Goal: Task Accomplishment & Management: Use online tool/utility

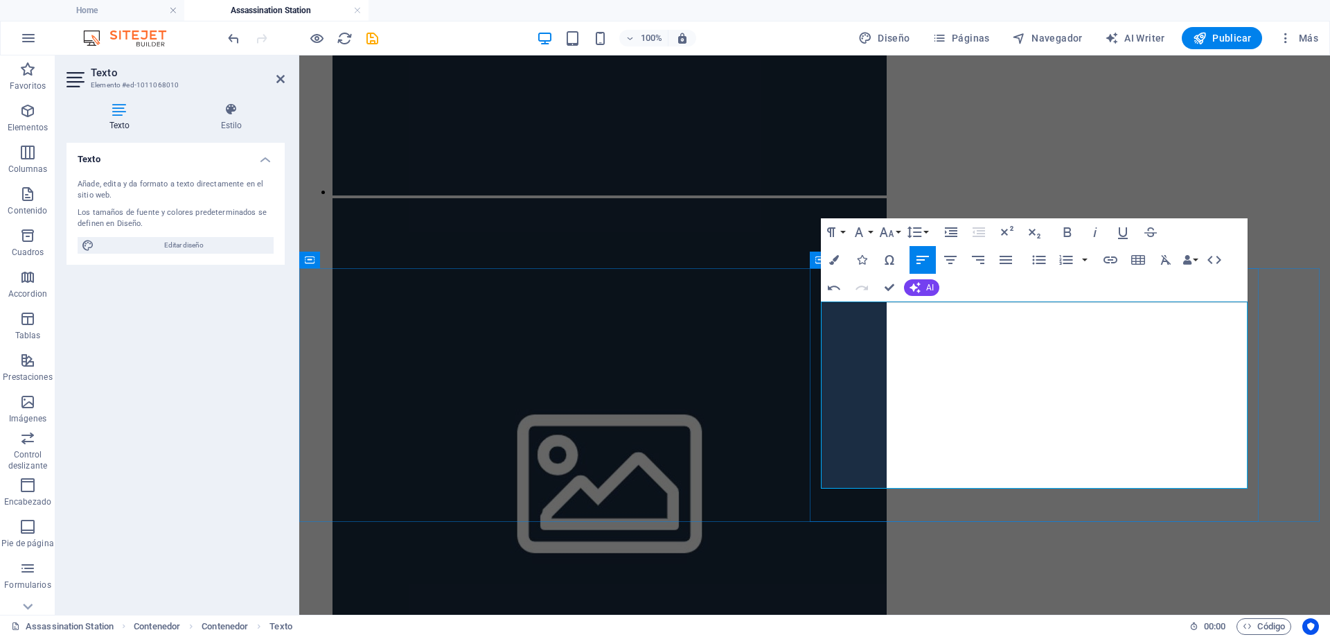
scroll to position [1692, 2]
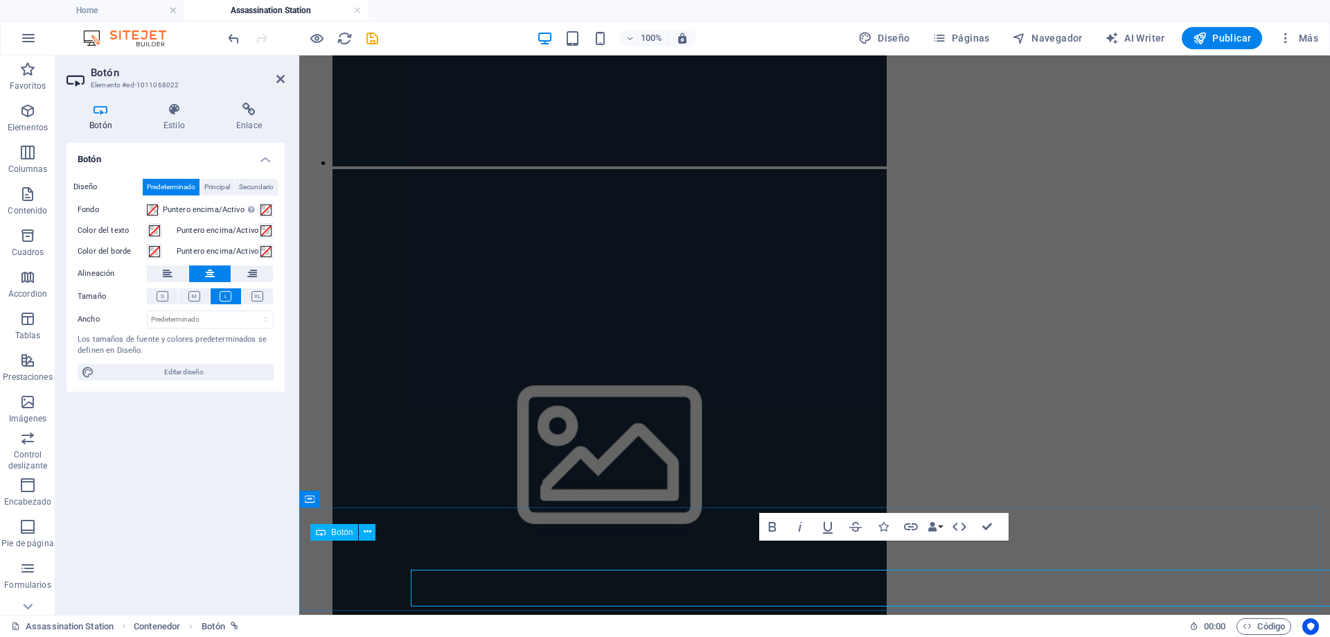
scroll to position [635, 0]
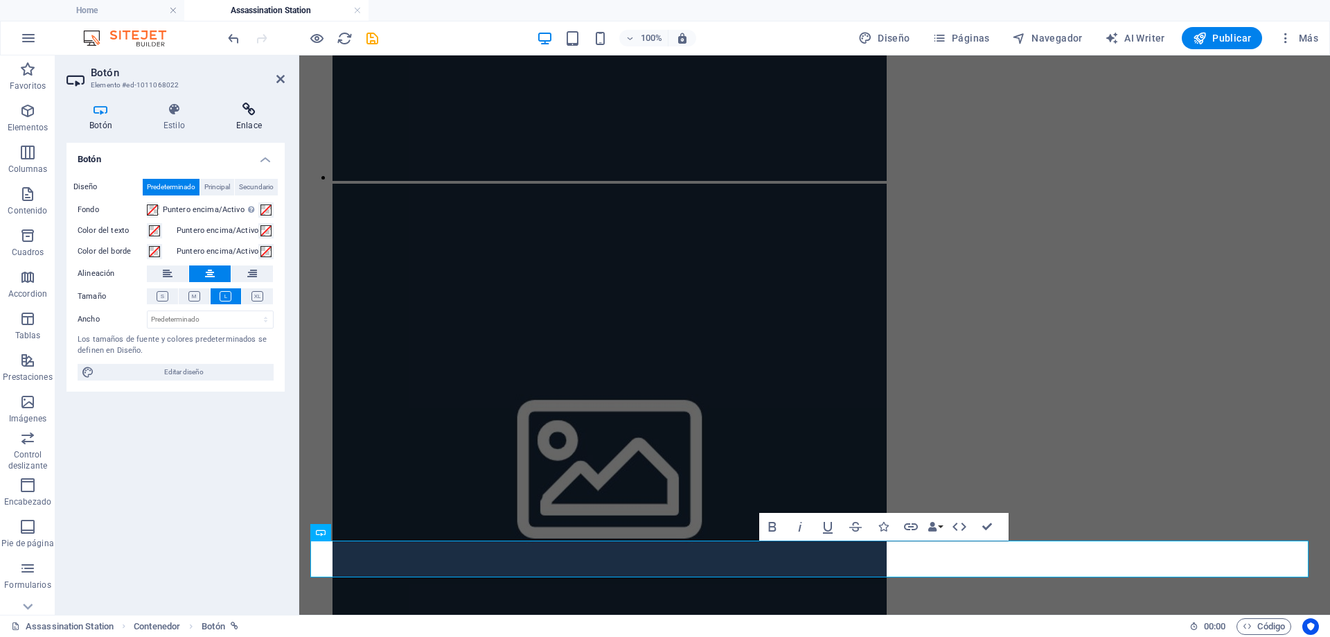
click at [264, 114] on icon at bounding box center [248, 110] width 71 height 14
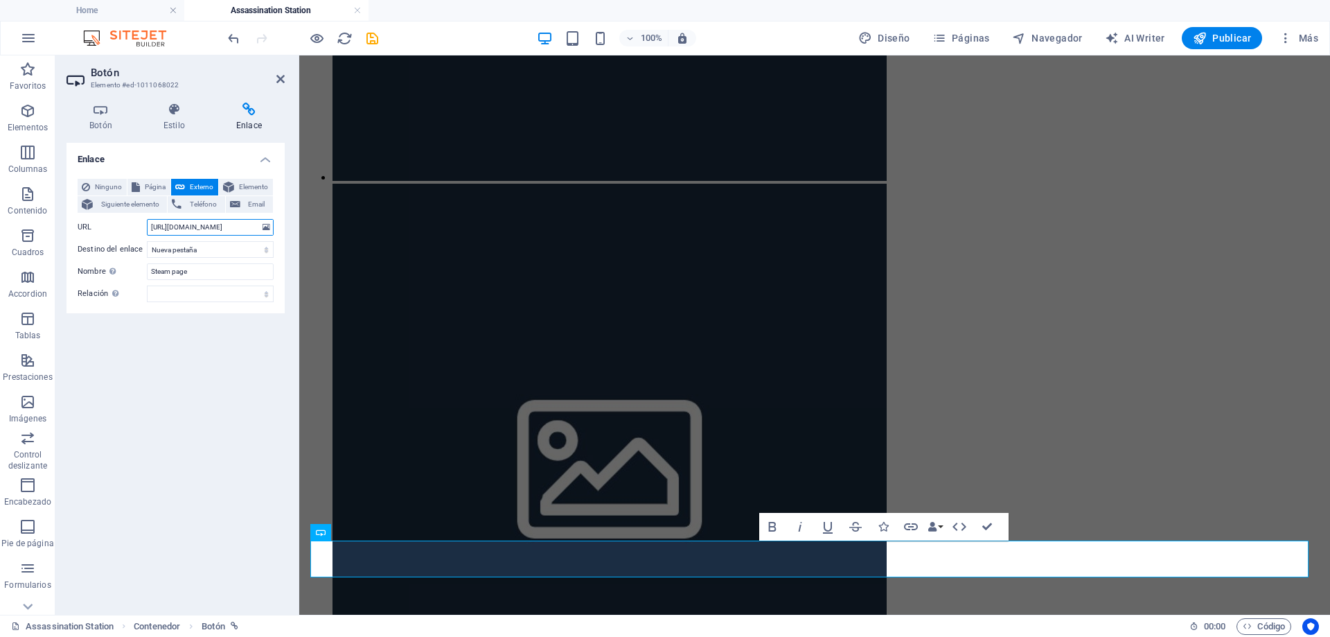
click at [185, 224] on input "[URL][DOMAIN_NAME]" at bounding box center [210, 227] width 127 height 17
type input "h"
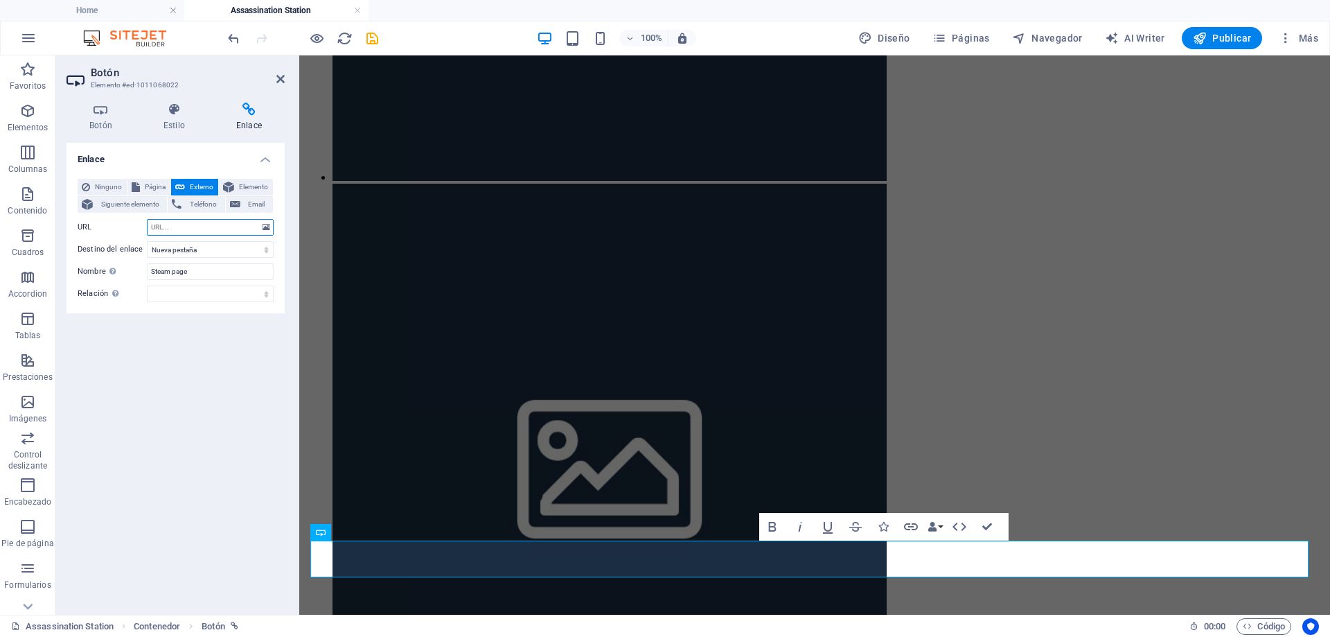
paste input "[URL][DOMAIN_NAME]"
type input "[URL][DOMAIN_NAME]"
click at [185, 387] on div "Enlace Ninguno Página Externo Elemento Siguiente elemento Teléfono Email Página…" at bounding box center [176, 373] width 218 height 461
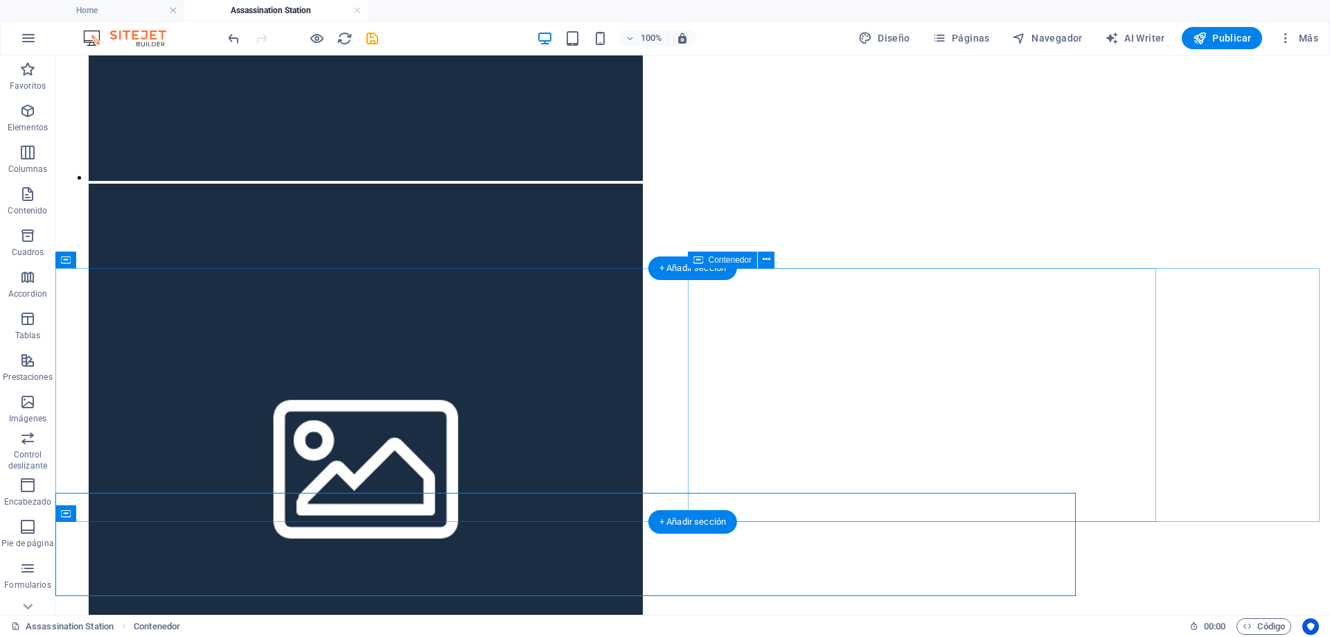
scroll to position [649, 0]
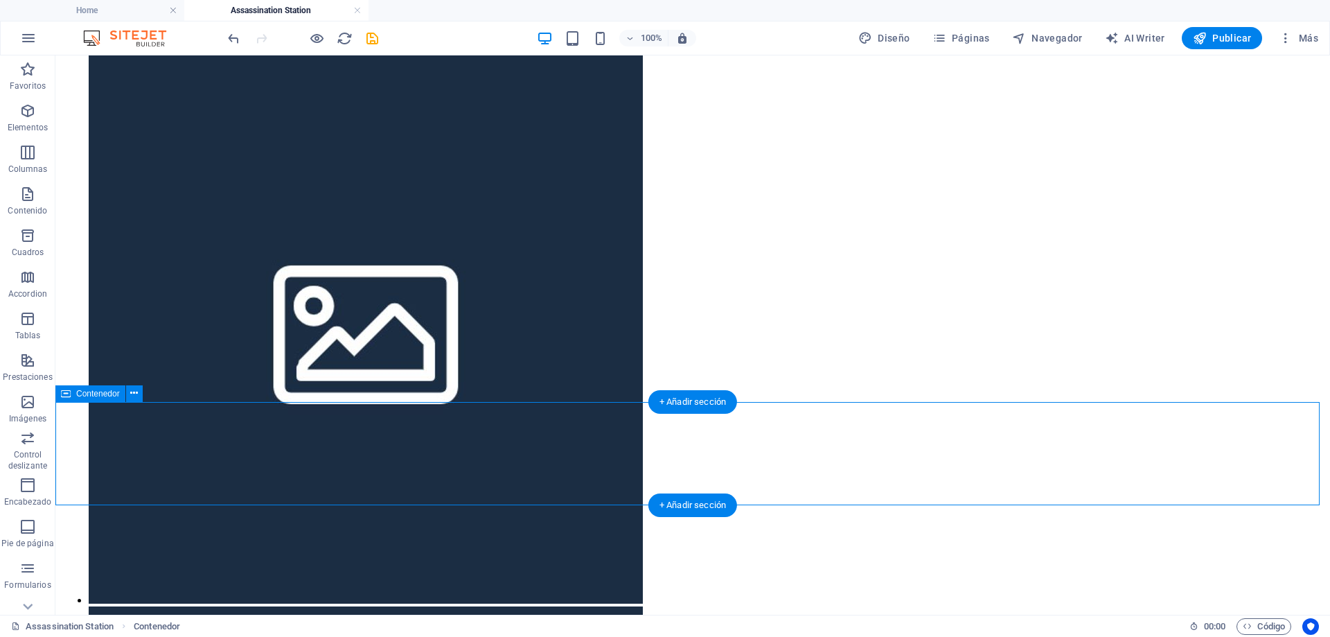
scroll to position [630, 0]
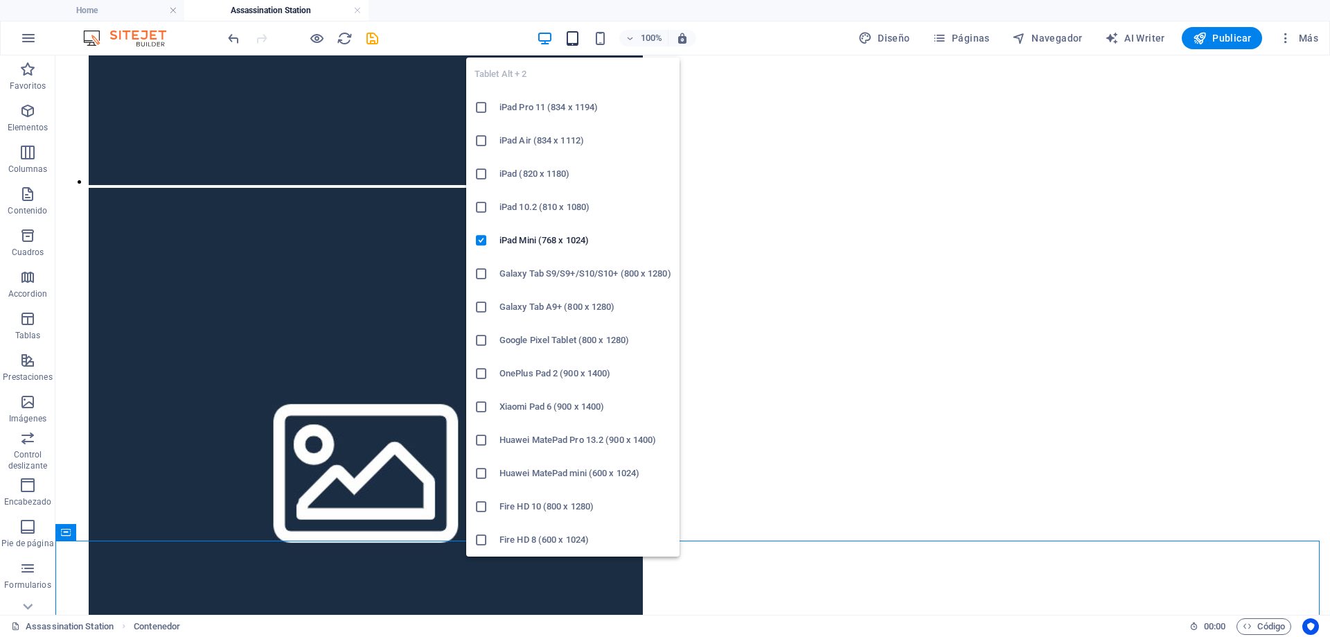
click at [577, 35] on icon "button" at bounding box center [573, 38] width 16 height 16
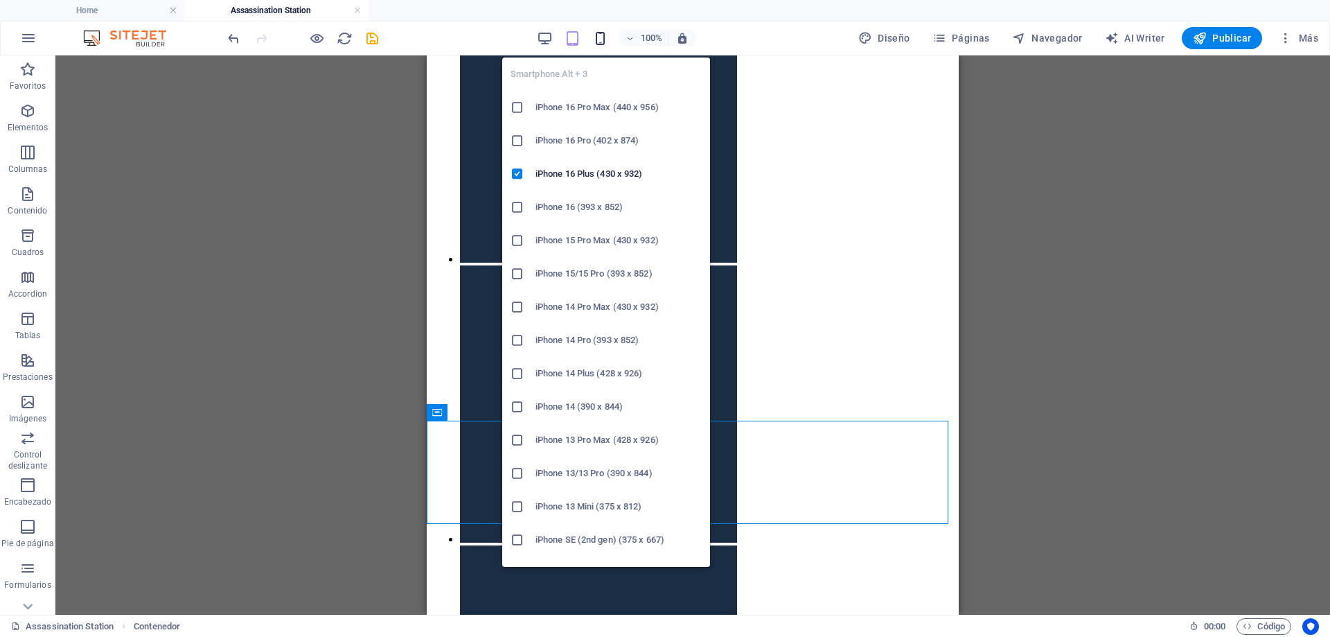
click at [601, 39] on icon "button" at bounding box center [600, 38] width 16 height 16
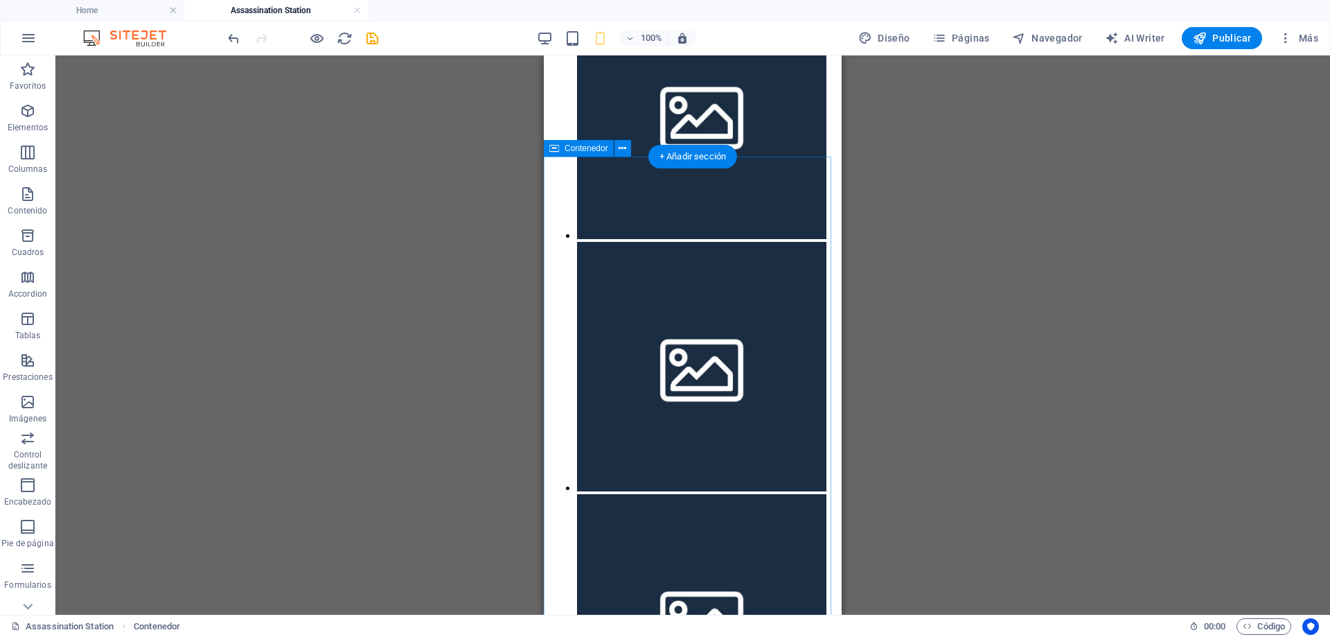
scroll to position [455, 0]
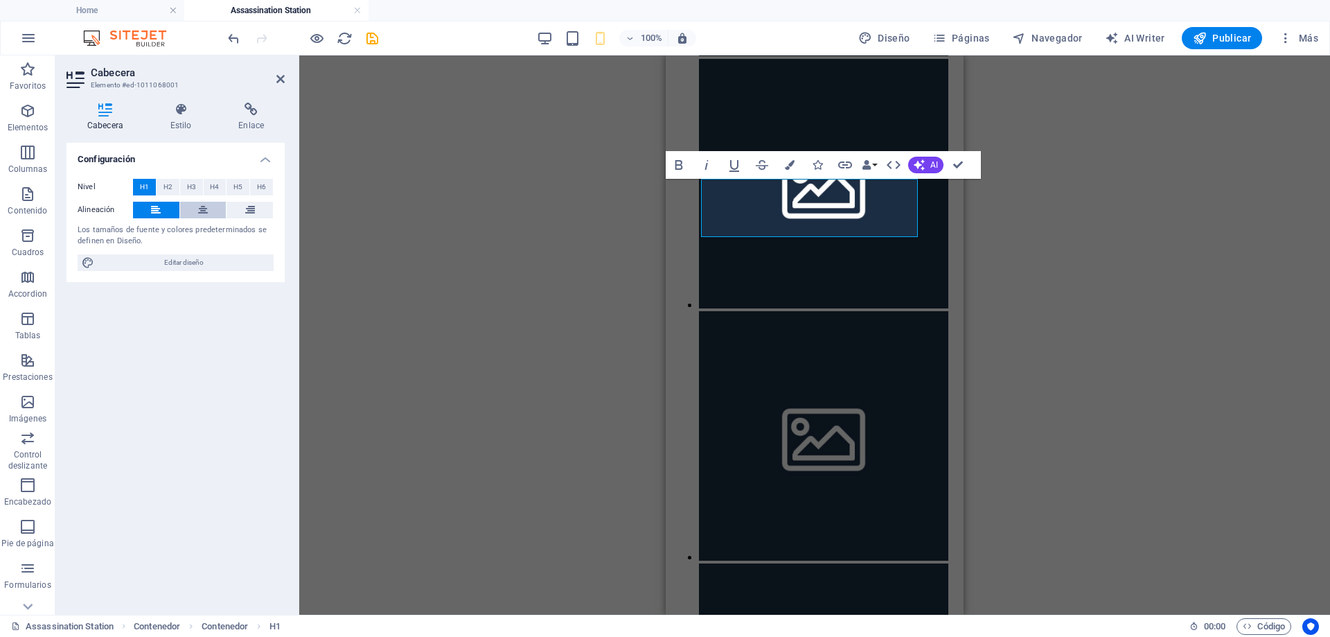
click at [194, 213] on button at bounding box center [203, 210] width 46 height 17
click at [540, 260] on div "H1 Contenedor Contenedor Texto Contenedor Galería Galería Texto Contenedor Botó…" at bounding box center [814, 334] width 1031 height 559
click at [1051, 358] on div "H1 Contenedor Contenedor Texto Contenedor Galería Galería Texto Contenedor Botó…" at bounding box center [814, 334] width 1031 height 559
click at [565, 320] on div "H1 Contenedor Contenedor Texto Contenedor Galería Galería Texto Contenedor Botó…" at bounding box center [814, 334] width 1031 height 559
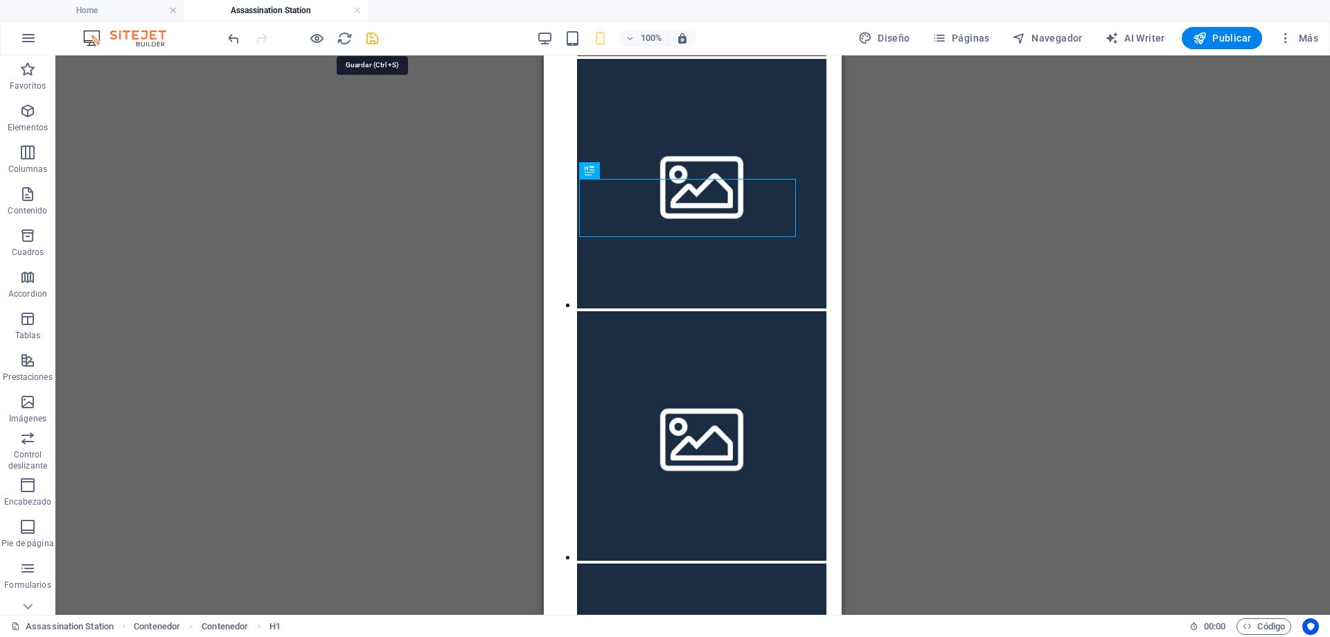
click at [367, 42] on icon "save" at bounding box center [372, 38] width 16 height 16
click at [605, 229] on span "Texto" at bounding box center [610, 228] width 20 height 8
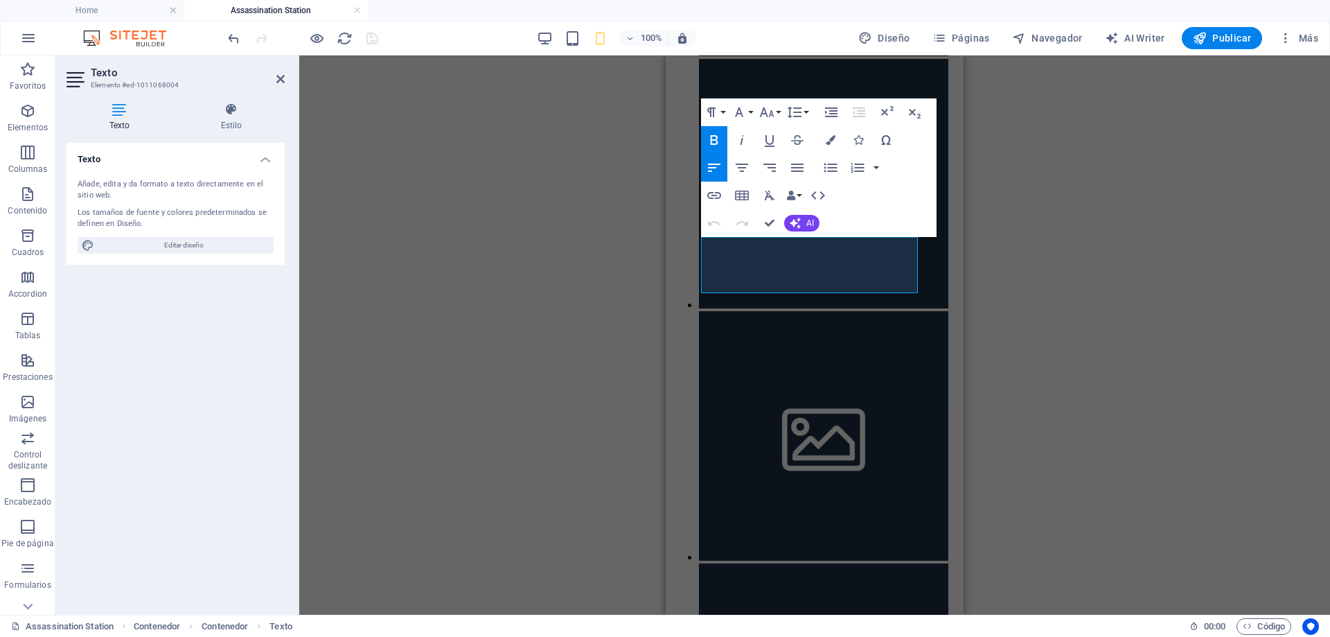
click at [1064, 347] on div "H1 Contenedor Contenedor Contenedor Texto Contenedor Galería Galería Texto Cont…" at bounding box center [814, 334] width 1031 height 559
click at [400, 412] on div "H1 Contenedor Contenedor Texto Contenedor Galería Galería Texto Contenedor Botó…" at bounding box center [814, 334] width 1031 height 559
click at [279, 78] on icon at bounding box center [280, 78] width 8 height 11
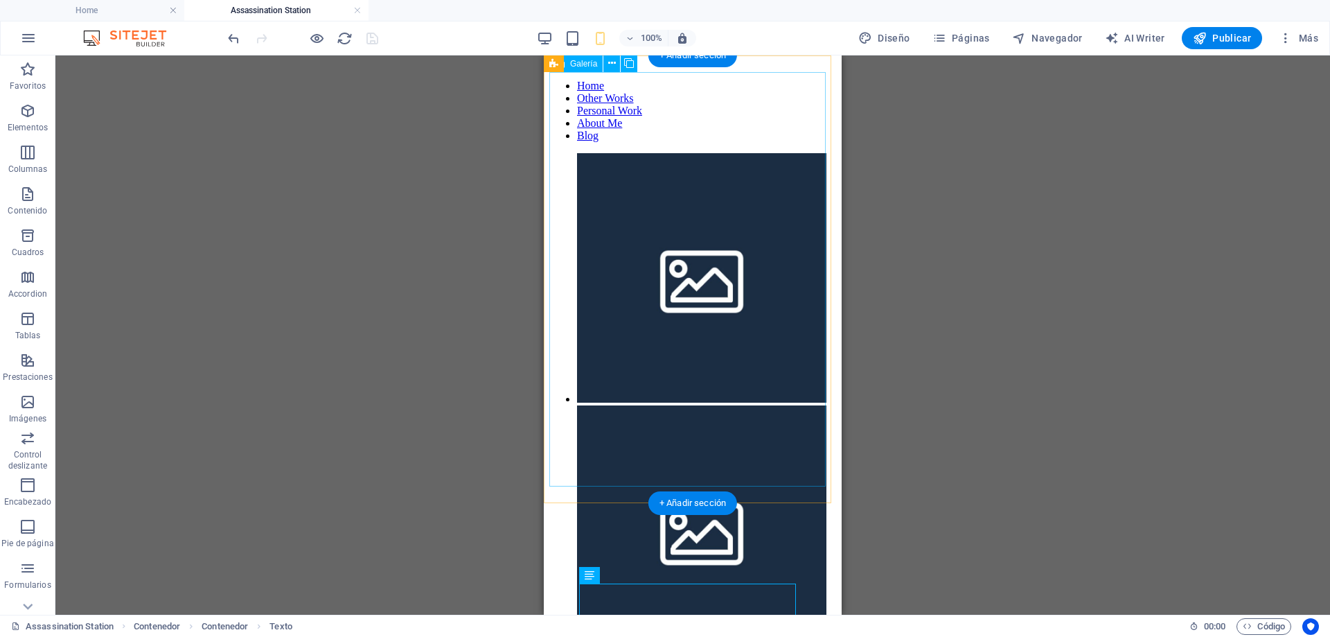
scroll to position [0, 0]
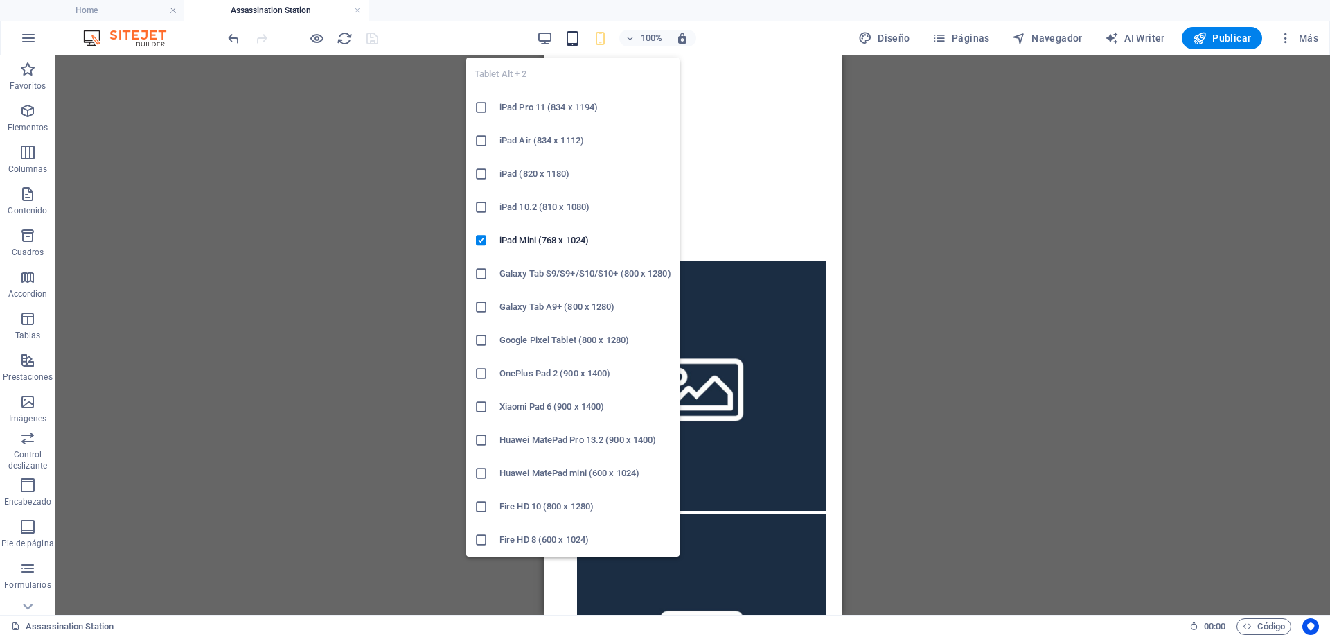
click at [572, 37] on icon "button" at bounding box center [573, 38] width 16 height 16
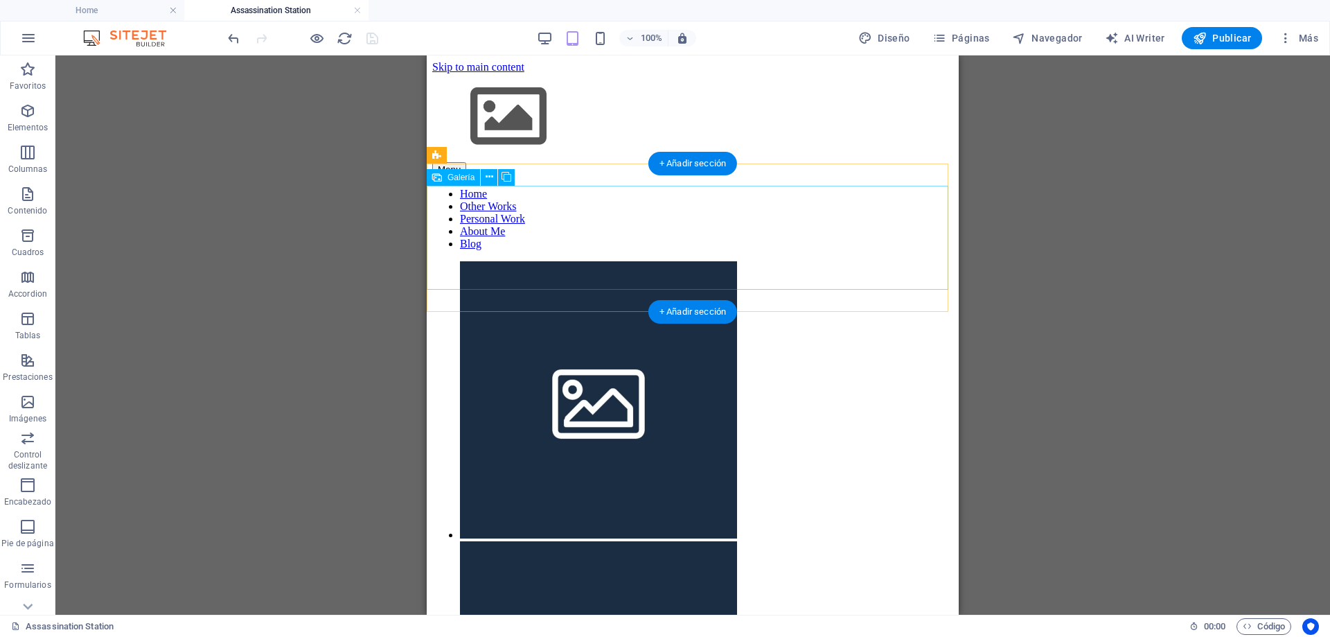
select select "4"
select select "px"
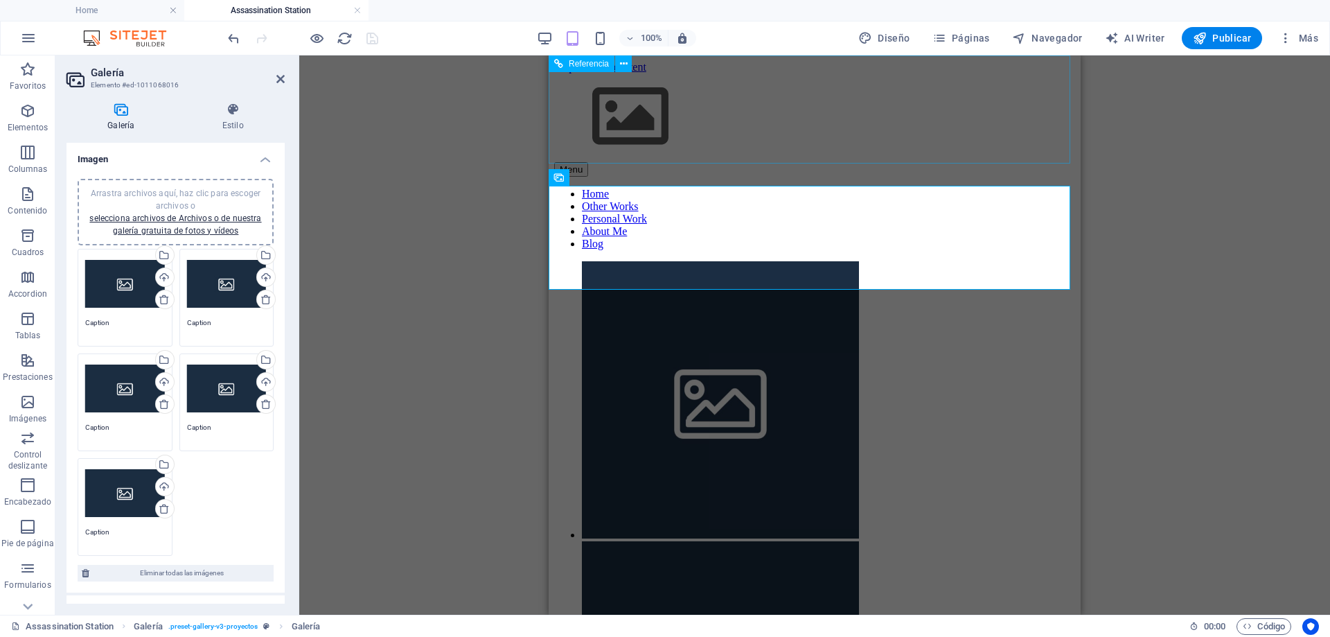
click at [472, 186] on div "Arrastra y suelta un archivo para añadirlo H1 Contenedor Contenedor Texto Conte…" at bounding box center [814, 334] width 1031 height 559
click at [556, 158] on icon at bounding box center [558, 155] width 9 height 17
select select "rem"
select select "preset-gallery-v3-proyectos"
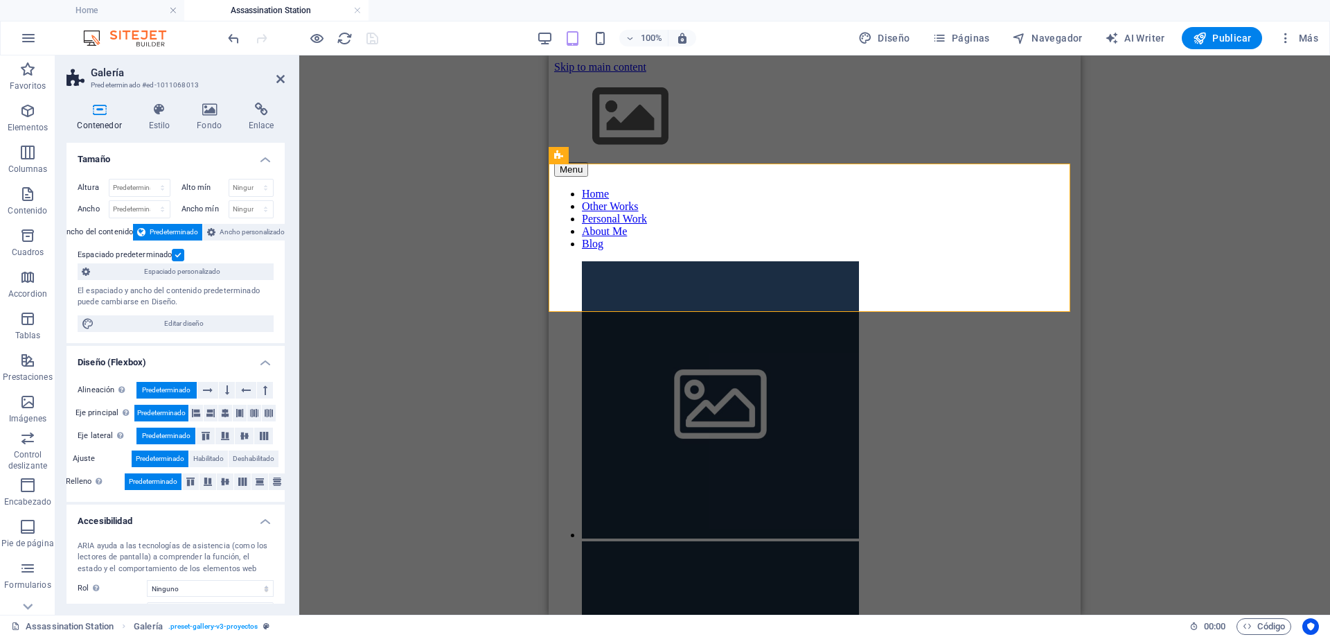
scroll to position [93, 0]
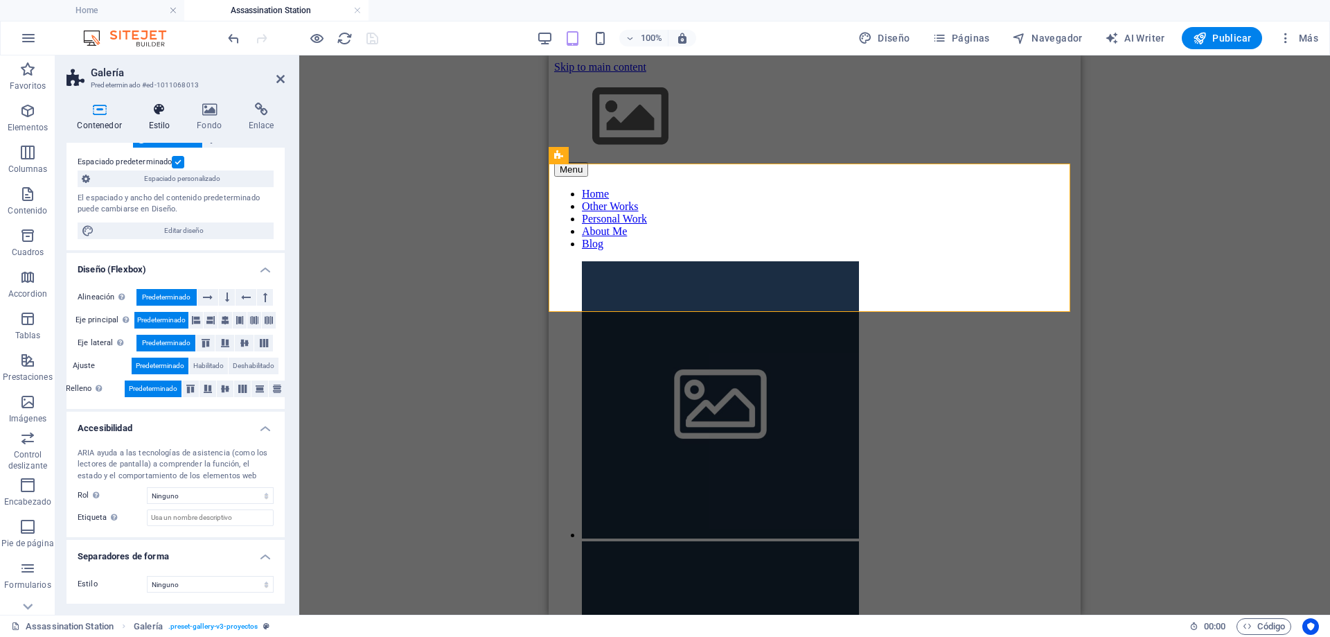
click at [153, 118] on h4 "Estilo" at bounding box center [162, 117] width 48 height 29
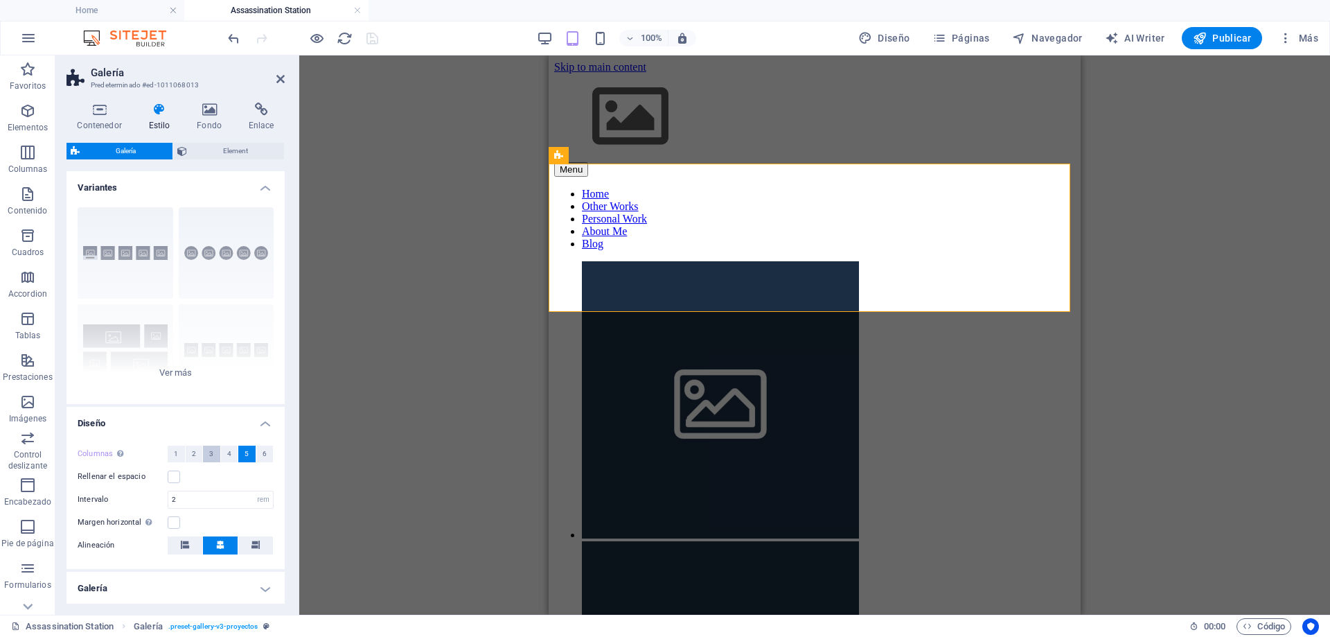
click at [209, 452] on span "3" at bounding box center [211, 454] width 4 height 17
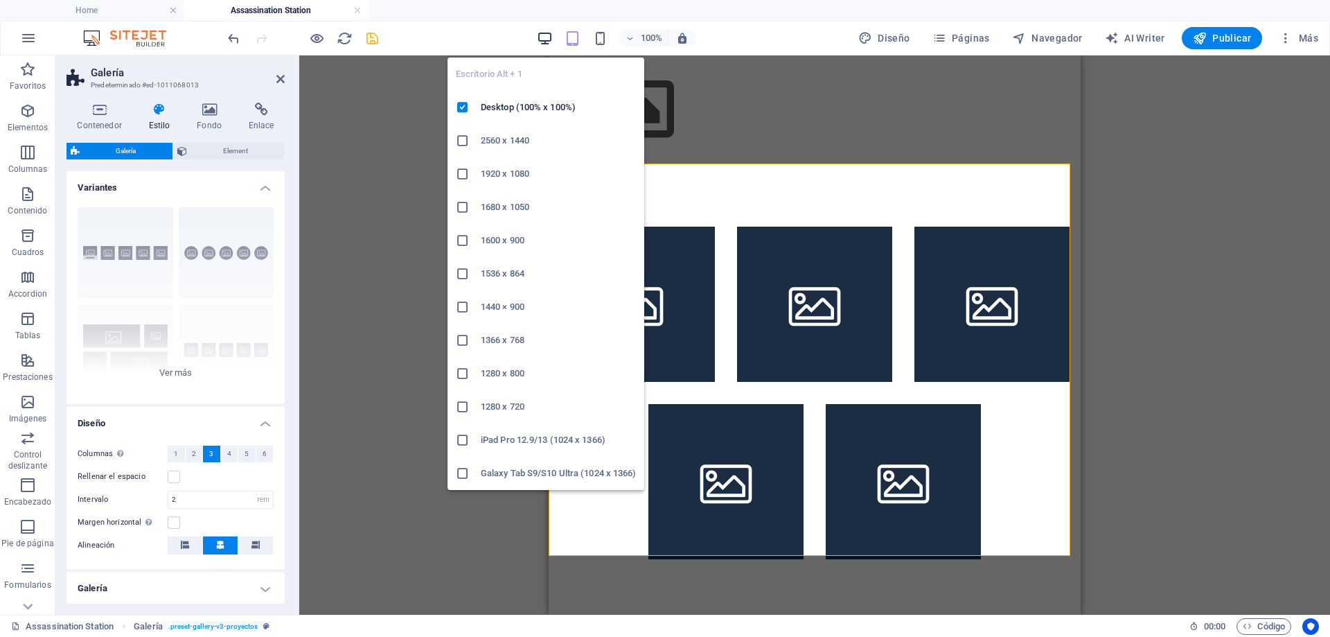
click at [545, 38] on icon "button" at bounding box center [545, 38] width 16 height 16
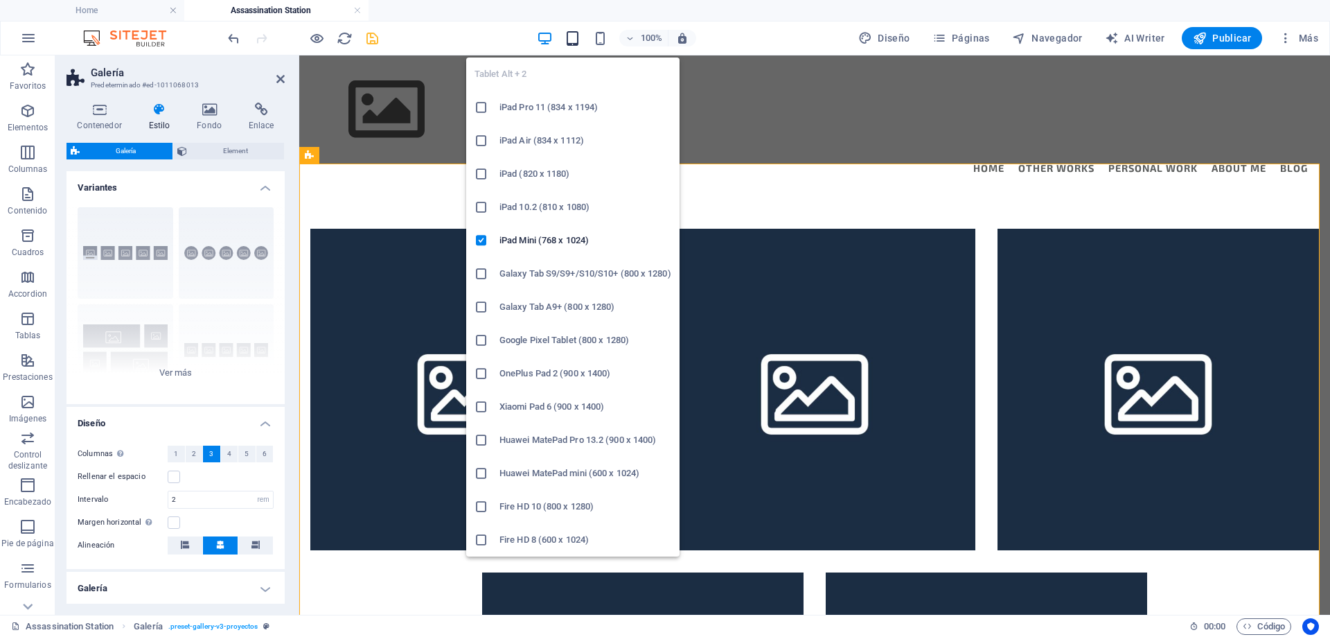
click at [574, 38] on icon "button" at bounding box center [573, 38] width 16 height 16
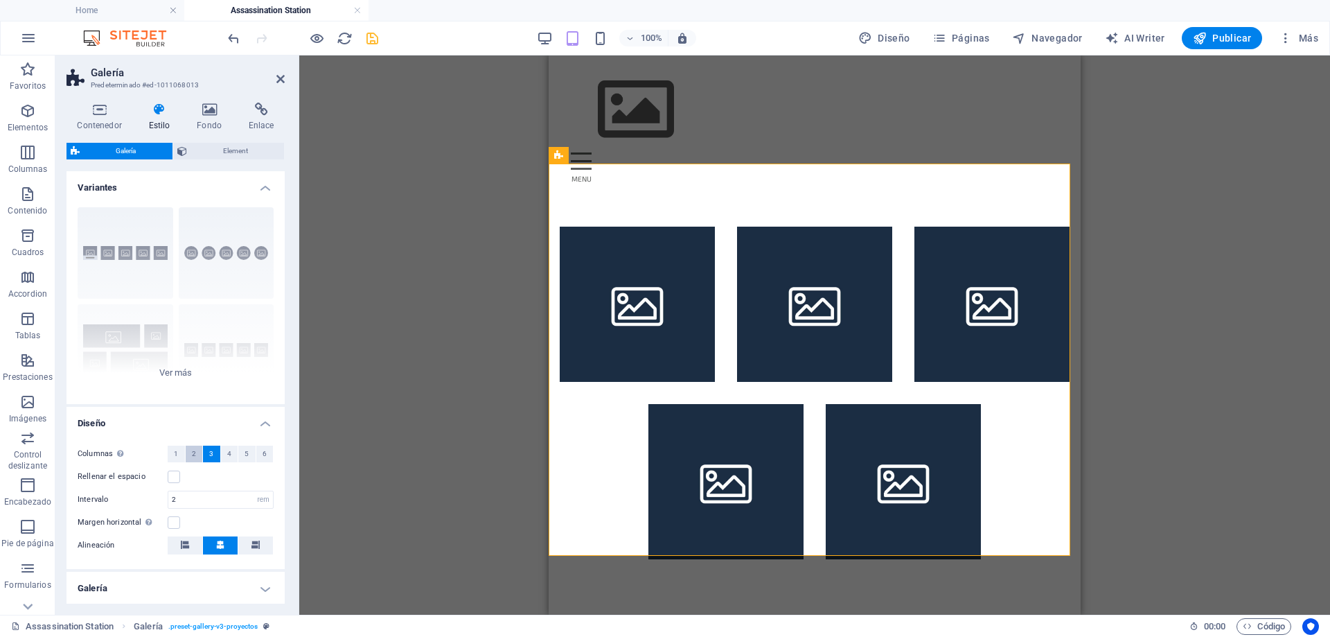
click at [193, 456] on span "2" at bounding box center [194, 454] width 4 height 17
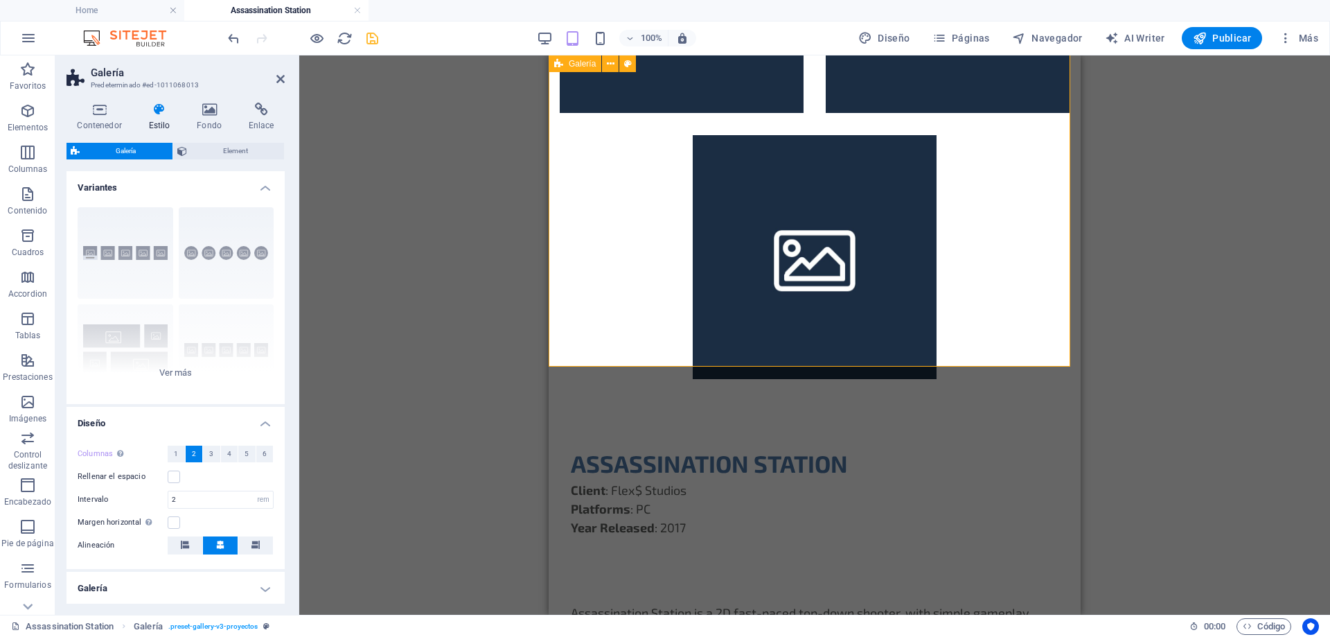
scroll to position [831, 0]
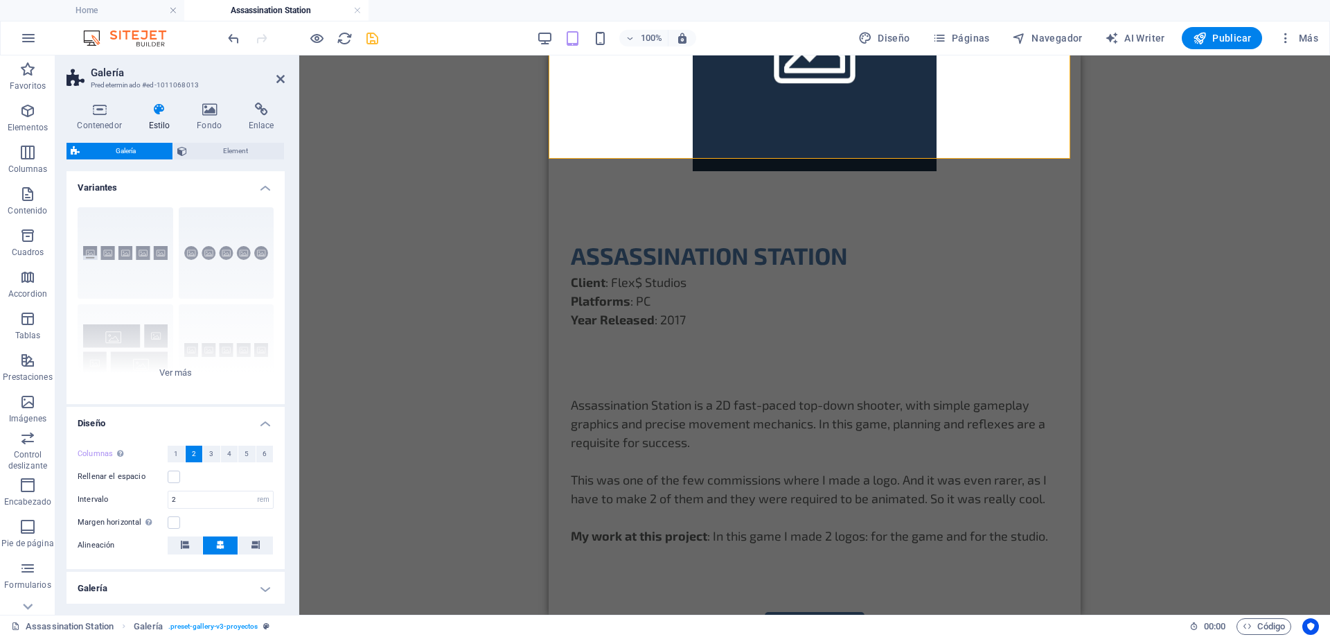
click at [1134, 341] on div "Arrastra aquí para reemplazar el contenido existente. Si quieres crear un eleme…" at bounding box center [814, 334] width 1031 height 559
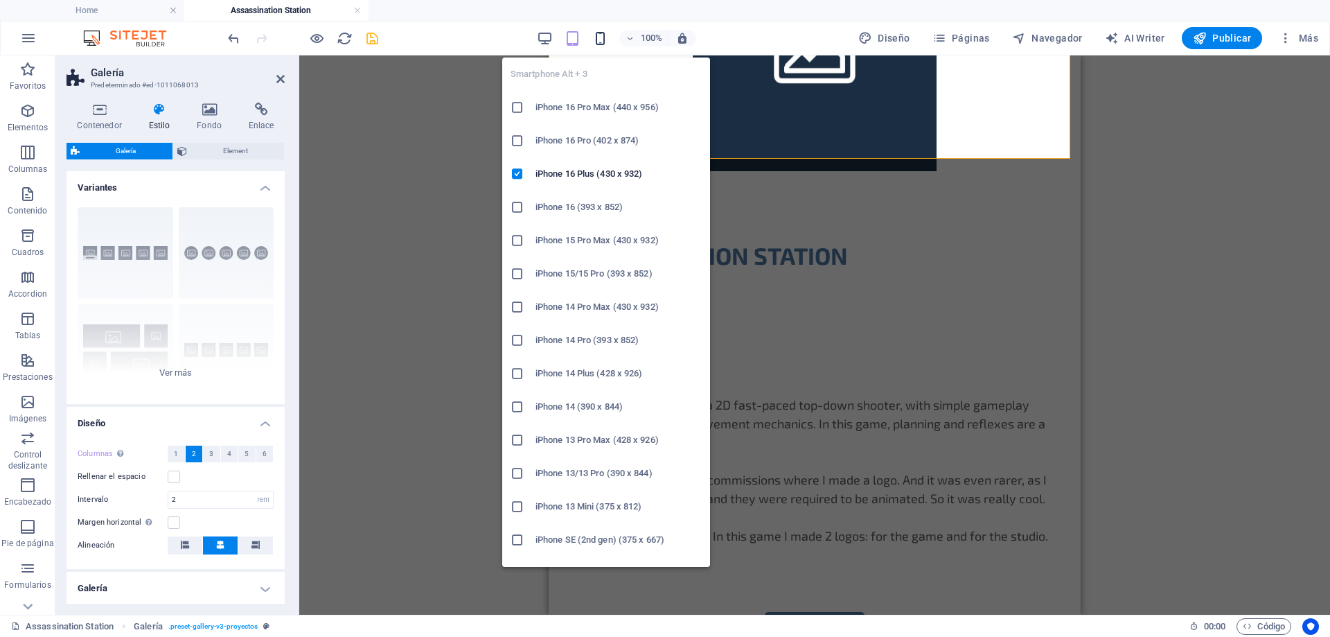
click at [601, 37] on icon "button" at bounding box center [600, 38] width 16 height 16
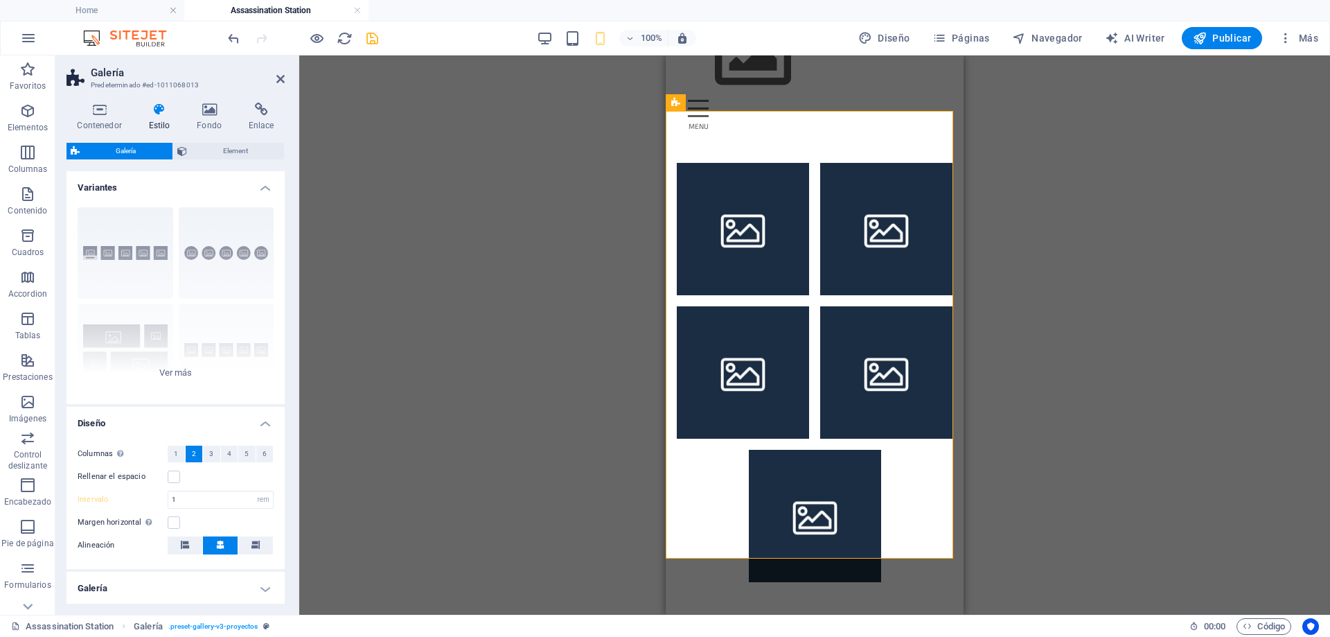
click at [522, 421] on div "Arrastra aquí para reemplazar el contenido existente. Si quieres crear un eleme…" at bounding box center [814, 334] width 1031 height 559
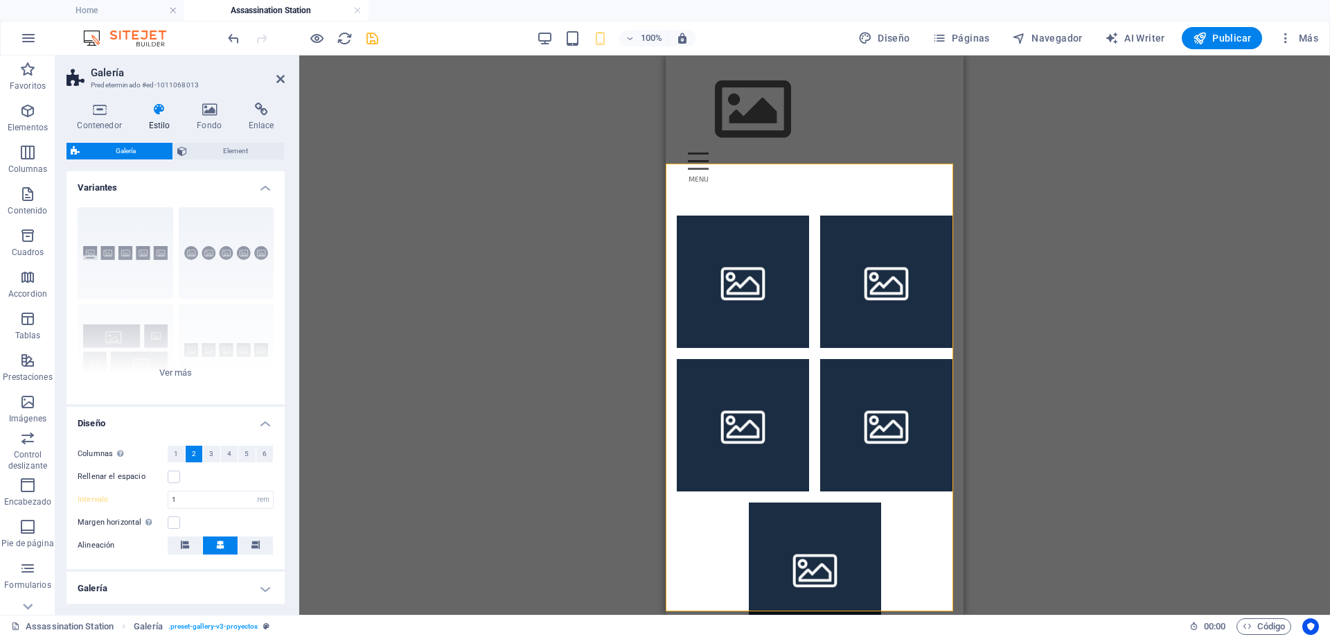
click at [443, 333] on div "Arrastra aquí para reemplazar el contenido existente. Si quieres crear un eleme…" at bounding box center [814, 334] width 1031 height 559
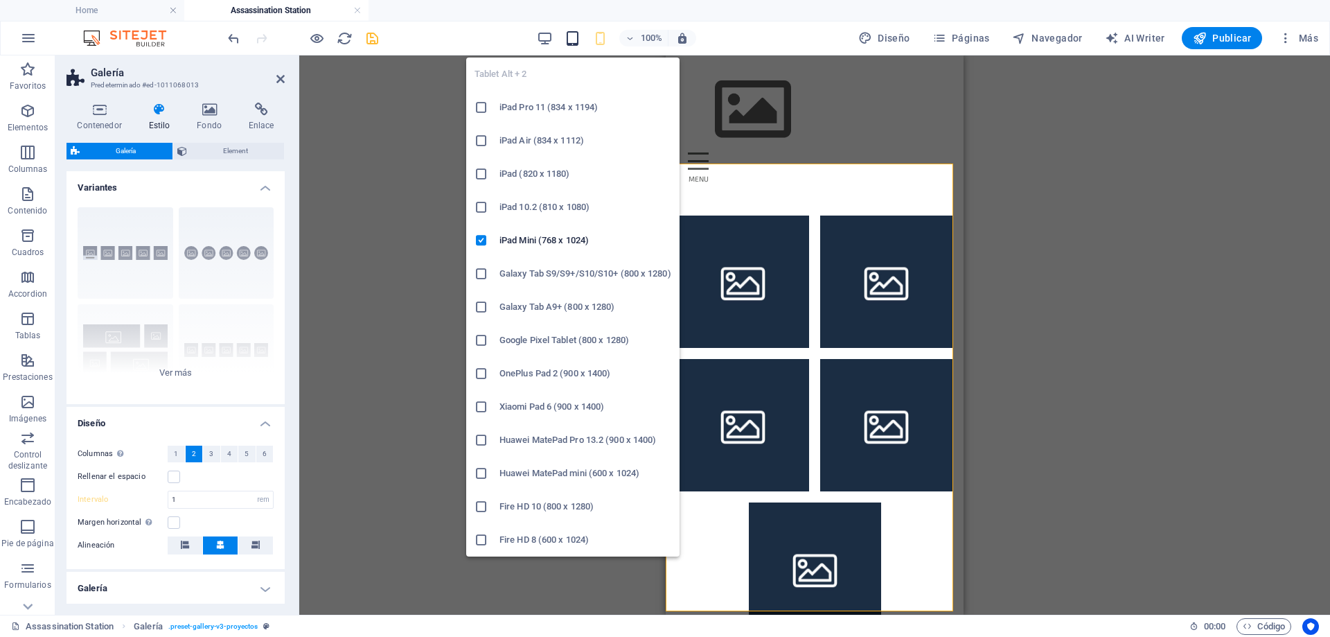
click at [576, 37] on icon "button" at bounding box center [573, 38] width 16 height 16
type input "2"
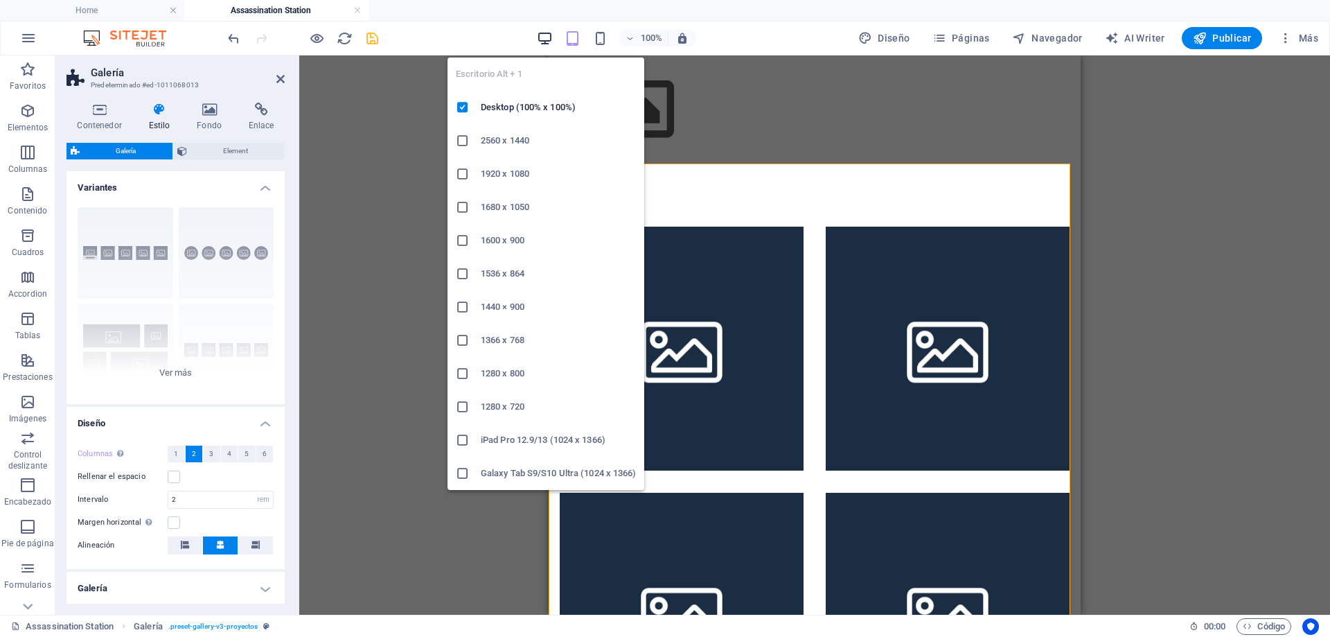
click at [543, 44] on icon "button" at bounding box center [545, 38] width 16 height 16
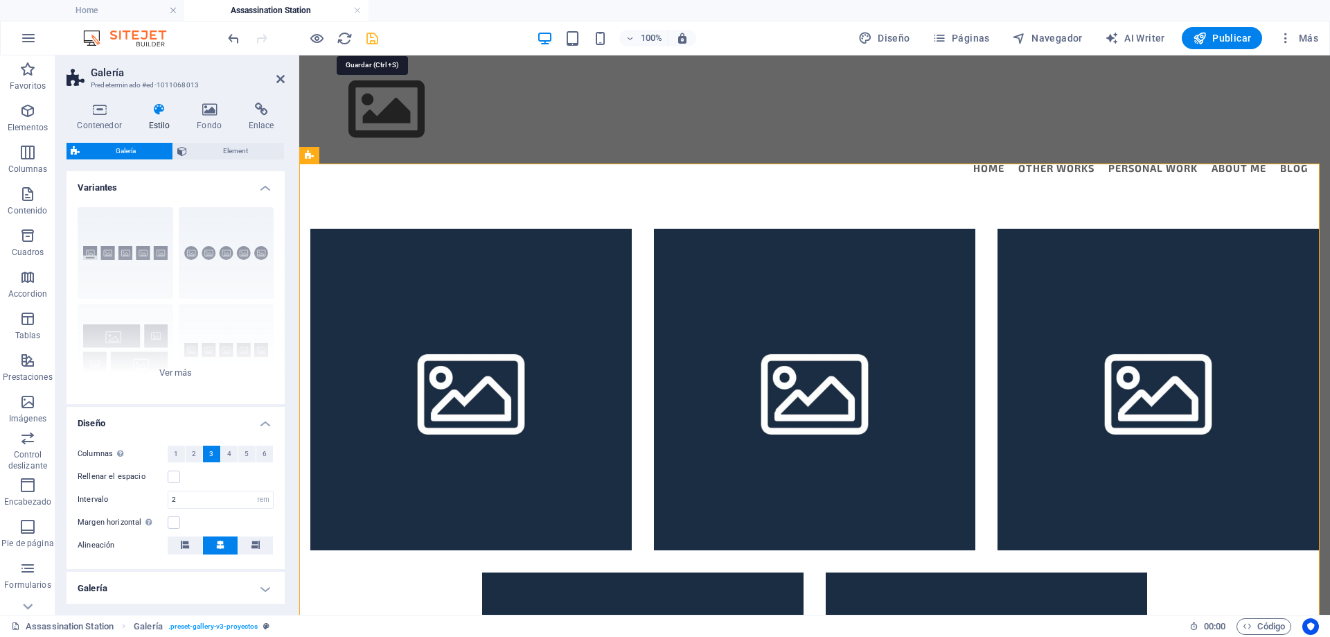
click at [373, 36] on icon "save" at bounding box center [372, 38] width 16 height 16
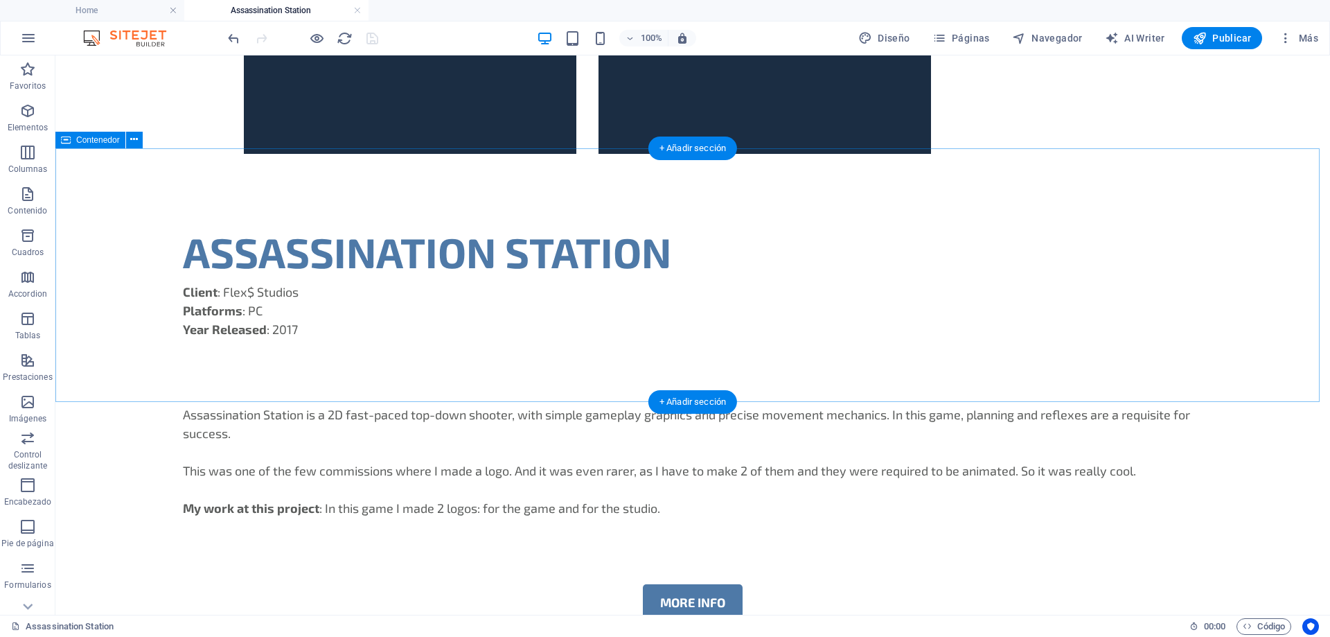
scroll to position [769, 0]
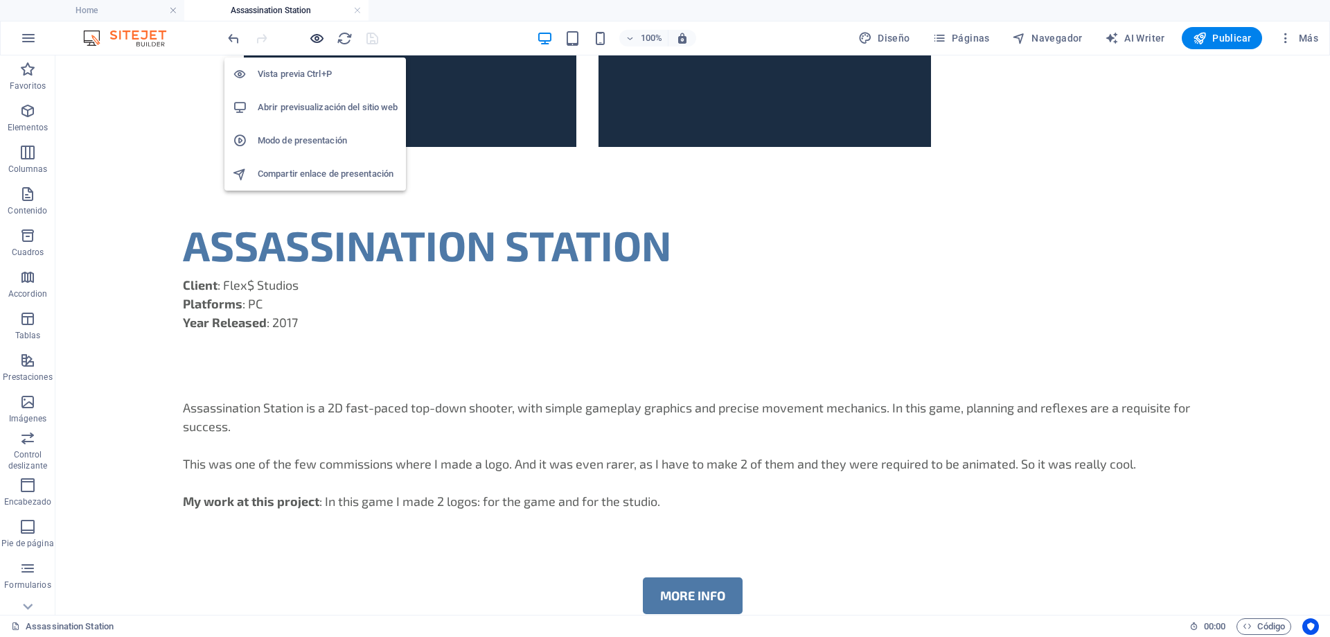
click at [318, 36] on icon "button" at bounding box center [317, 38] width 16 height 16
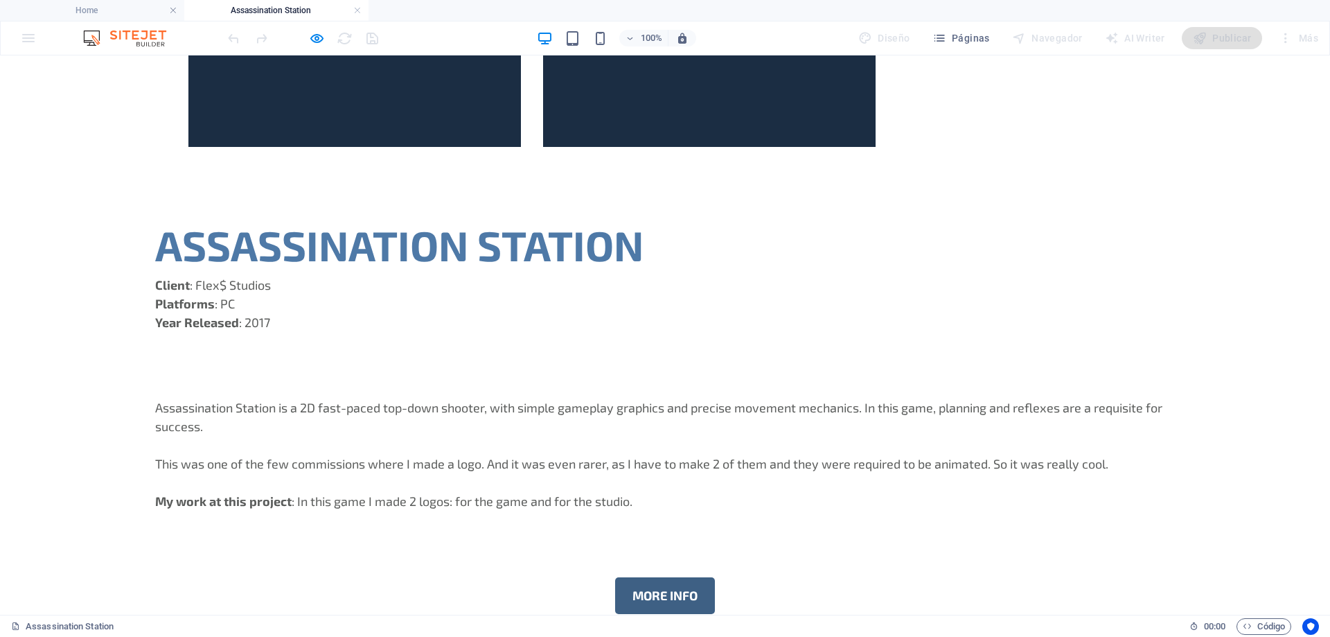
click at [672, 577] on link "MORE INFO" at bounding box center [665, 595] width 100 height 37
click at [962, 45] on button "Páginas" at bounding box center [961, 38] width 69 height 22
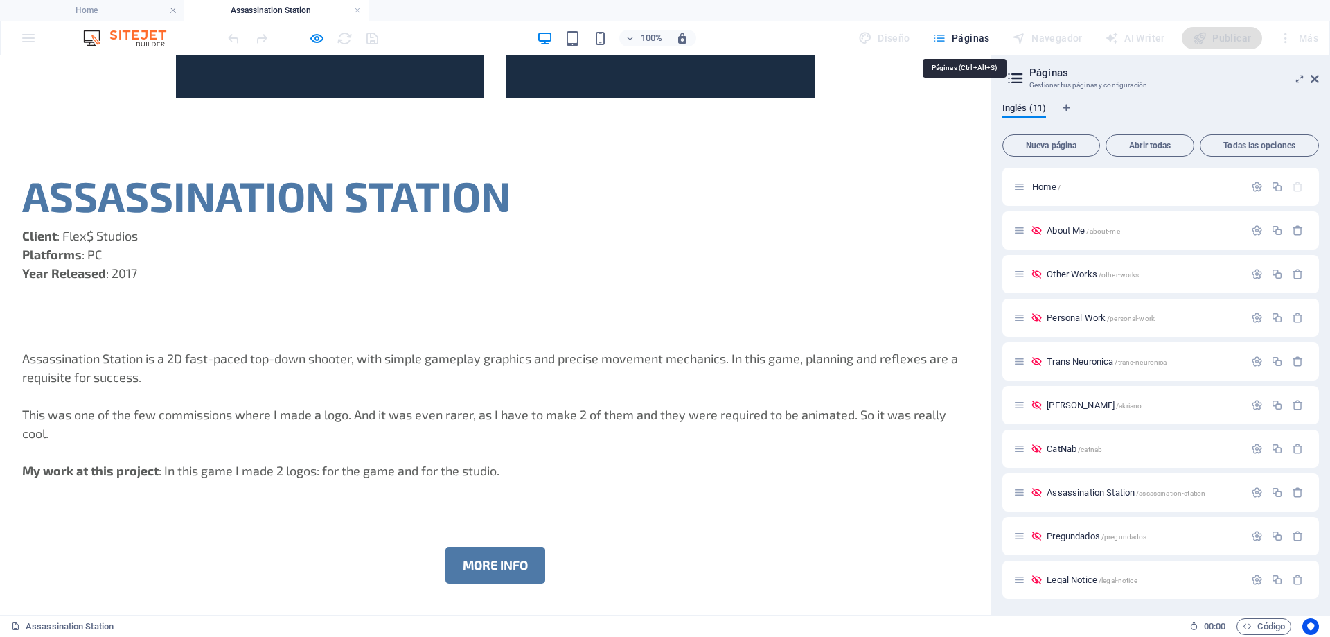
scroll to position [713, 0]
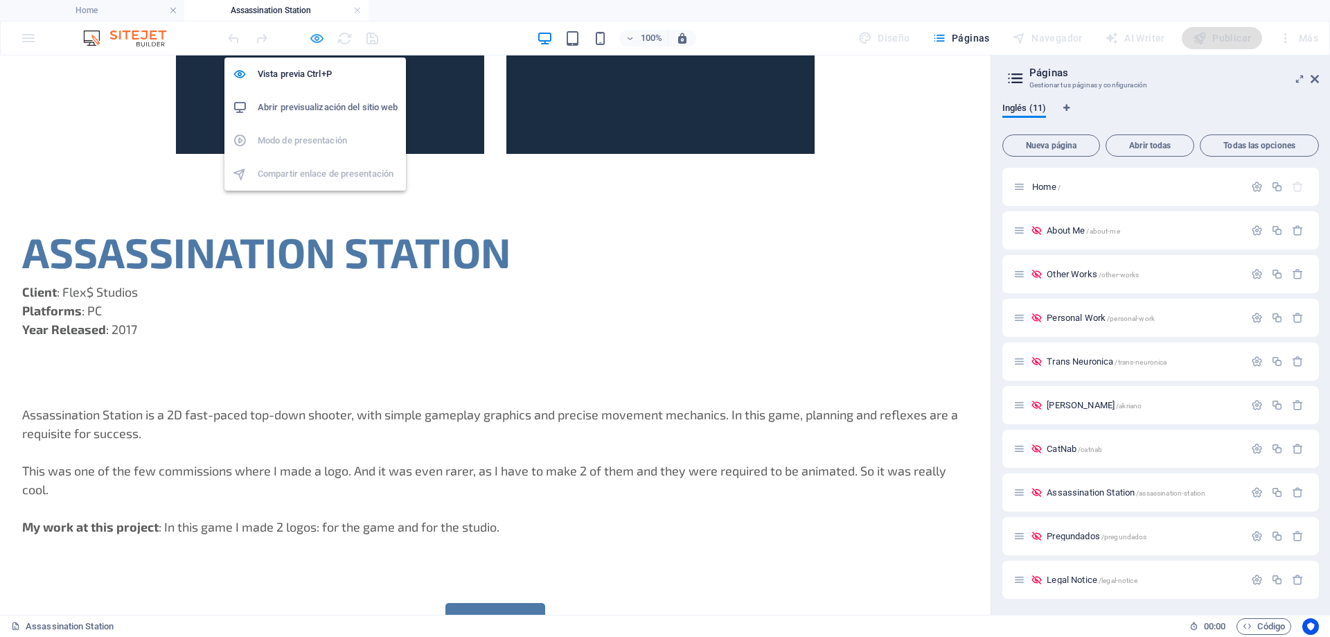
click at [314, 41] on icon "button" at bounding box center [317, 38] width 16 height 16
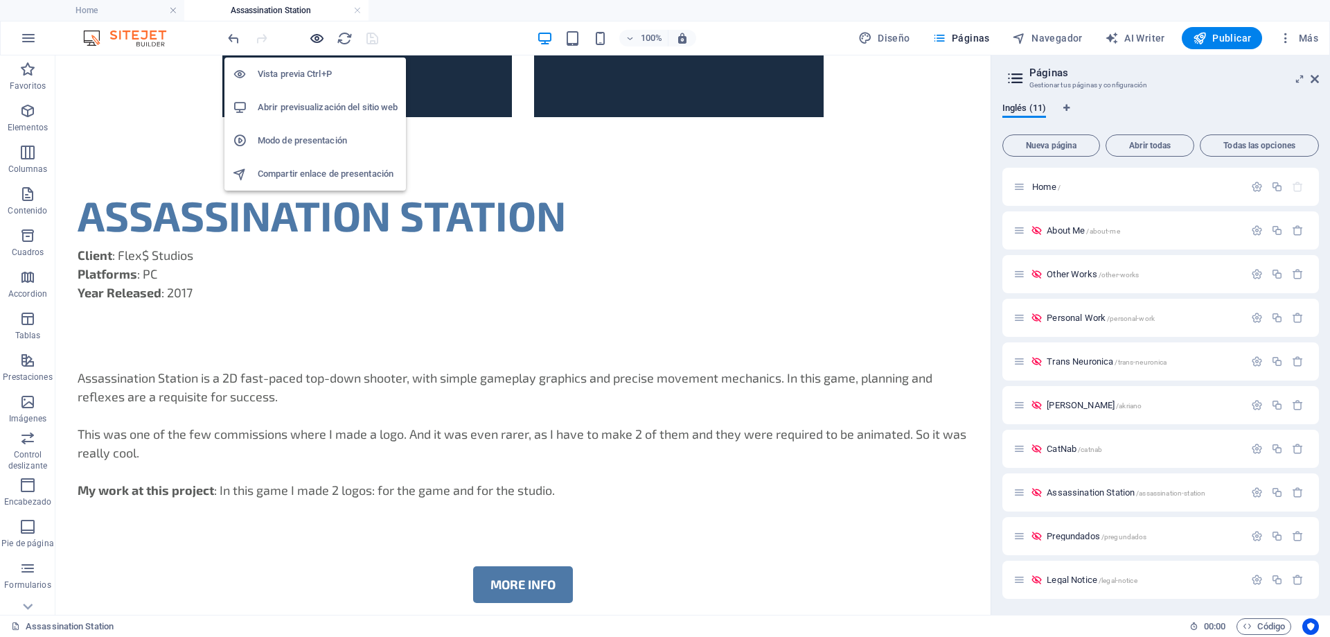
scroll to position [676, 0]
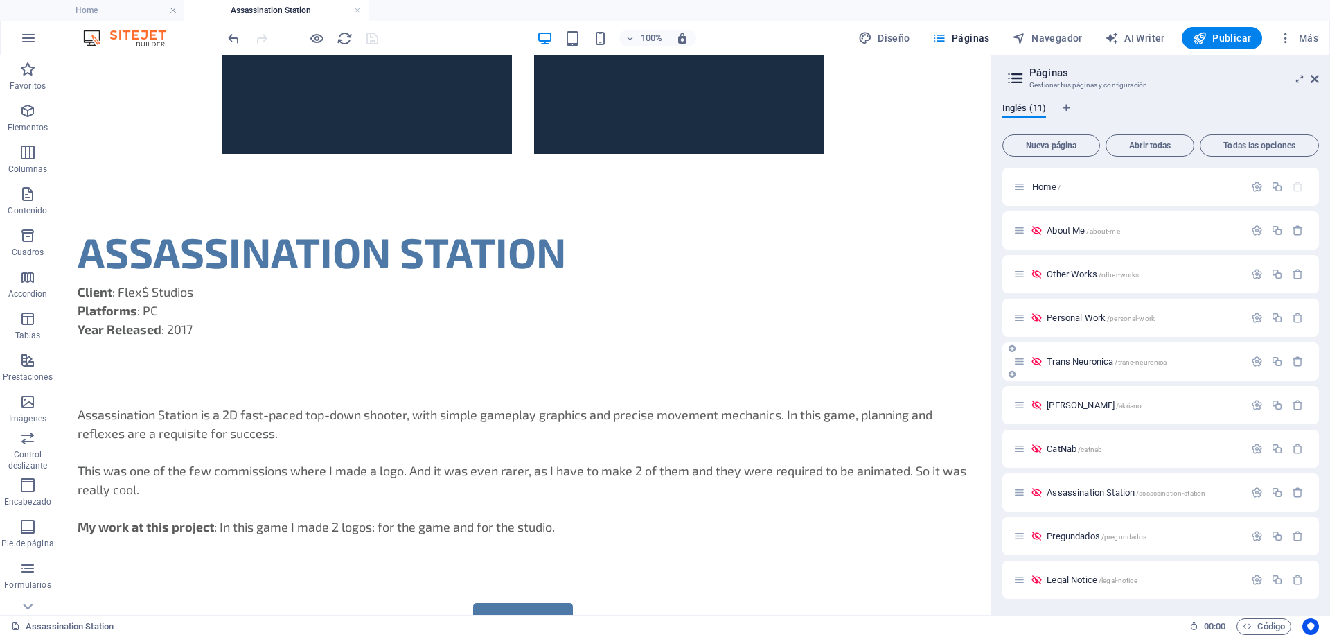
click at [1073, 361] on span "Trans Neuronica /trans-neuronica" at bounding box center [1107, 361] width 120 height 10
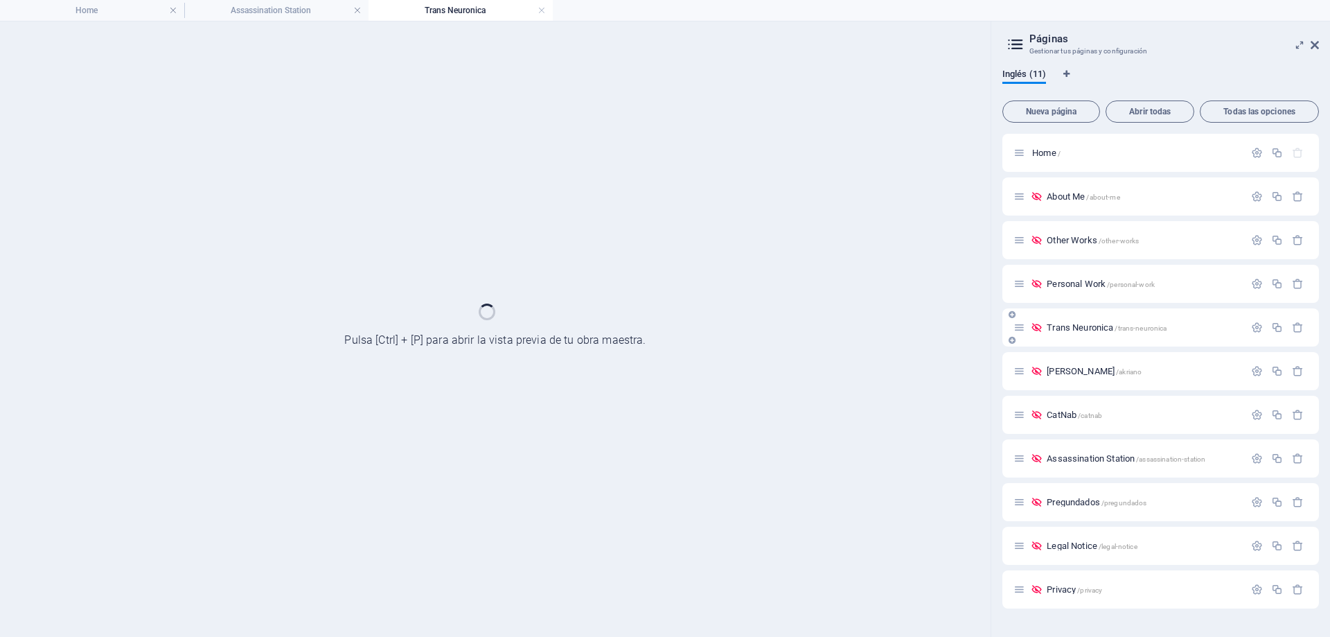
scroll to position [0, 0]
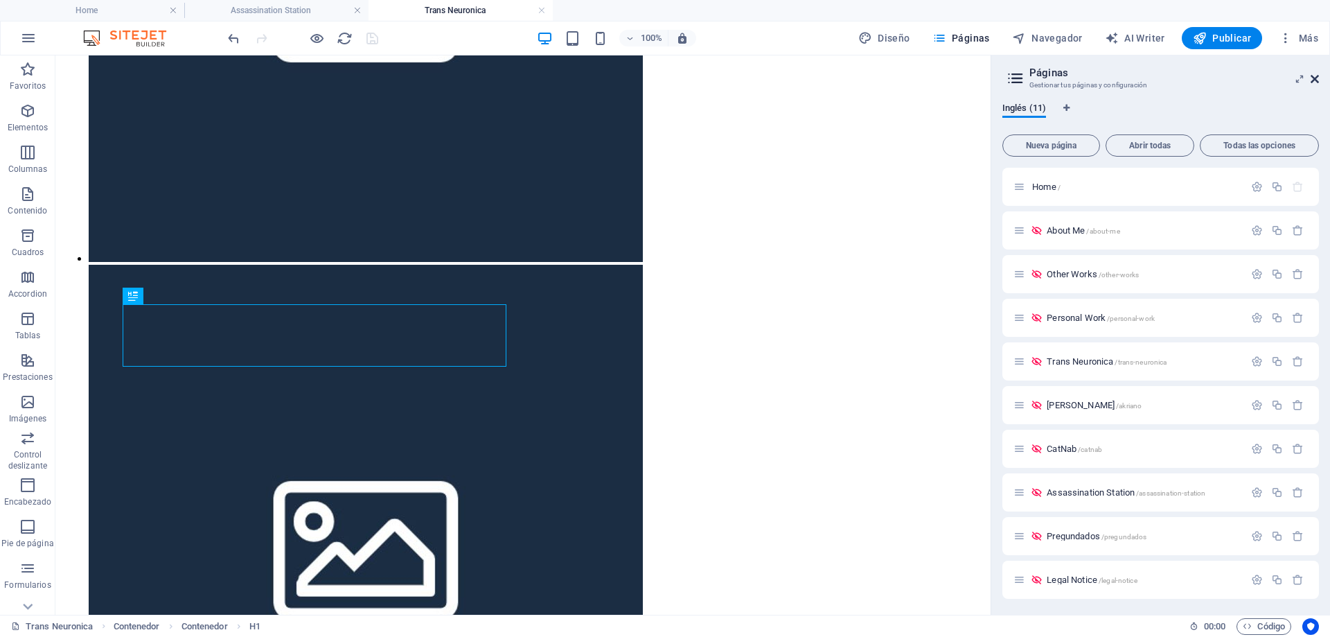
click at [1318, 79] on icon at bounding box center [1315, 78] width 8 height 11
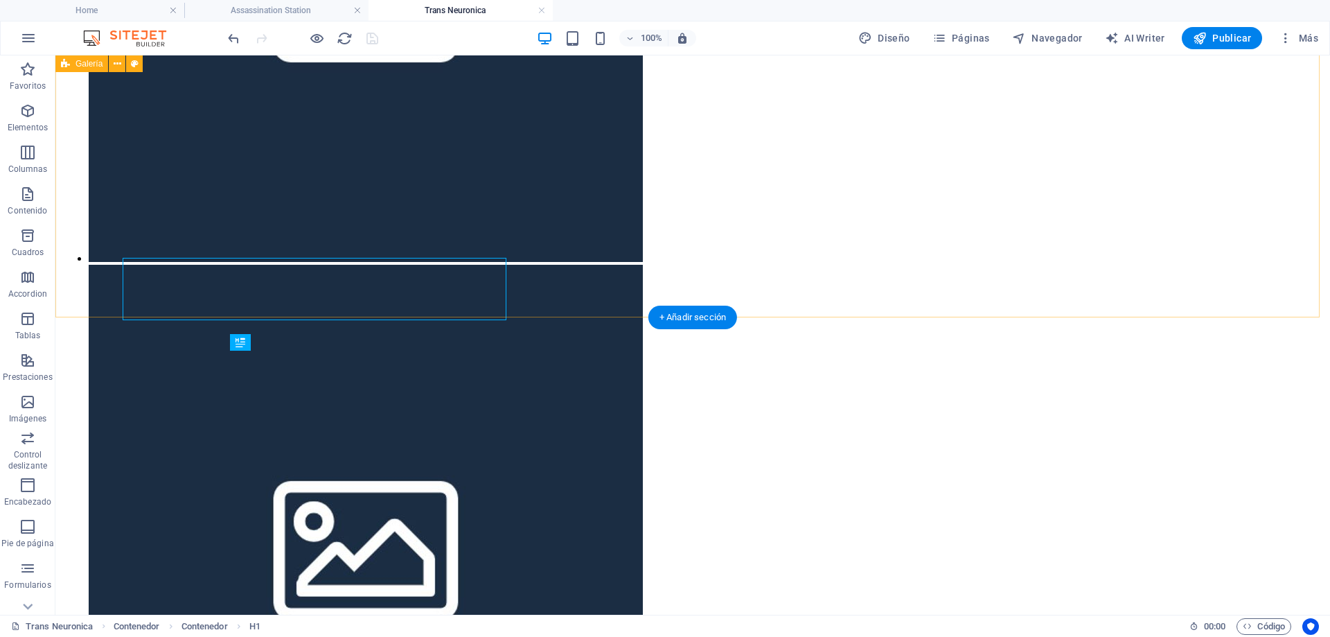
scroll to position [600, 0]
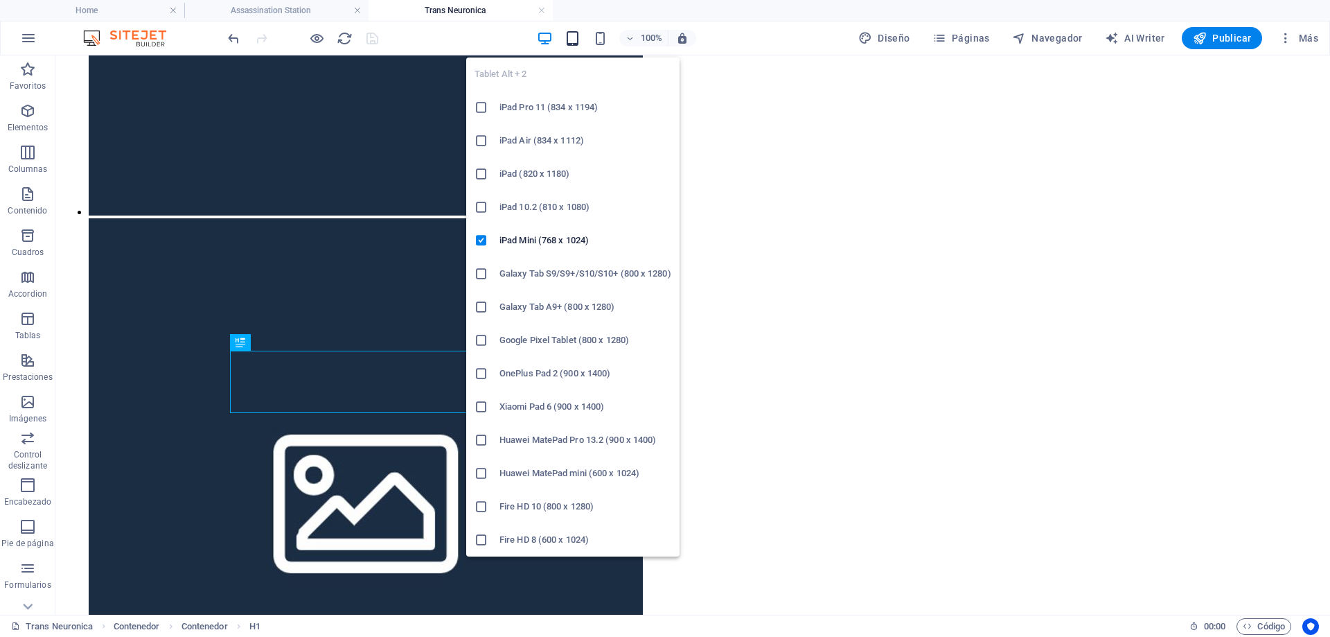
click at [576, 33] on icon "button" at bounding box center [573, 38] width 16 height 16
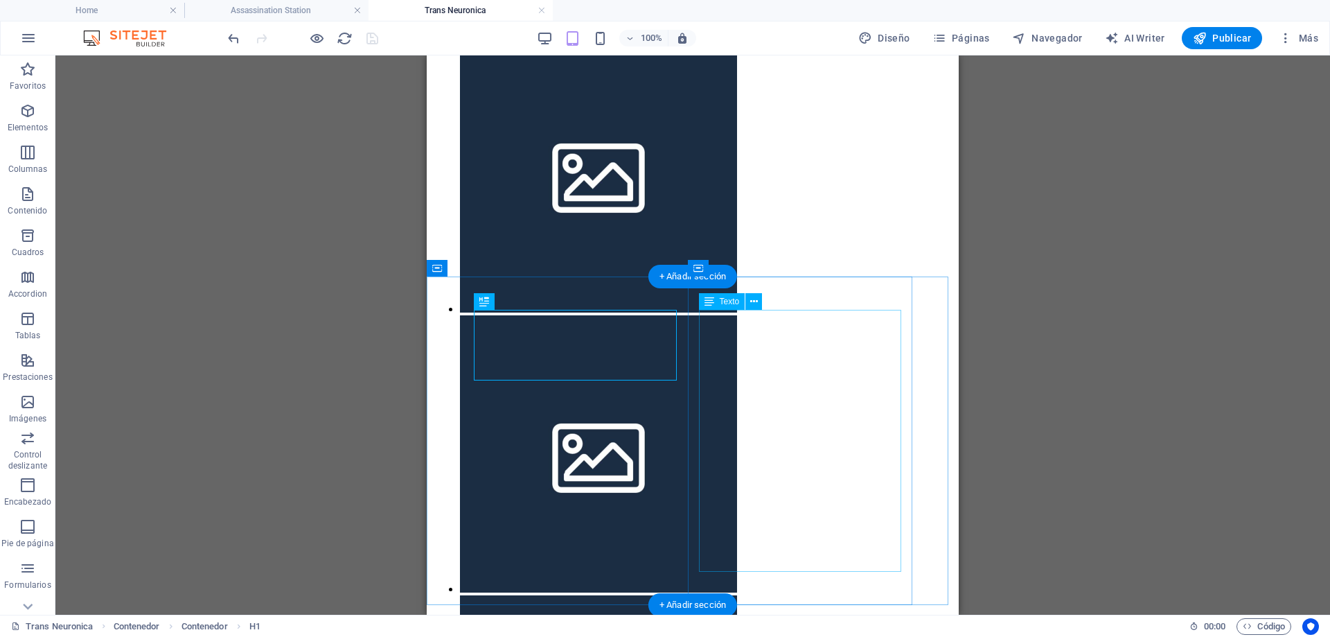
scroll to position [714, 0]
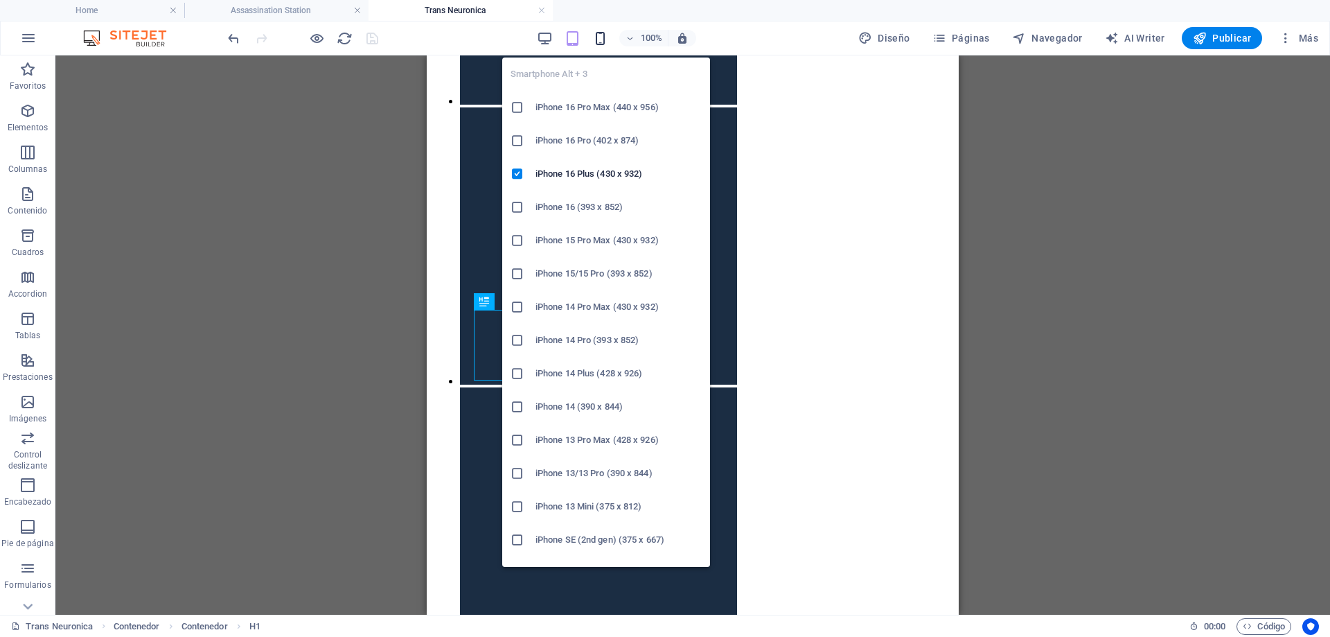
click at [600, 41] on icon "button" at bounding box center [600, 38] width 16 height 16
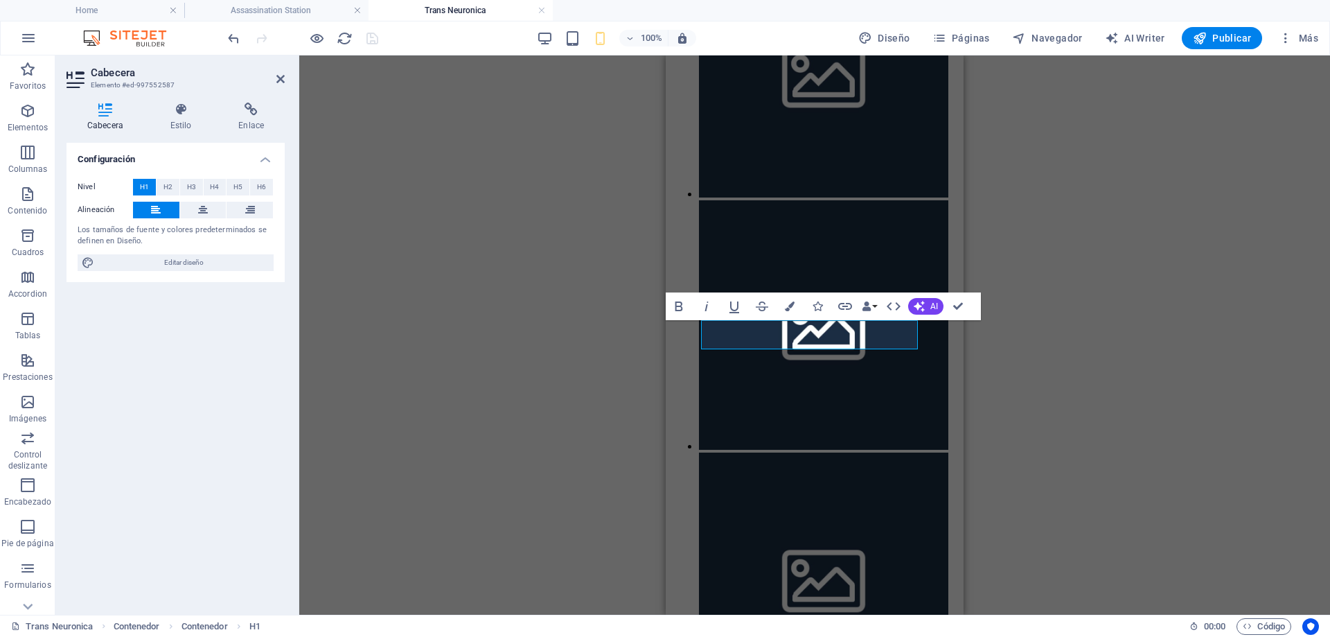
click at [582, 372] on div "H1 Contenedor Contenedor Galería Galería Texto Contenedor Bold Italic Underline…" at bounding box center [814, 334] width 1031 height 559
click at [1122, 389] on div "H1 Contenedor Contenedor Galería Galería Texto Contenedor Bold Italic Underline…" at bounding box center [814, 334] width 1031 height 559
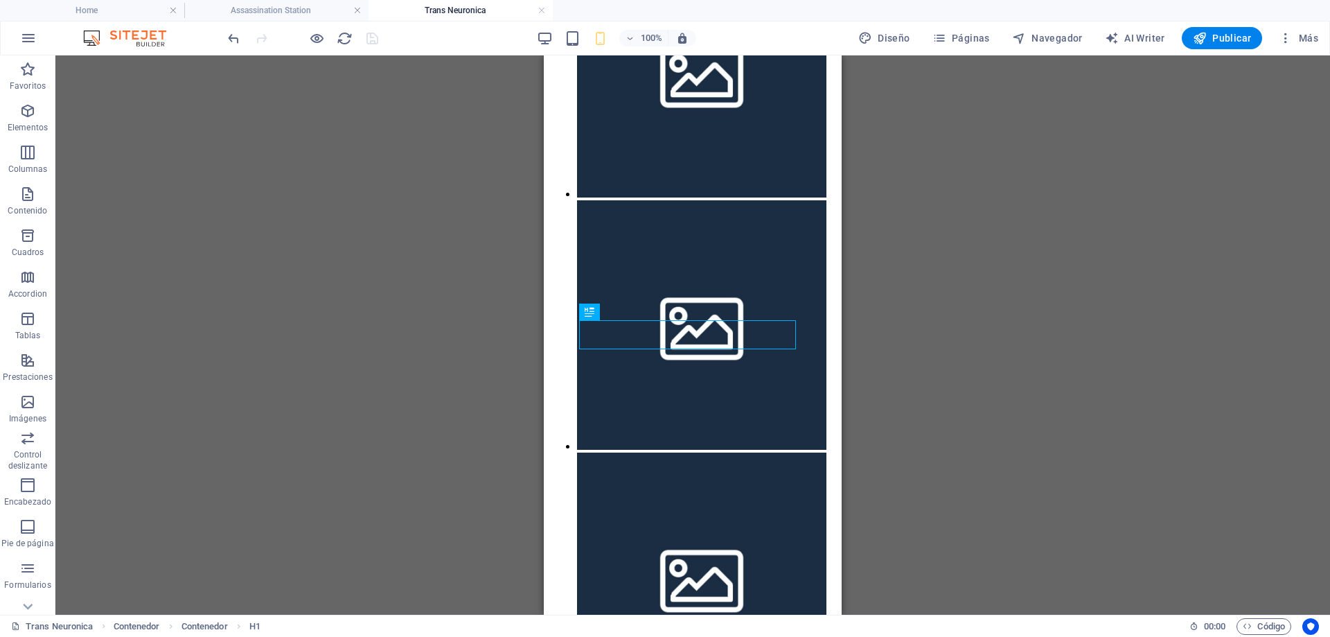
click at [537, 9] on h4 "Trans Neuronica" at bounding box center [461, 10] width 184 height 15
click at [290, 11] on h4 "Assassination Station" at bounding box center [276, 10] width 184 height 15
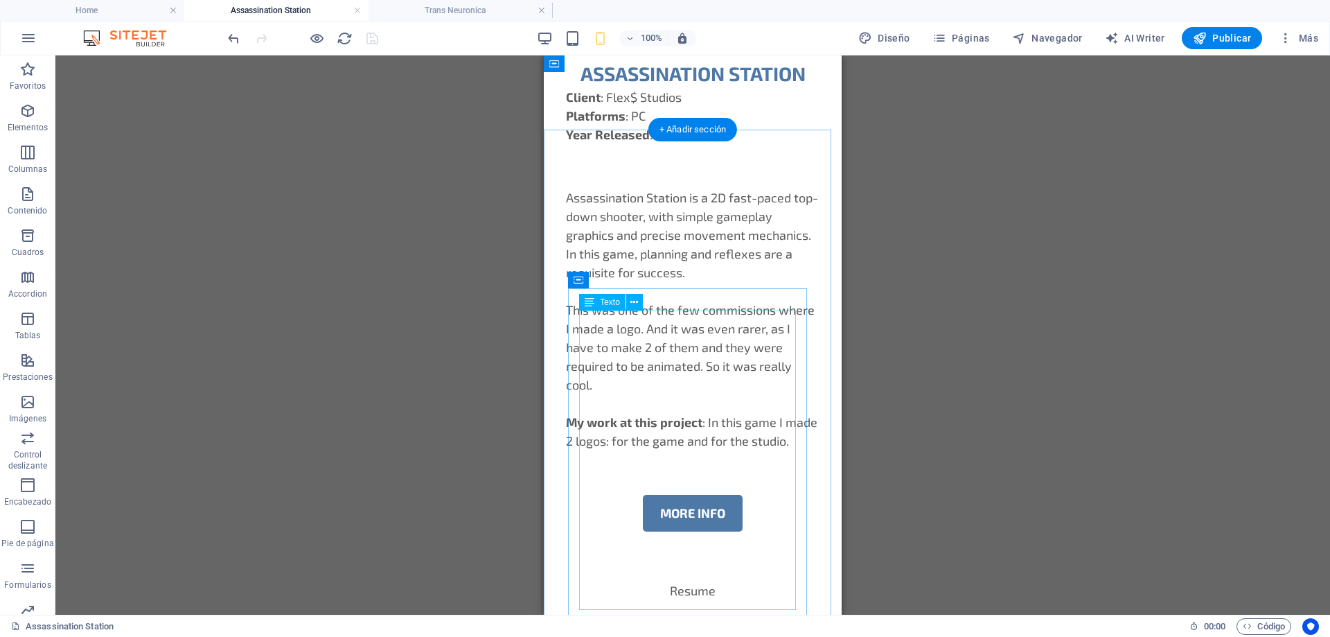
scroll to position [343, 0]
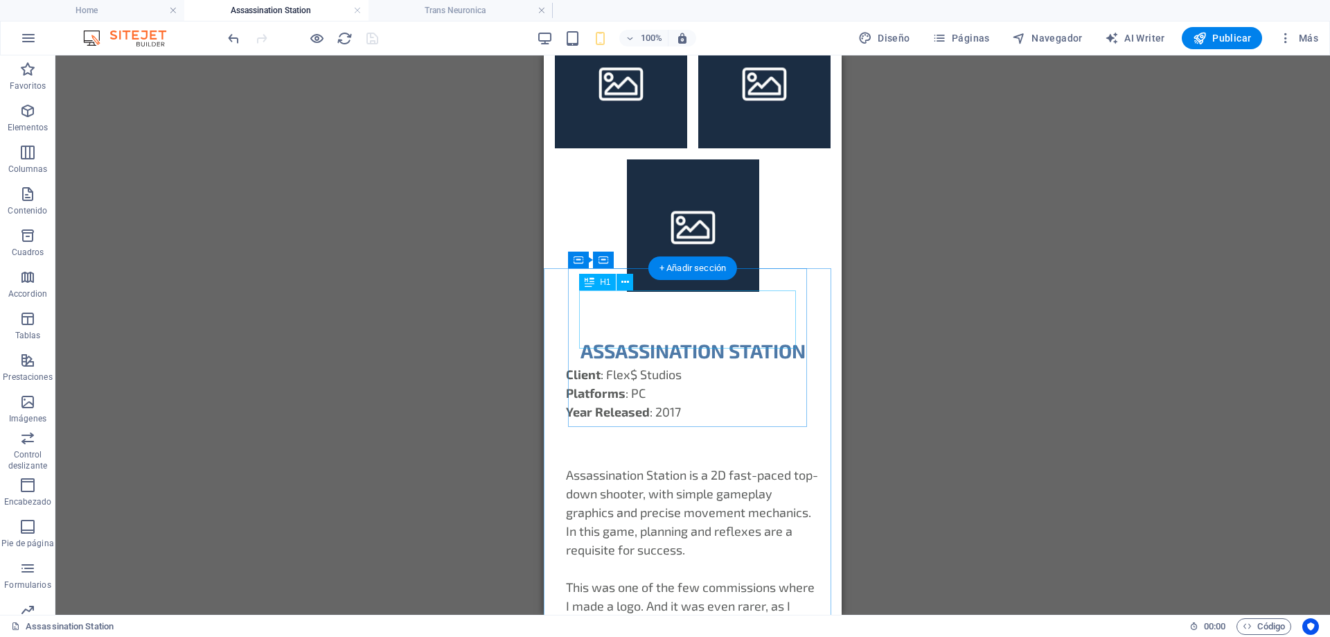
click at [749, 336] on div "ASSASSINATION STATION" at bounding box center [693, 350] width 254 height 29
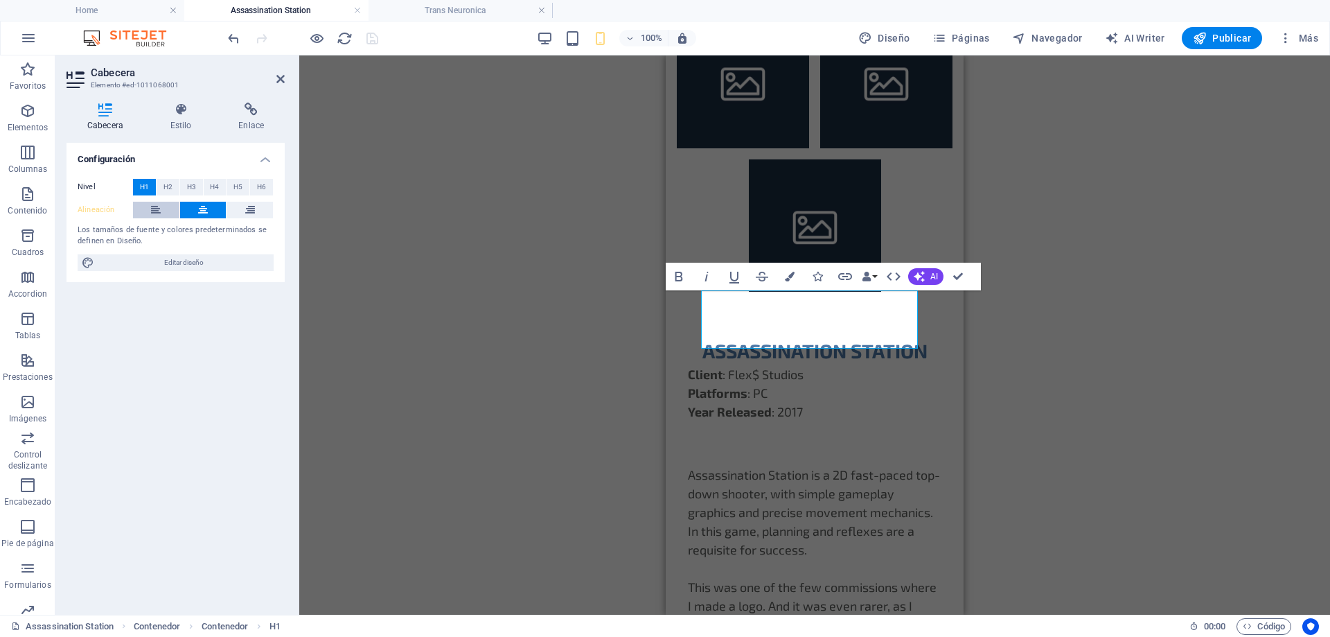
click at [164, 210] on button at bounding box center [156, 210] width 46 height 17
click at [483, 346] on div "H1 Contenedor Contenedor Texto Contenedor Galería Galería Galería Texto Contene…" at bounding box center [814, 334] width 1031 height 559
click at [1091, 373] on div "H1 Contenedor Contenedor Texto Contenedor Galería Galería Galería Texto Contene…" at bounding box center [814, 334] width 1031 height 559
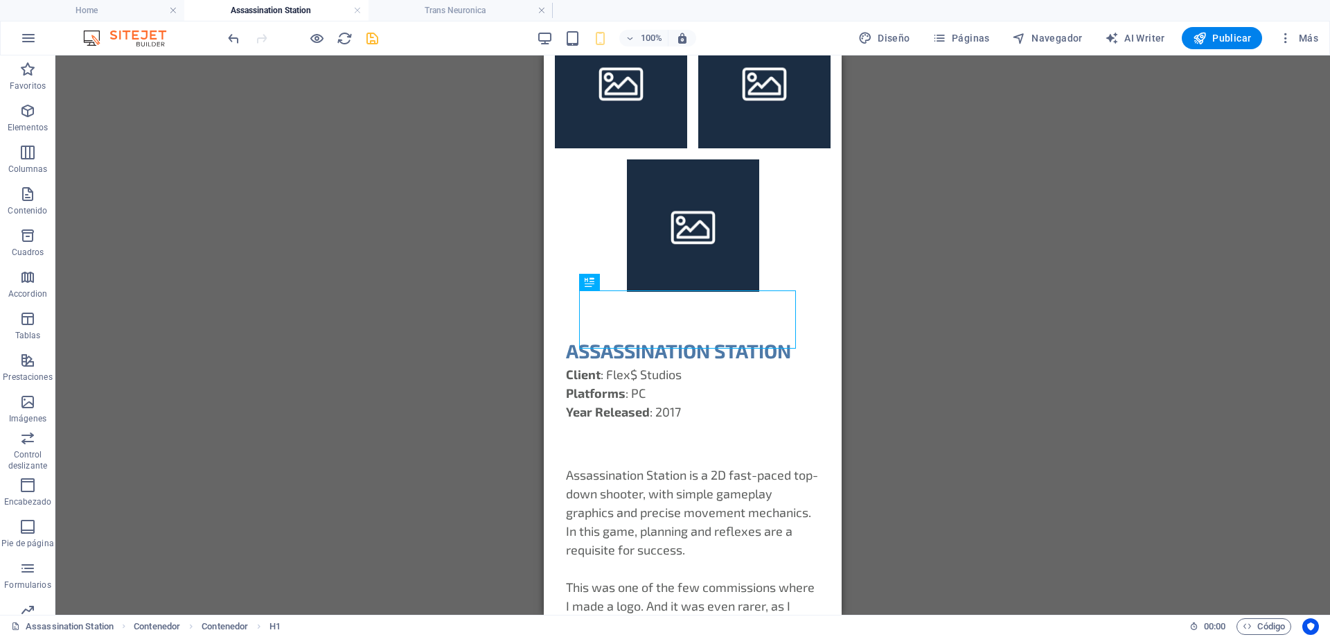
click at [1118, 414] on div "H1 Contenedor Contenedor Texto Contenedor Galería Galería Galería Texto Contene…" at bounding box center [692, 334] width 1275 height 559
click at [464, 8] on h4 "Trans Neuronica" at bounding box center [461, 10] width 184 height 15
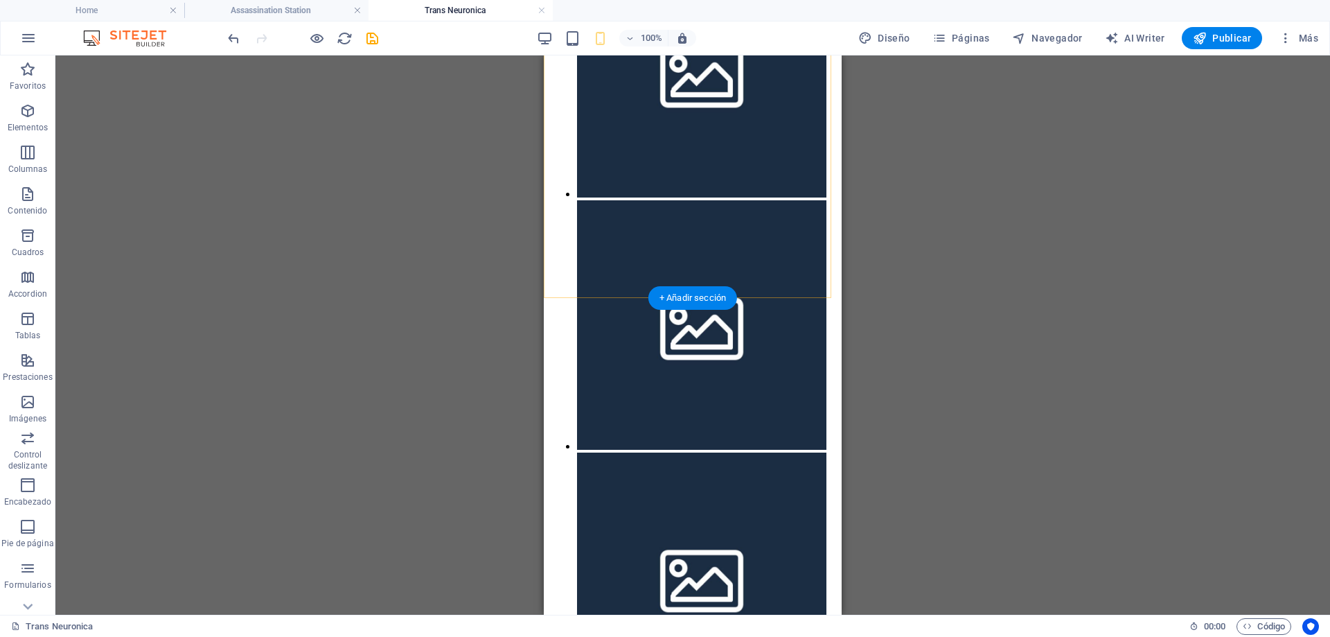
scroll to position [105, 0]
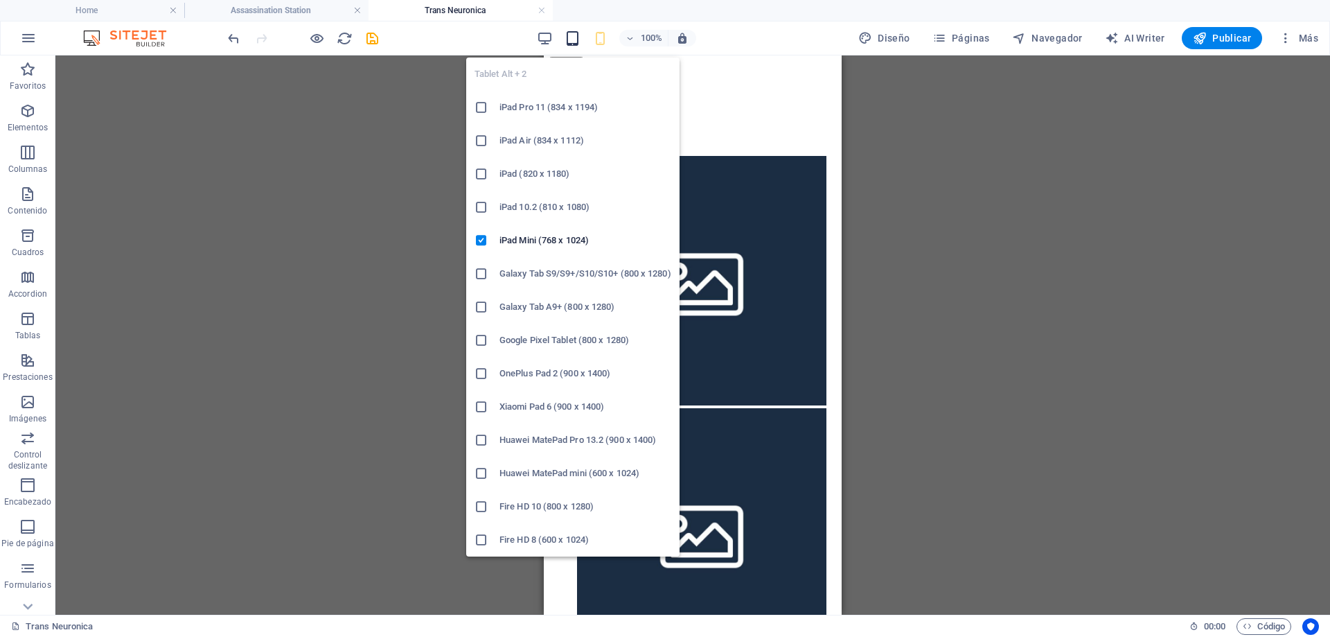
click at [573, 37] on icon "button" at bounding box center [573, 38] width 16 height 16
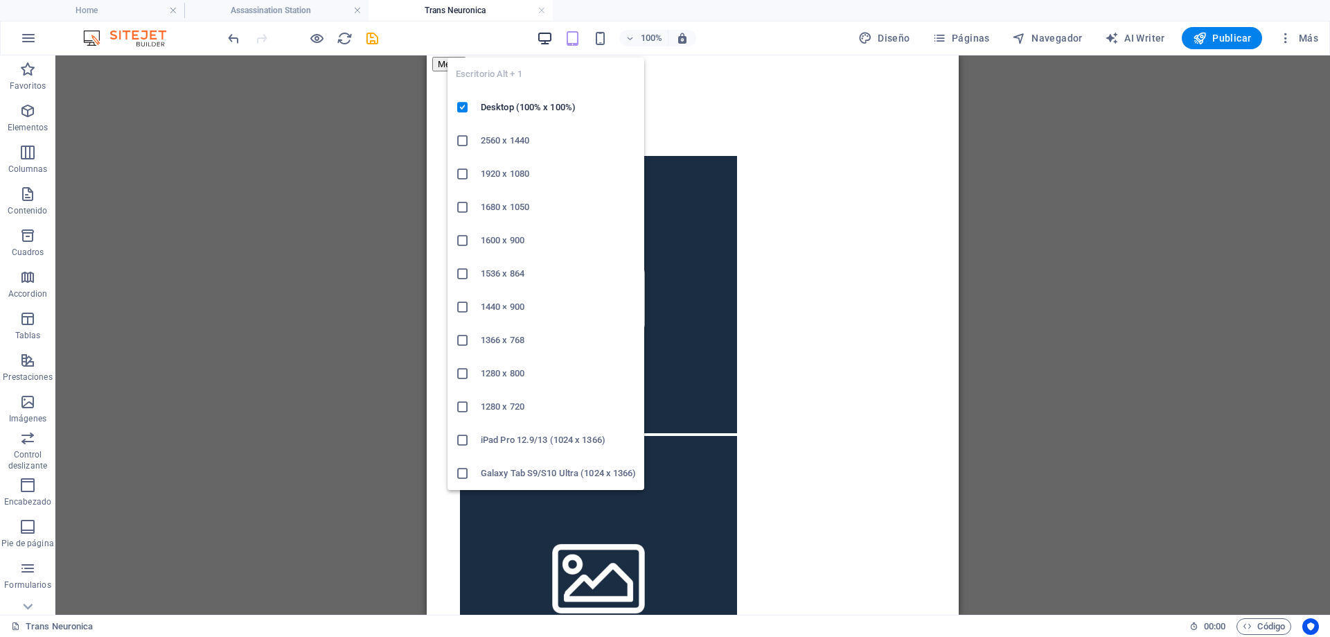
click at [547, 38] on icon "button" at bounding box center [545, 38] width 16 height 16
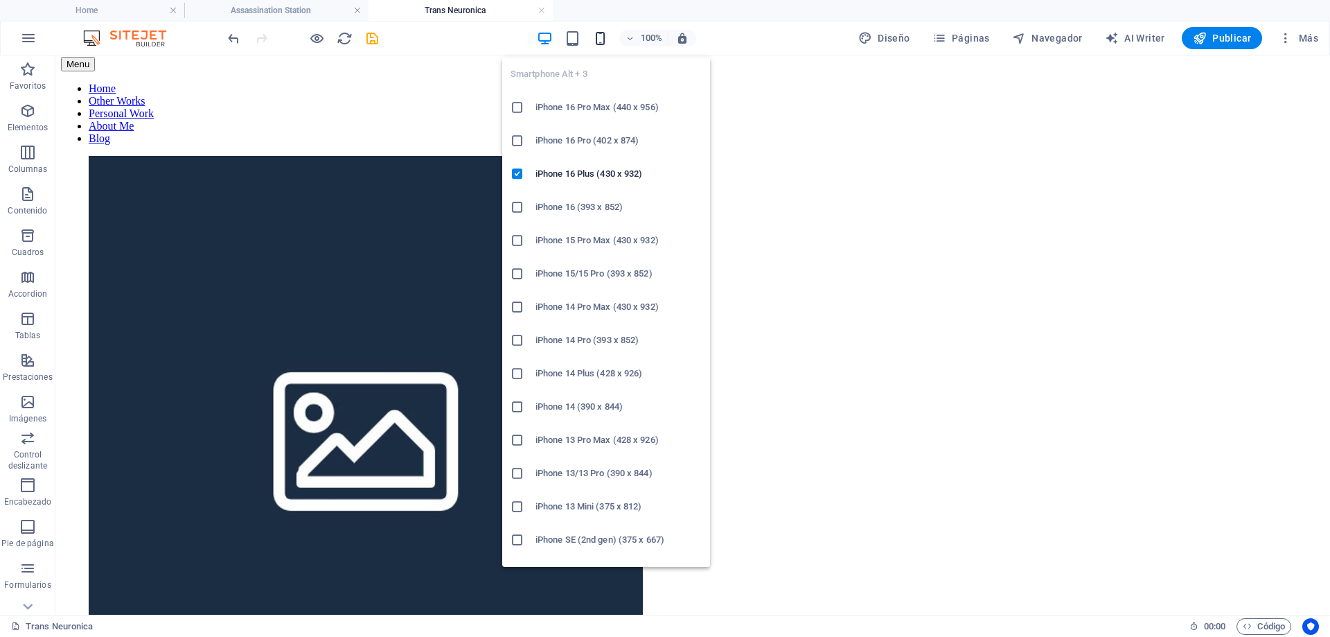
click at [603, 42] on icon "button" at bounding box center [600, 38] width 16 height 16
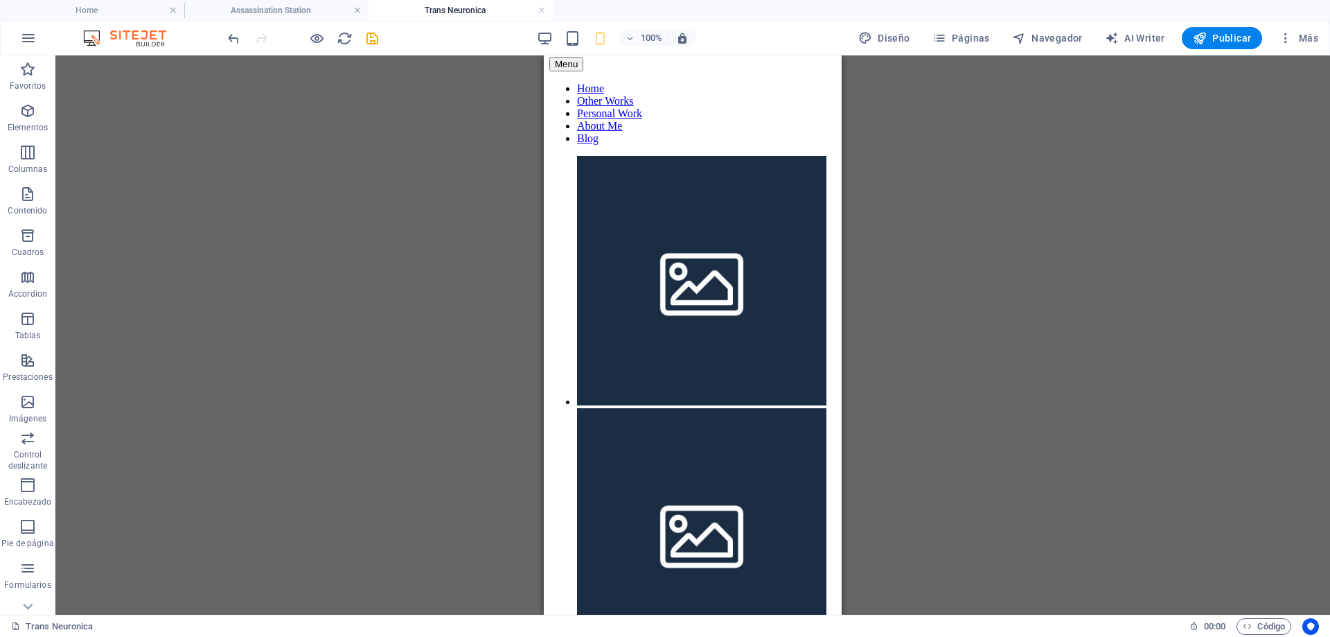
click at [488, 8] on h4 "Trans Neuronica" at bounding box center [461, 10] width 184 height 15
click at [540, 11] on link at bounding box center [542, 10] width 8 height 13
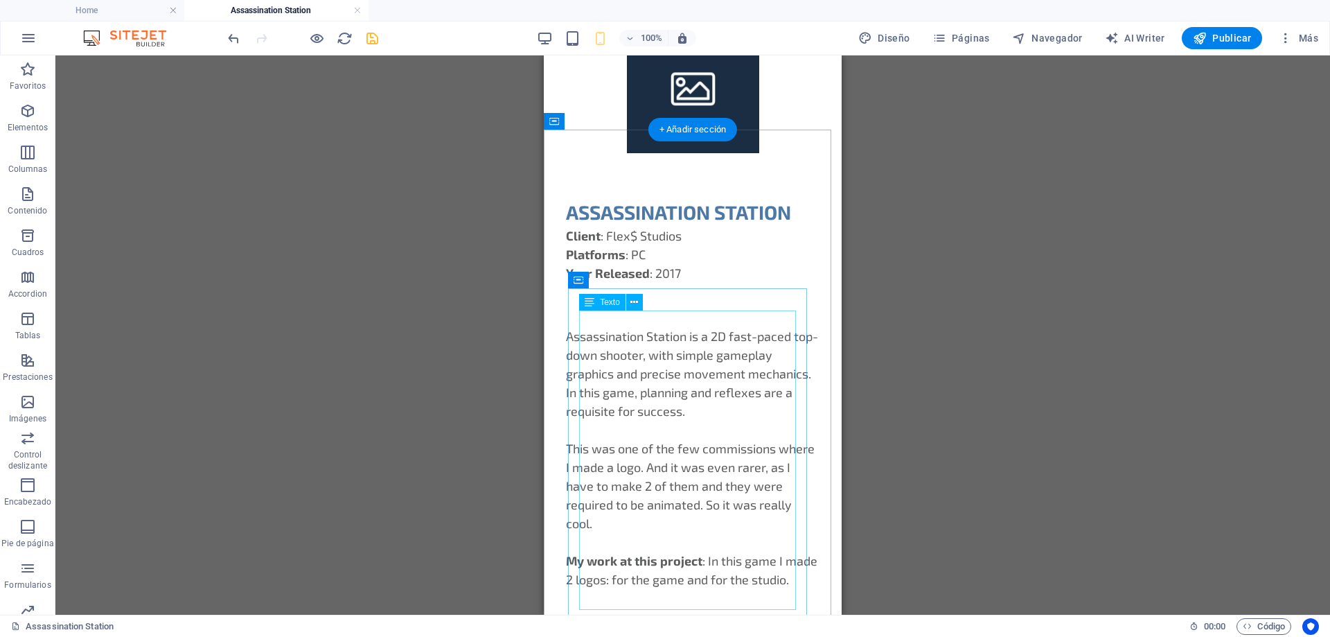
scroll to position [732, 0]
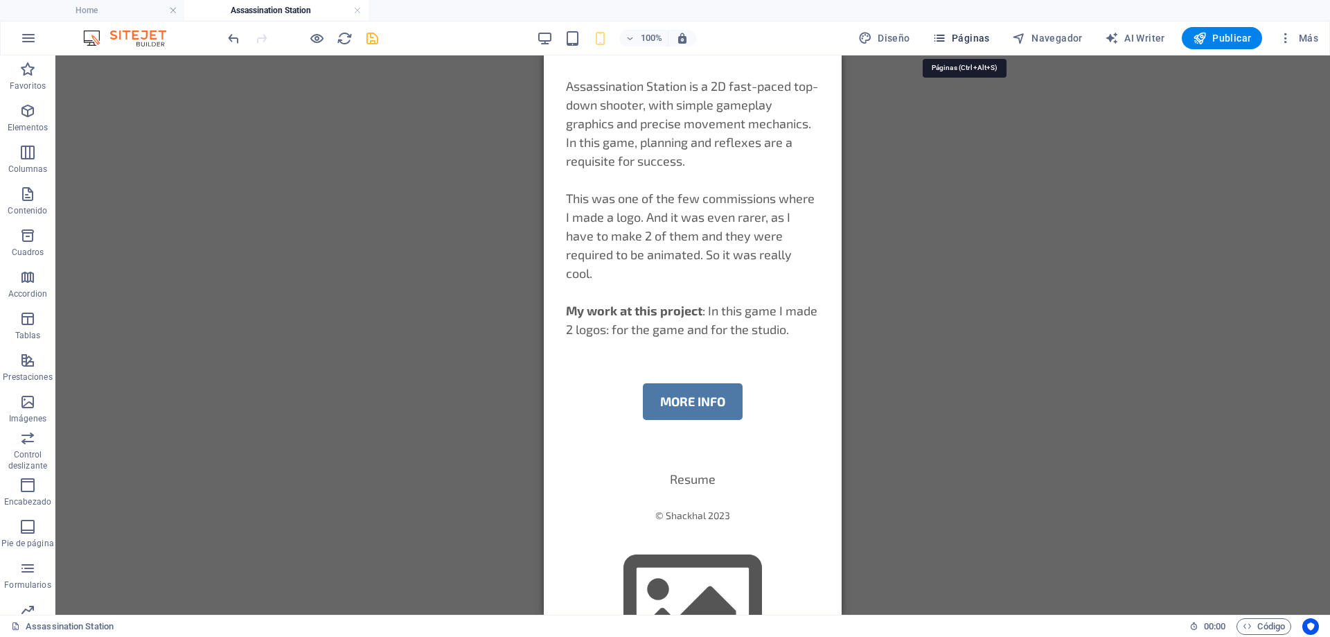
click at [973, 42] on span "Páginas" at bounding box center [962, 38] width 58 height 14
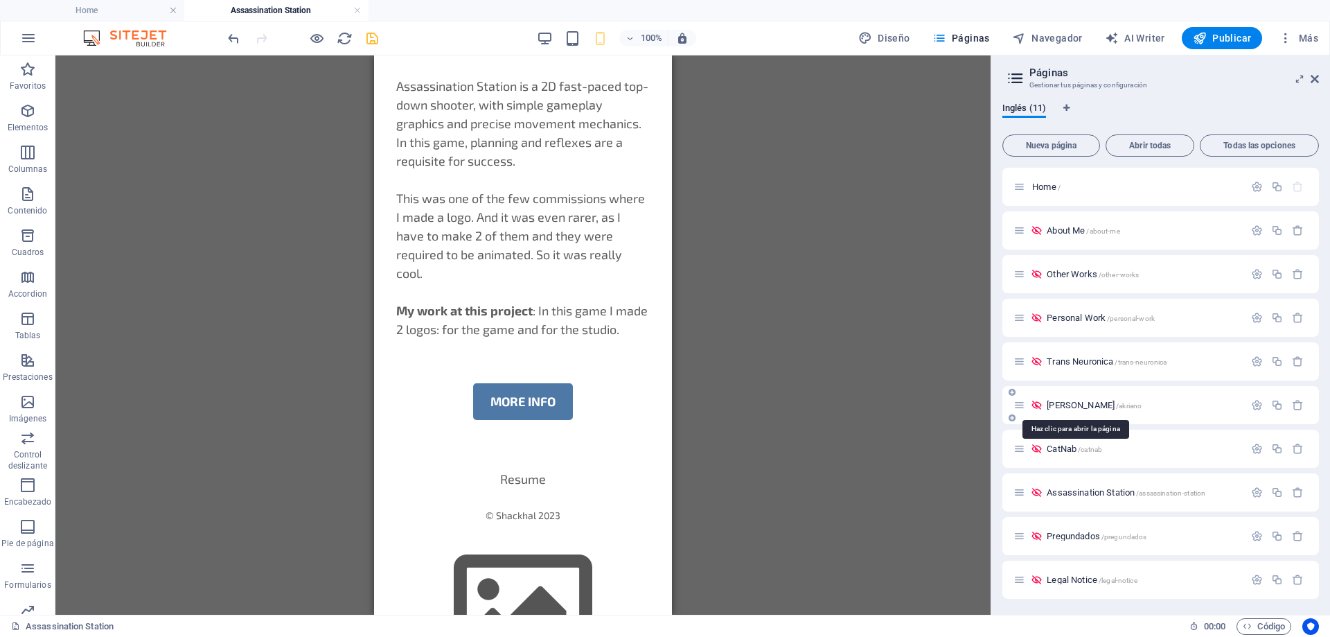
click at [1064, 407] on span "[PERSON_NAME] /akriano" at bounding box center [1094, 405] width 95 height 10
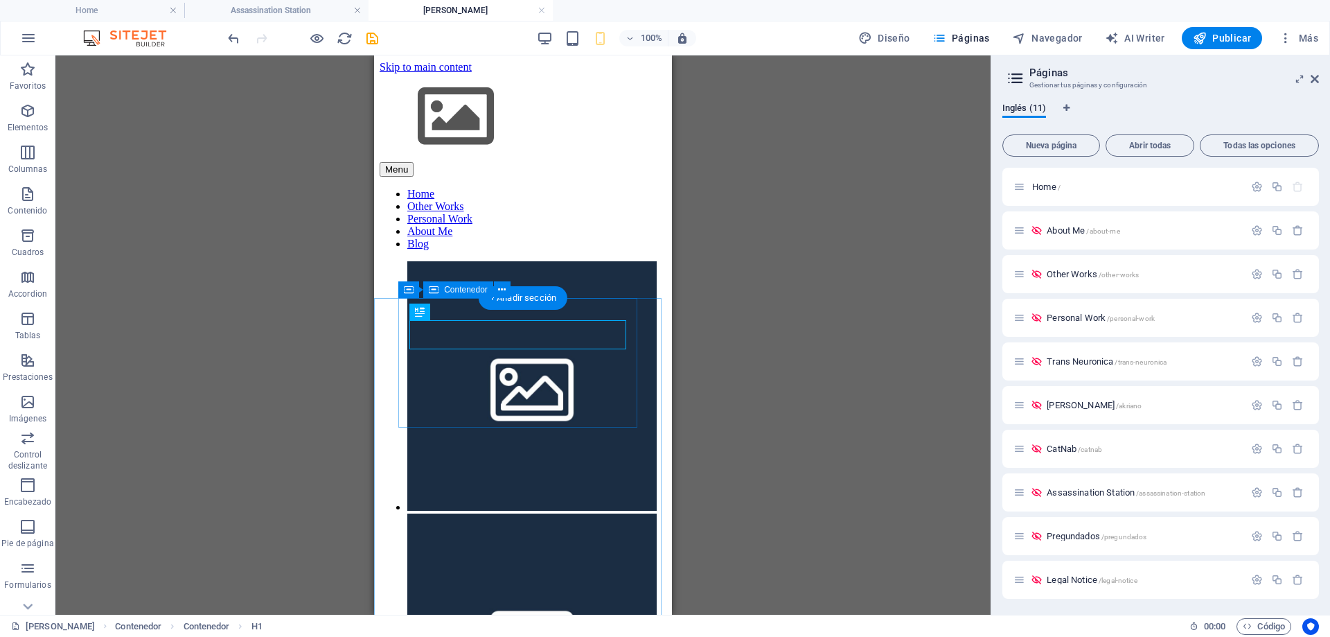
scroll to position [313, 0]
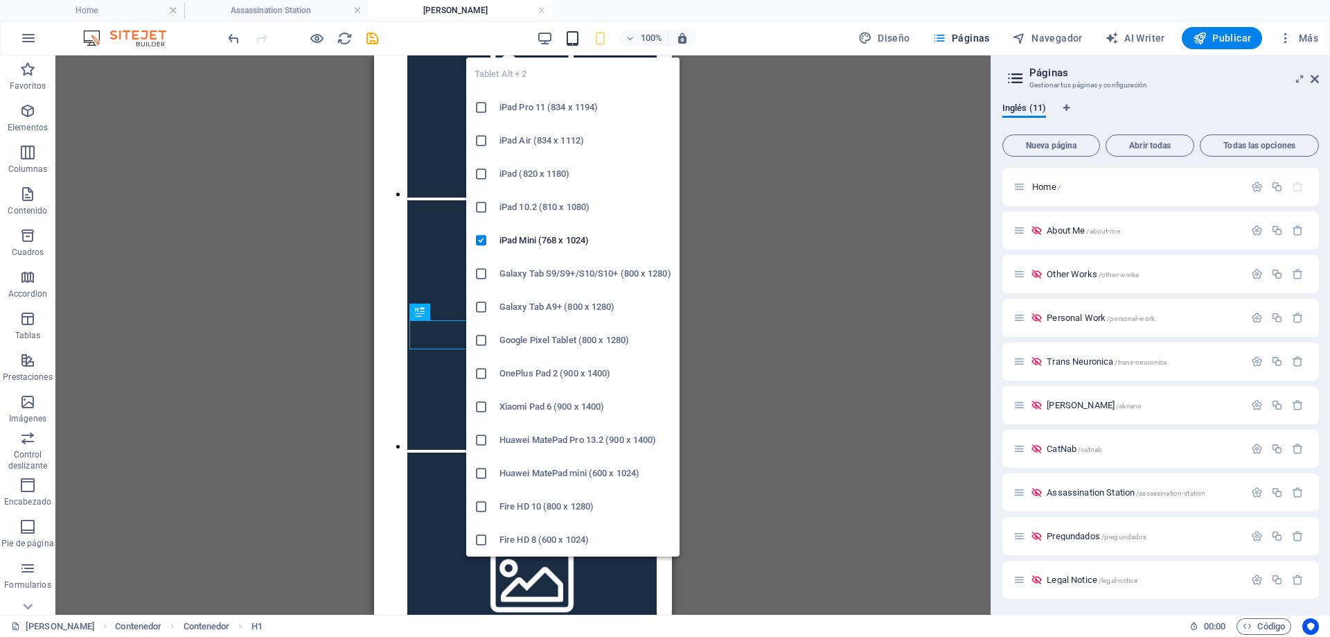
click at [578, 39] on icon "button" at bounding box center [573, 38] width 16 height 16
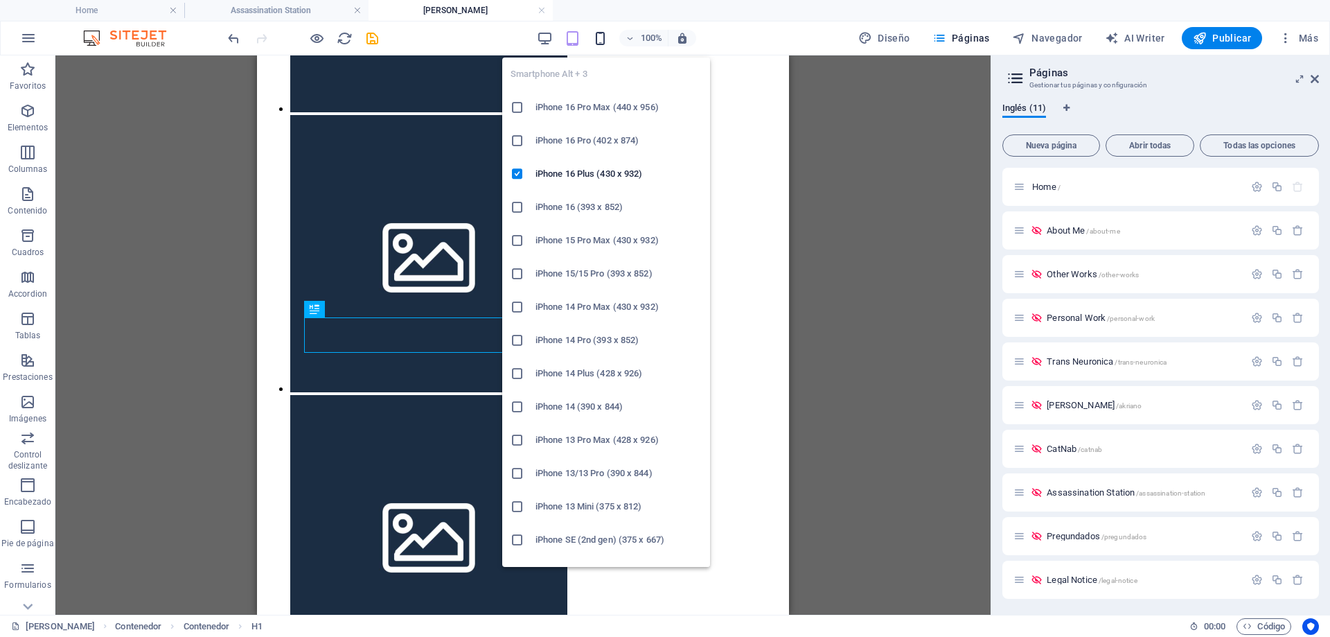
click at [607, 41] on icon "button" at bounding box center [600, 38] width 16 height 16
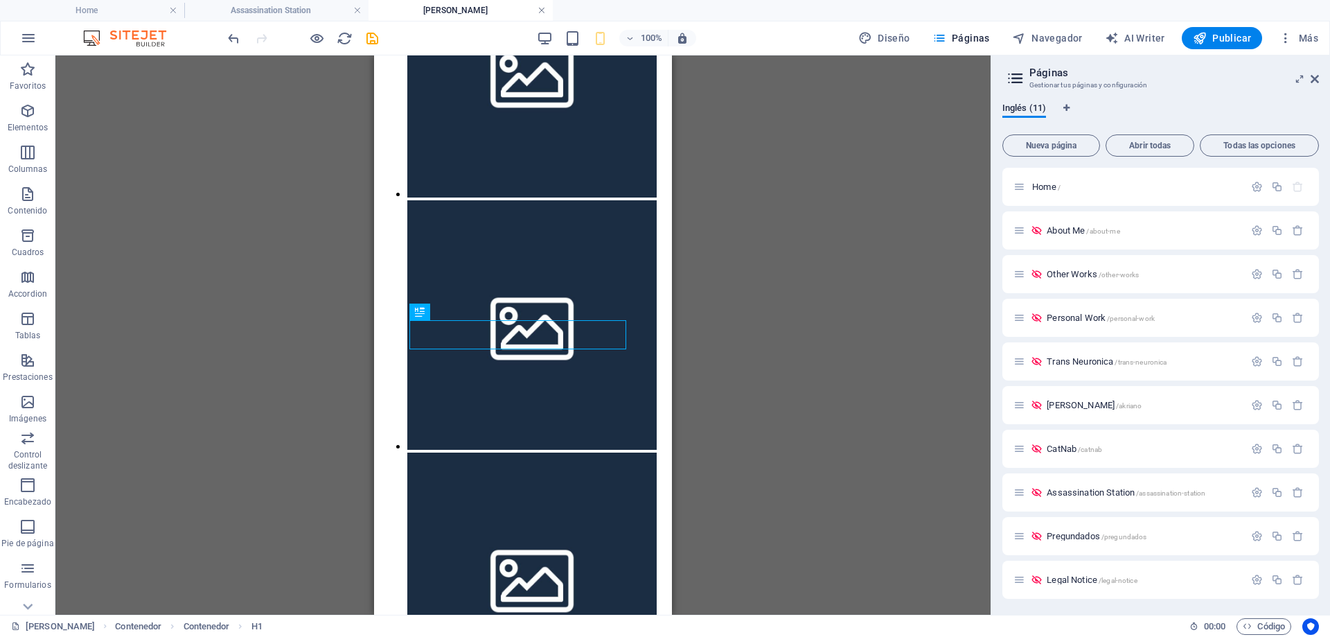
click at [538, 12] on link at bounding box center [542, 10] width 8 height 13
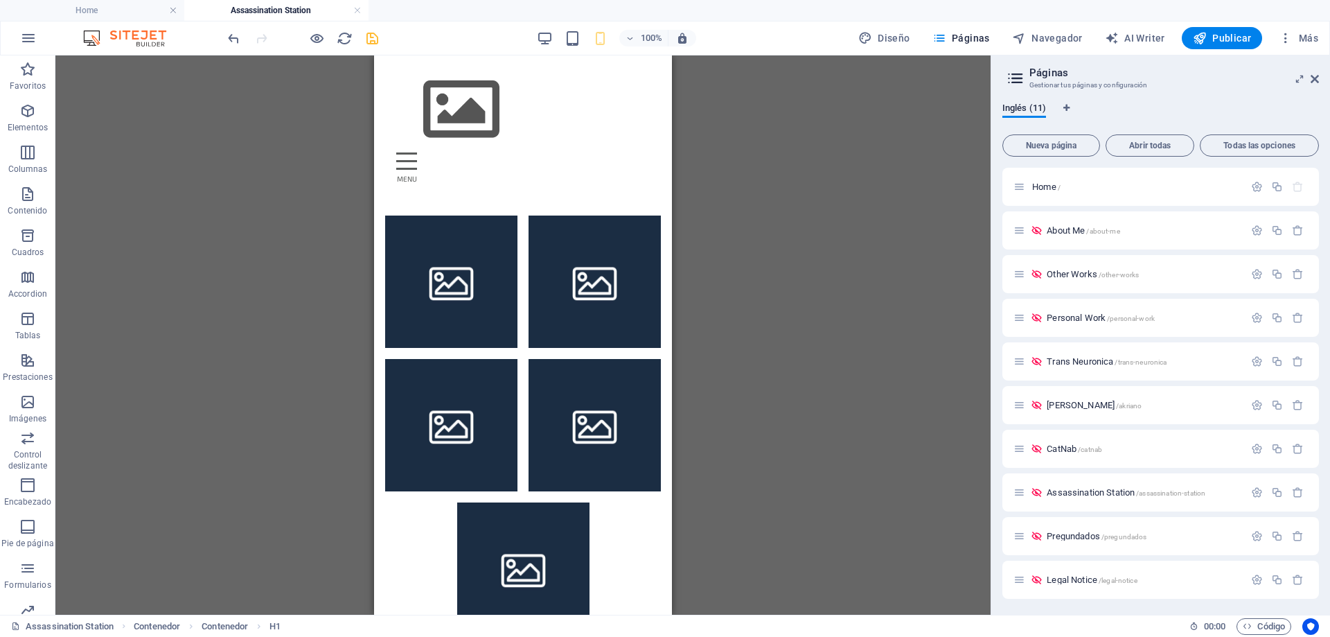
scroll to position [676, 0]
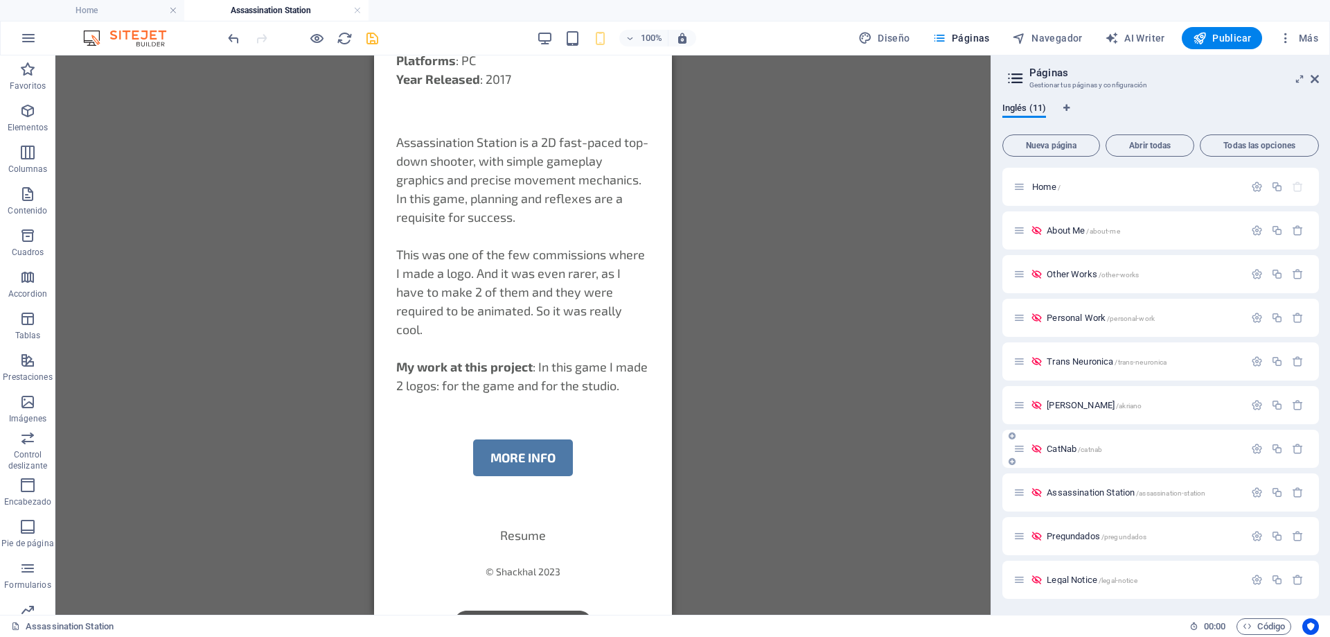
click at [1059, 450] on span "CatNab /catnab" at bounding box center [1074, 448] width 55 height 10
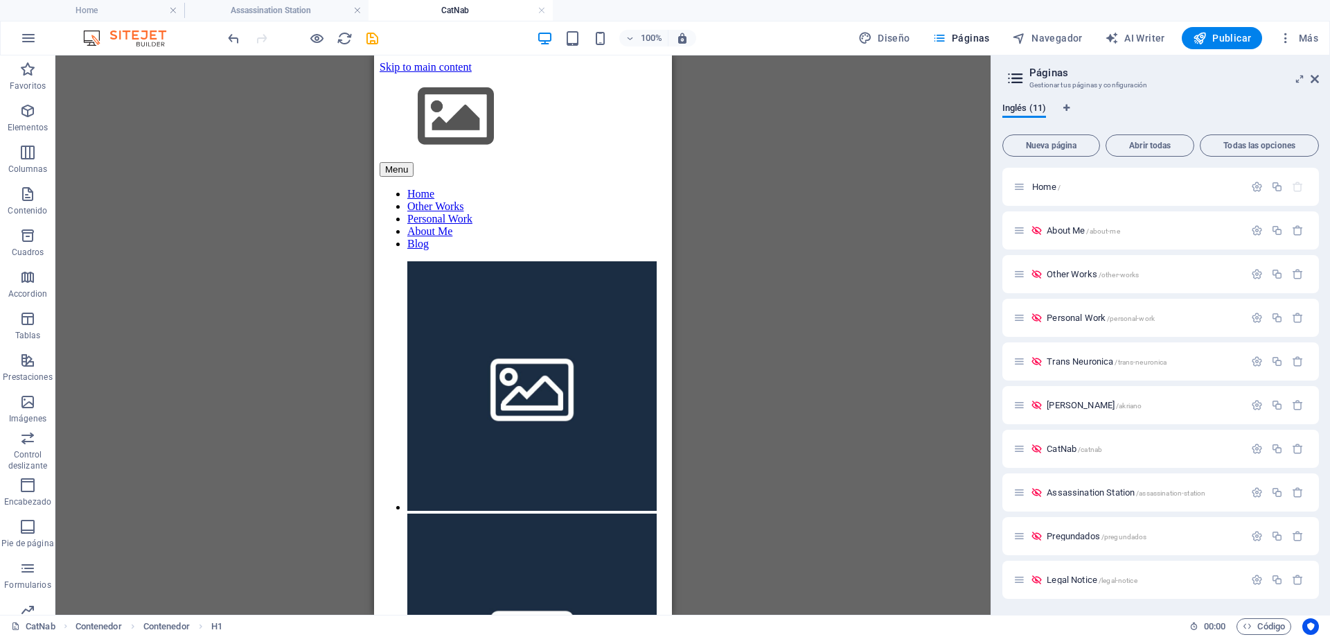
scroll to position [313, 0]
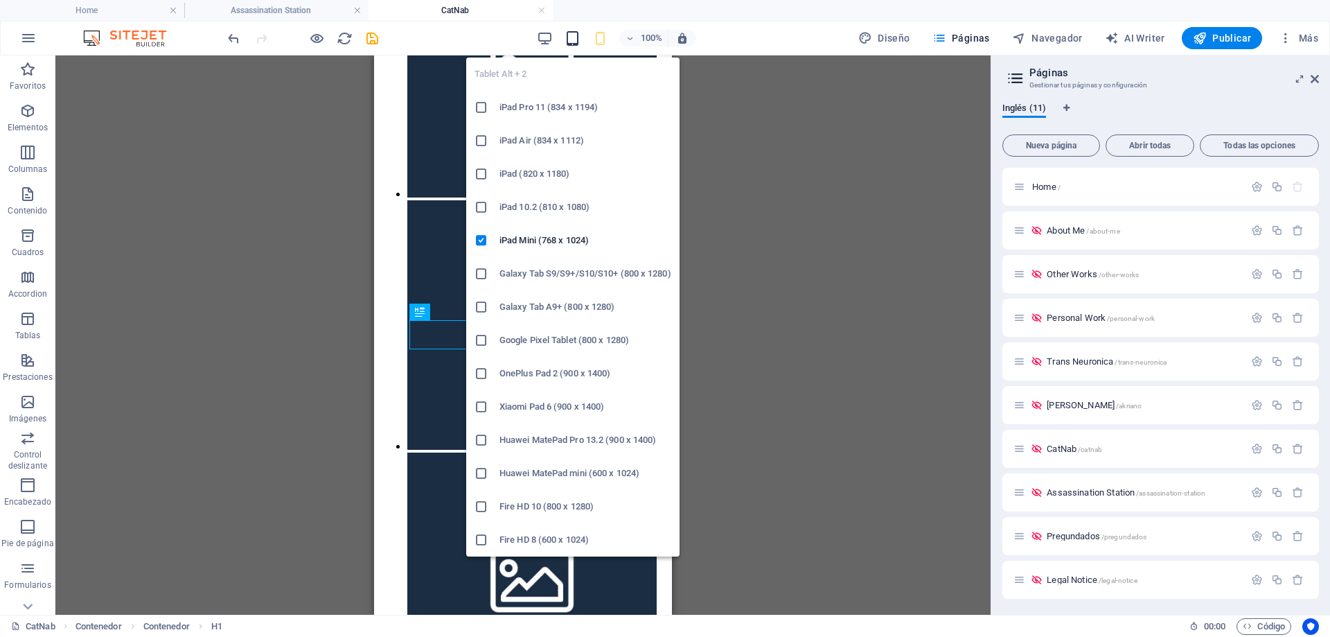
click at [576, 37] on icon "button" at bounding box center [573, 38] width 16 height 16
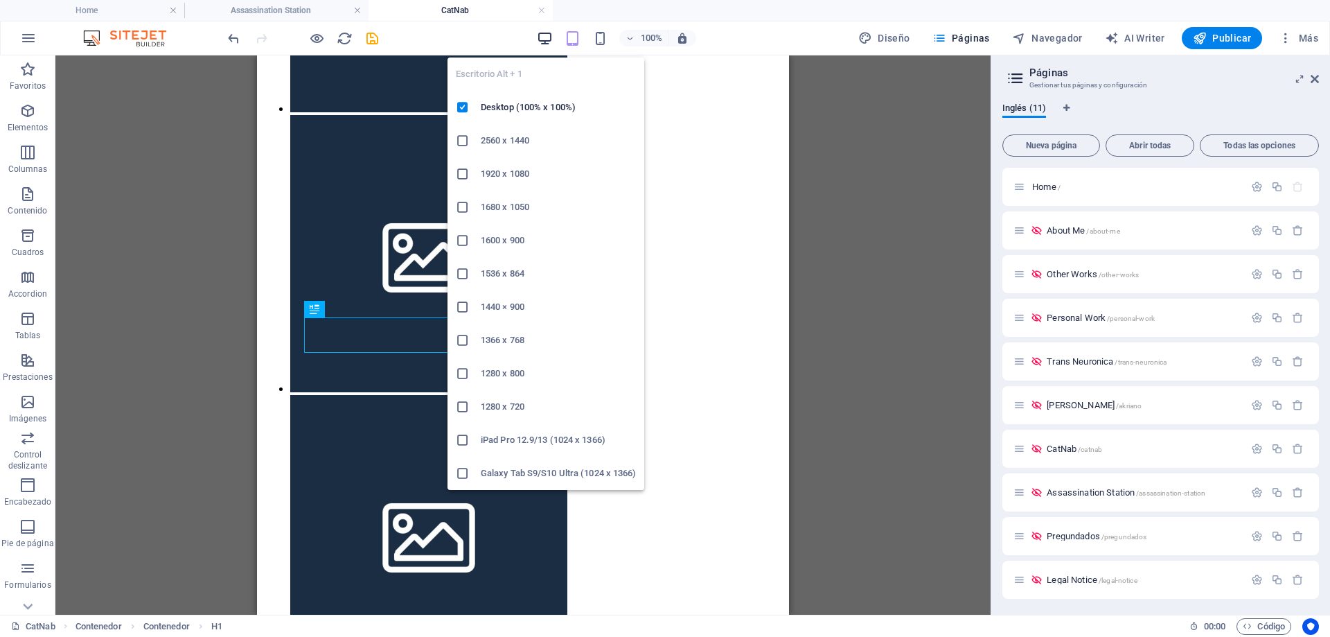
click at [547, 38] on icon "button" at bounding box center [545, 38] width 16 height 16
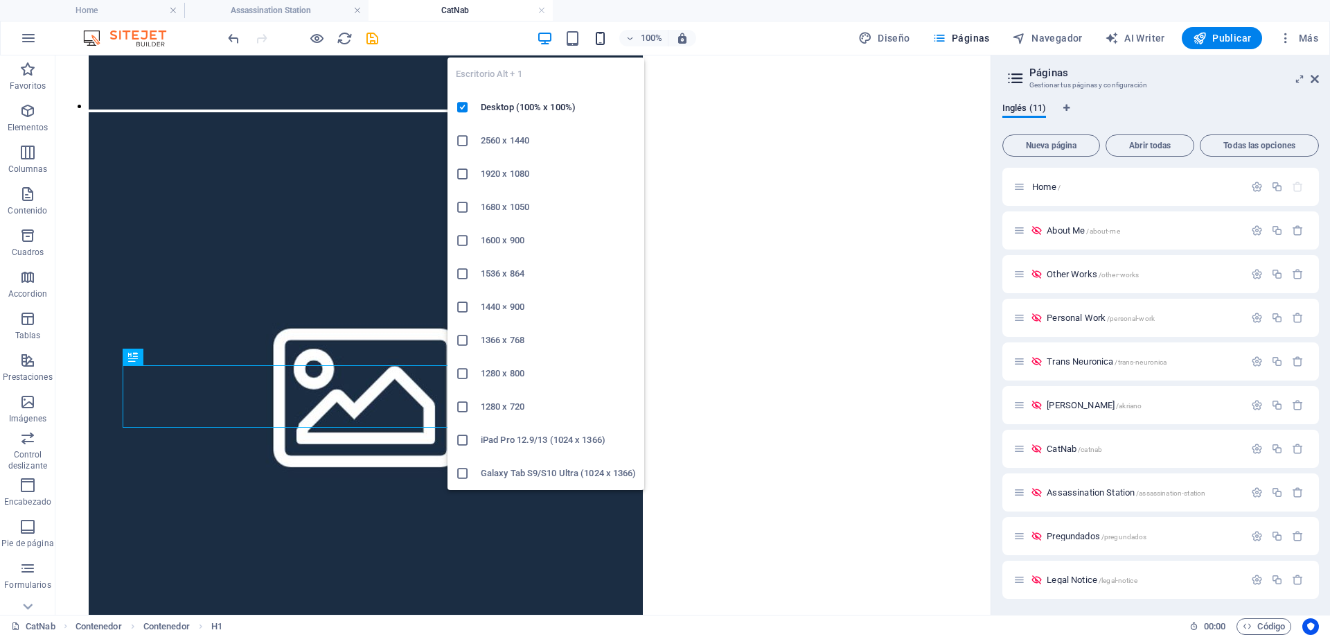
scroll to position [493, 0]
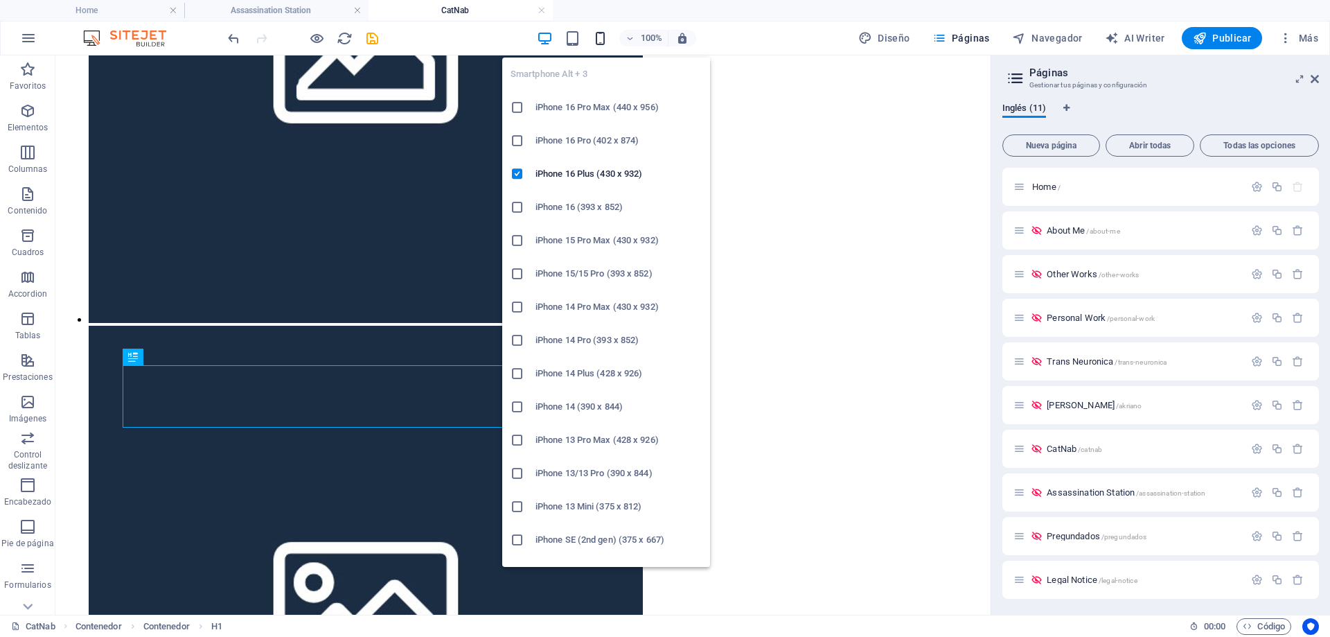
click at [596, 37] on icon "button" at bounding box center [600, 38] width 16 height 16
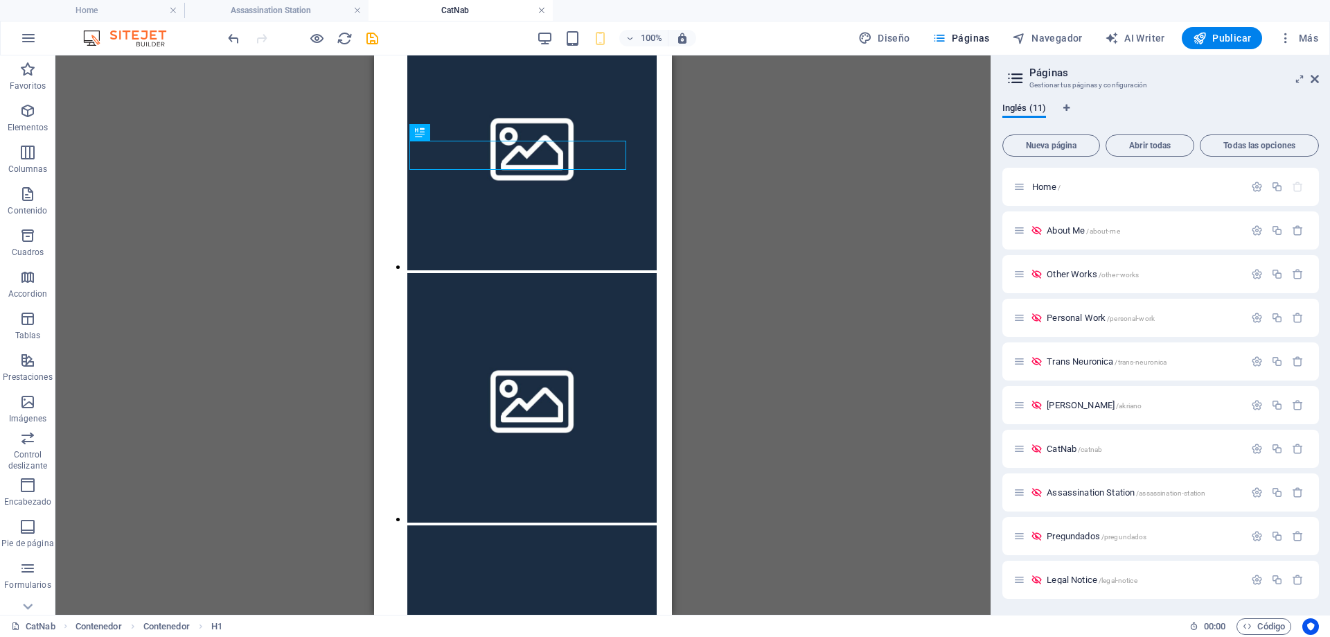
click at [542, 13] on link at bounding box center [542, 10] width 8 height 13
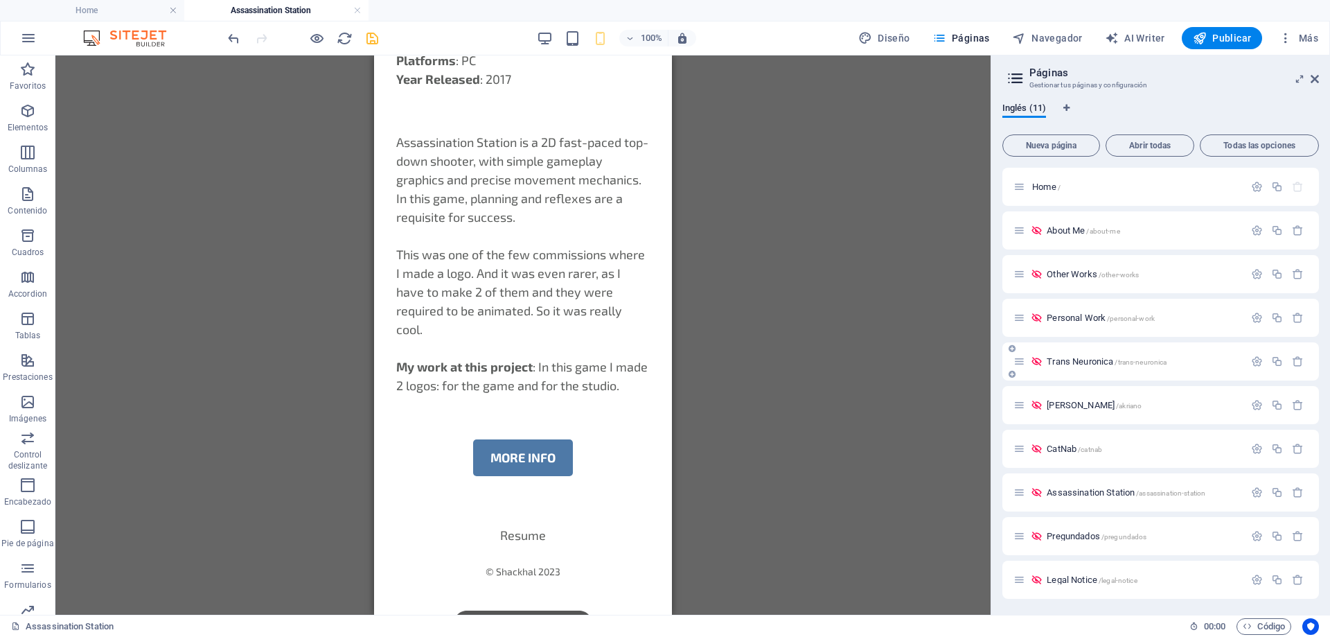
click at [1077, 362] on span "Trans Neuronica /trans-neuronica" at bounding box center [1107, 361] width 120 height 10
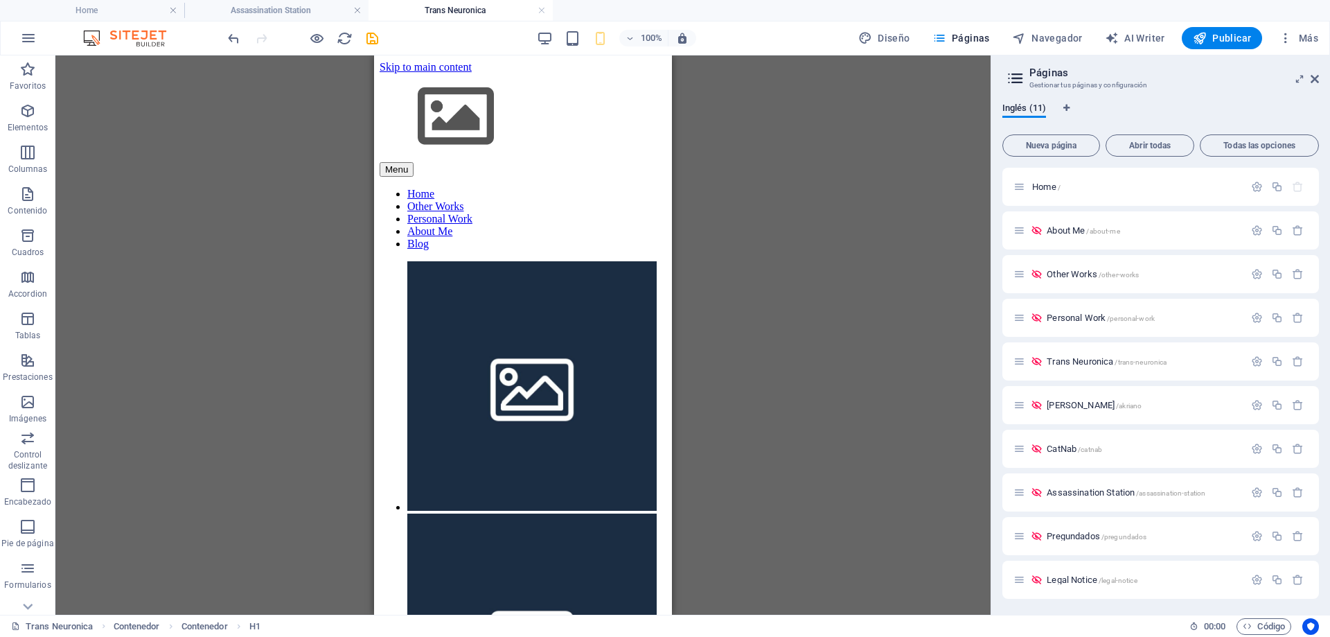
scroll to position [313, 0]
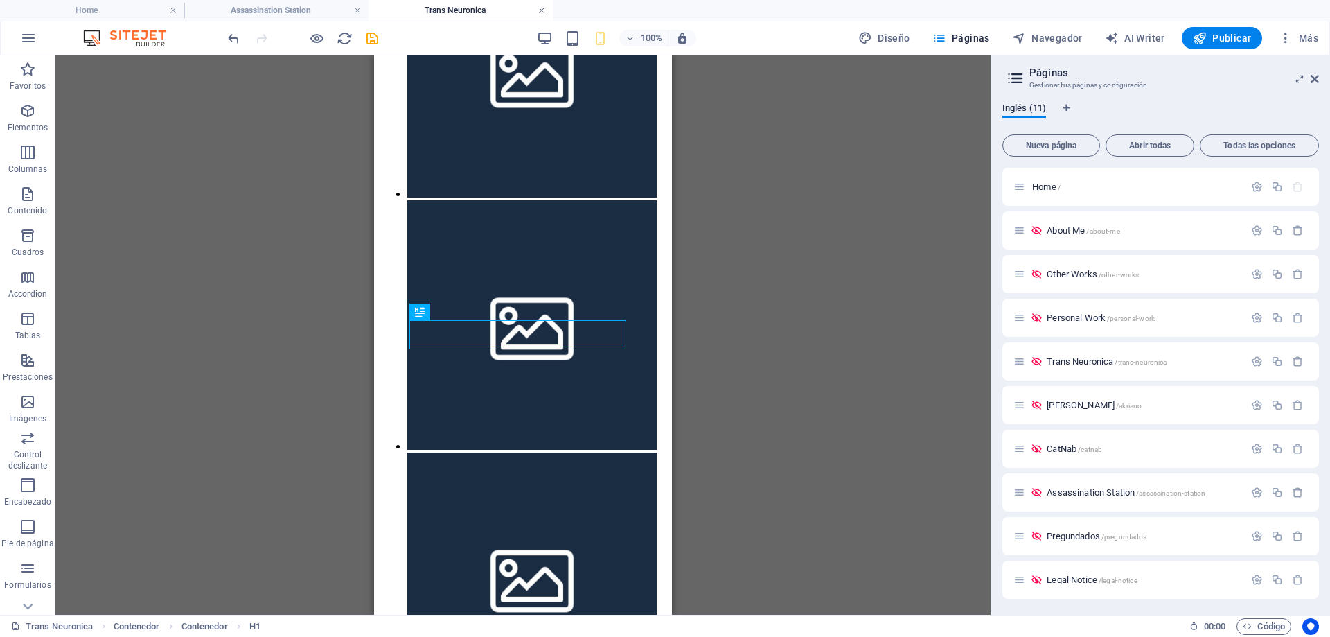
click at [538, 8] on link at bounding box center [542, 10] width 8 height 13
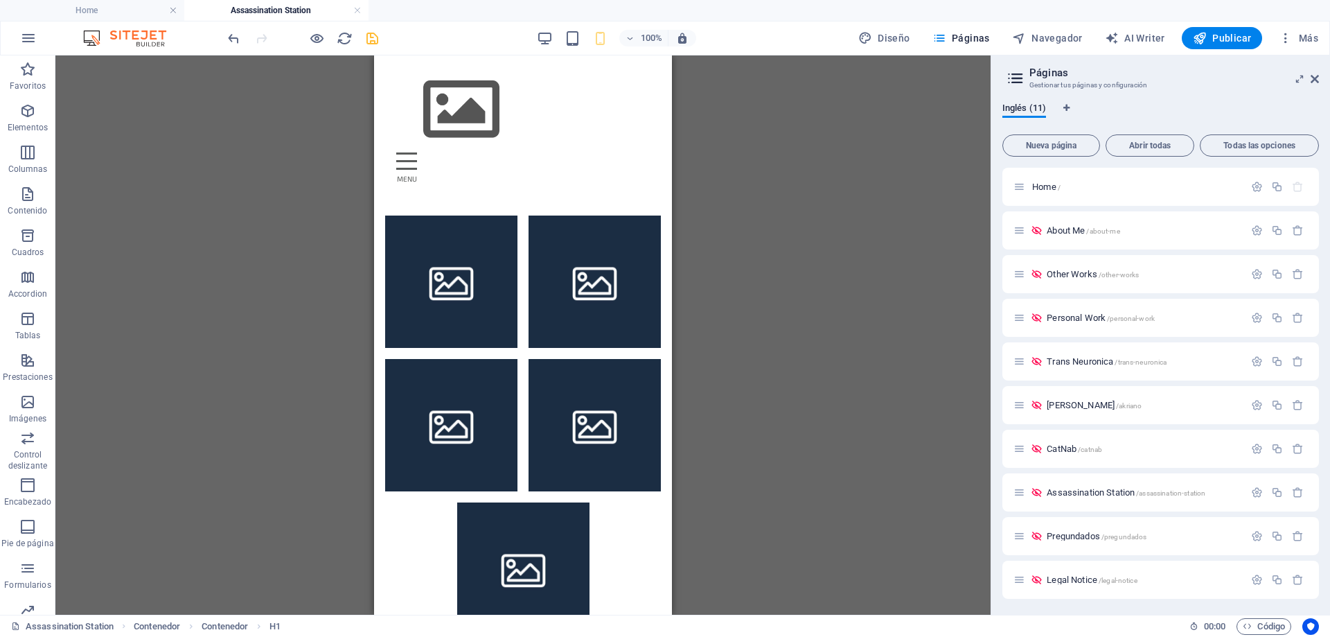
scroll to position [676, 0]
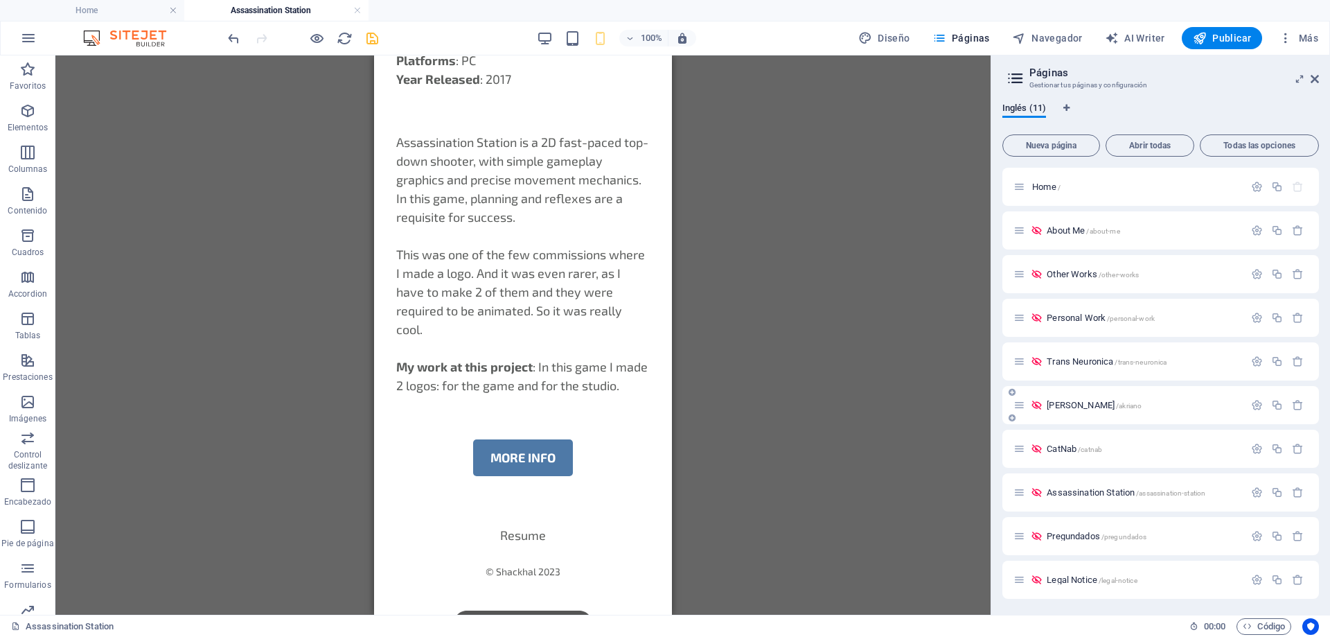
click at [1059, 406] on span "[PERSON_NAME] /akriano" at bounding box center [1094, 405] width 95 height 10
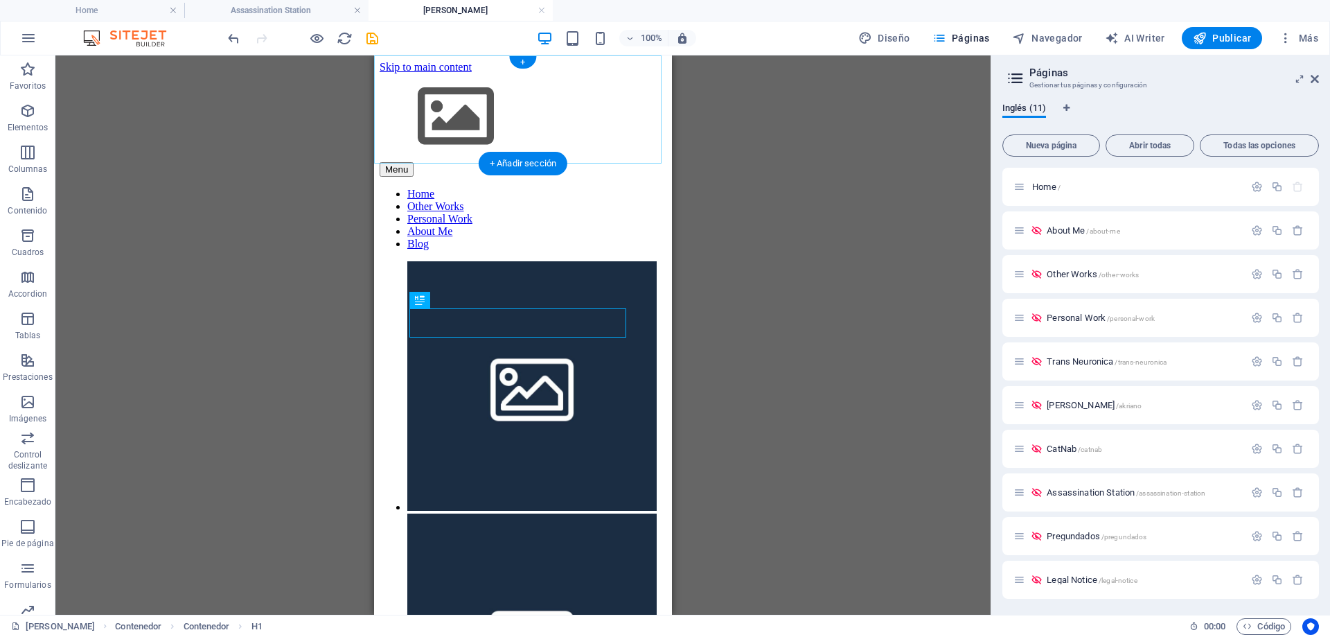
scroll to position [313, 0]
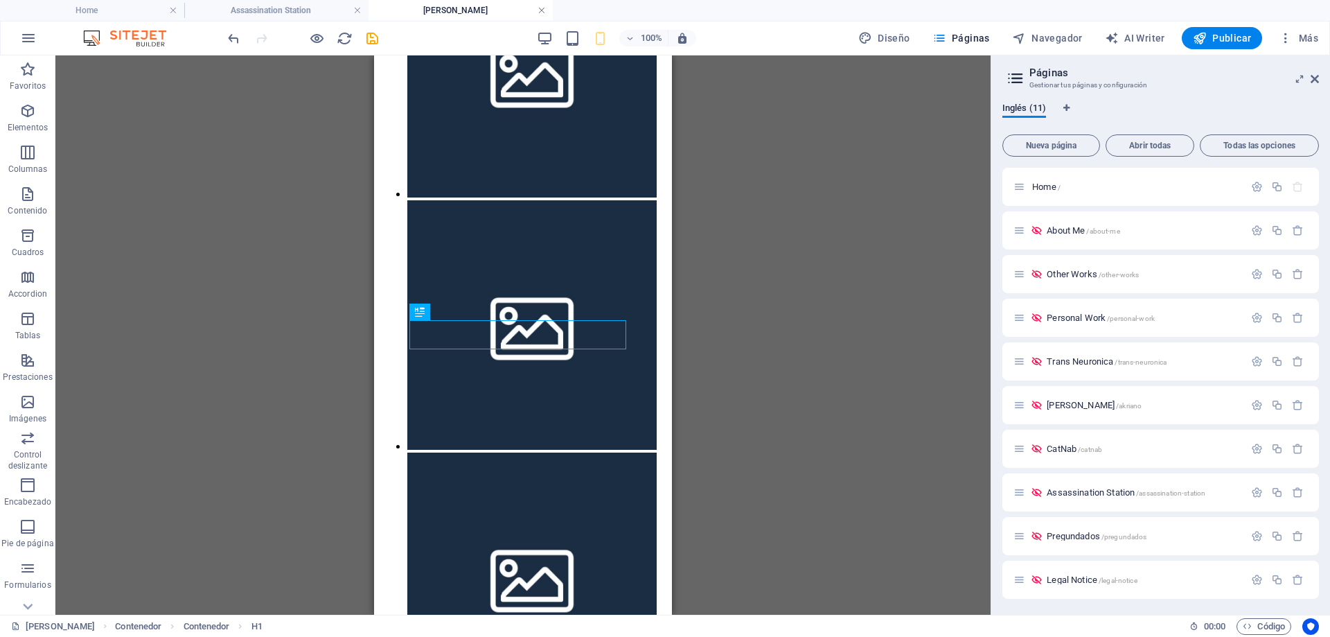
click at [541, 12] on link at bounding box center [542, 10] width 8 height 13
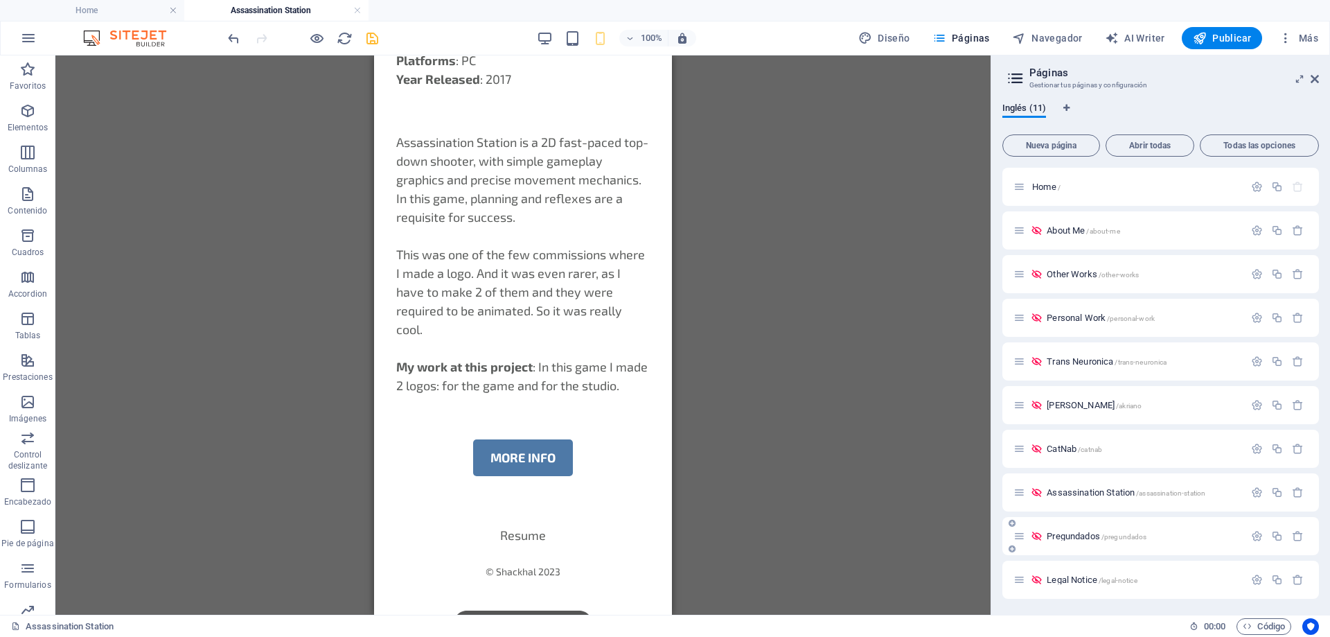
click at [1076, 538] on span "Pregundados /pregundados" at bounding box center [1097, 536] width 100 height 10
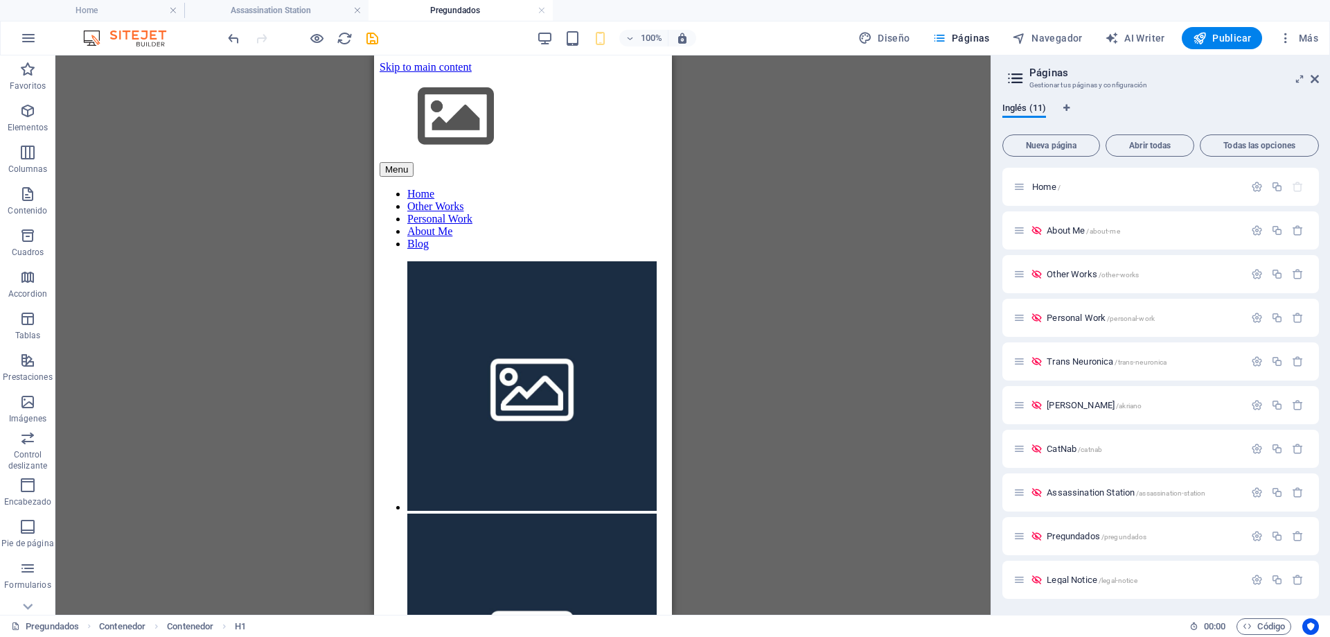
scroll to position [313, 0]
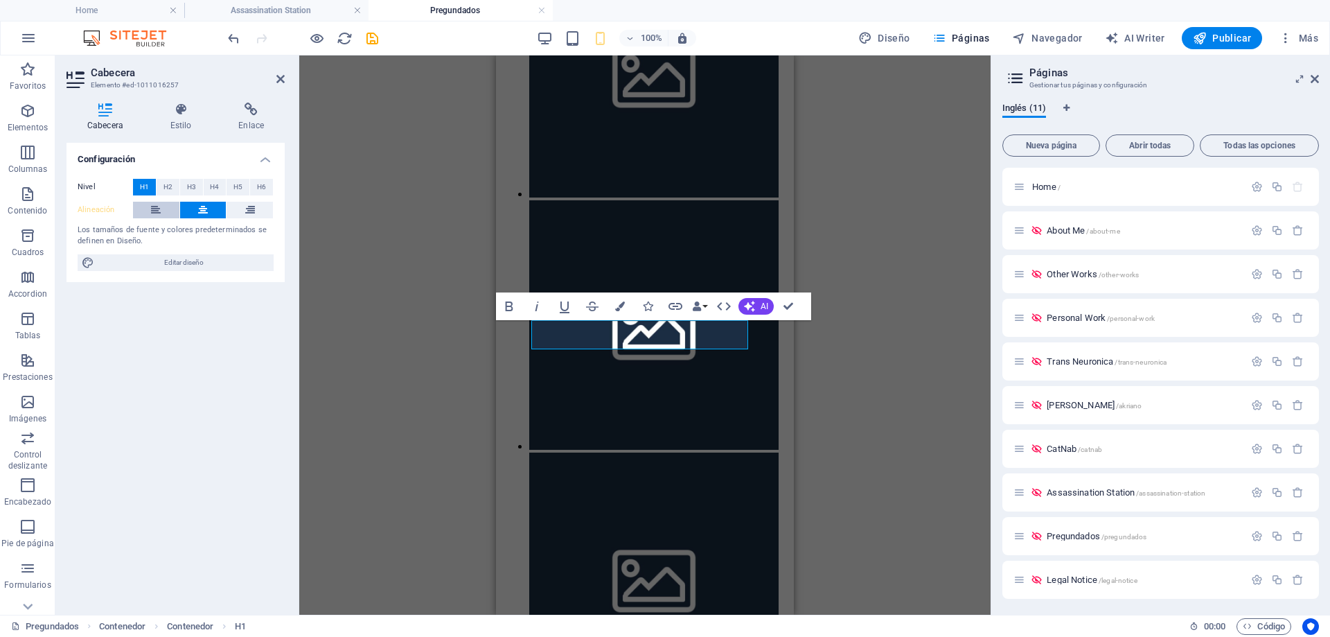
click at [148, 204] on button at bounding box center [156, 210] width 46 height 17
click at [418, 365] on div "H1 Contenedor Contenedor Contenedor Bold Italic Underline Strikethrough Colors …" at bounding box center [644, 334] width 691 height 559
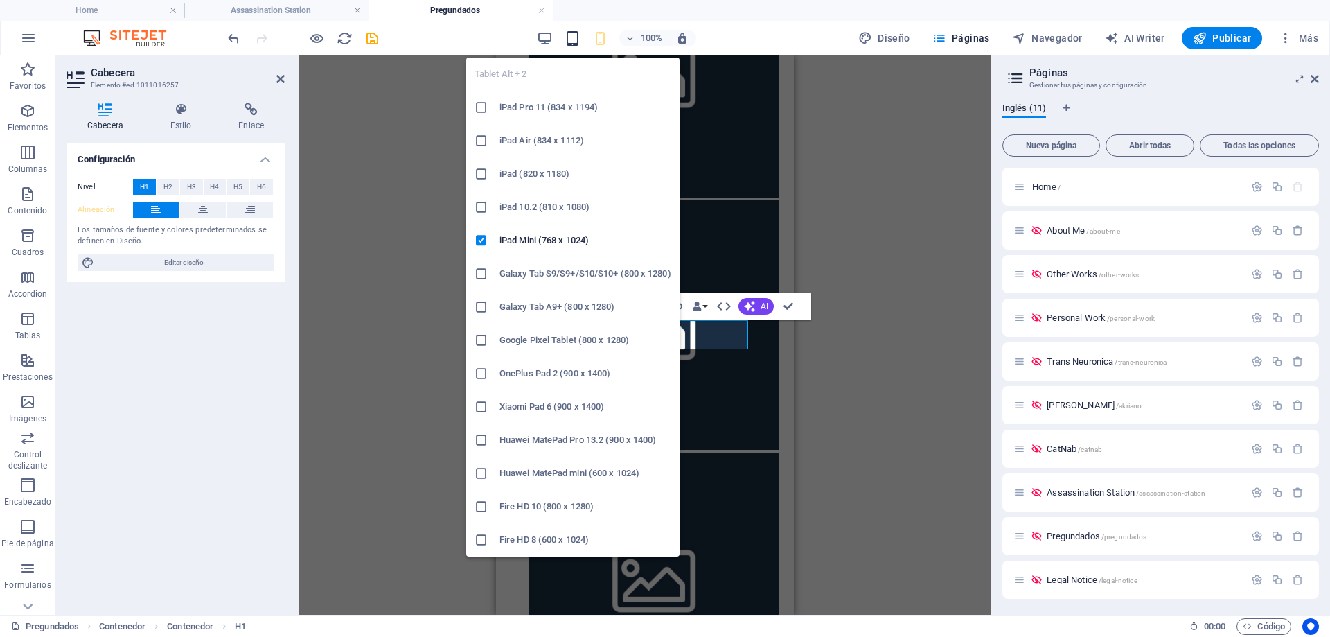
click at [577, 33] on icon "button" at bounding box center [573, 38] width 16 height 16
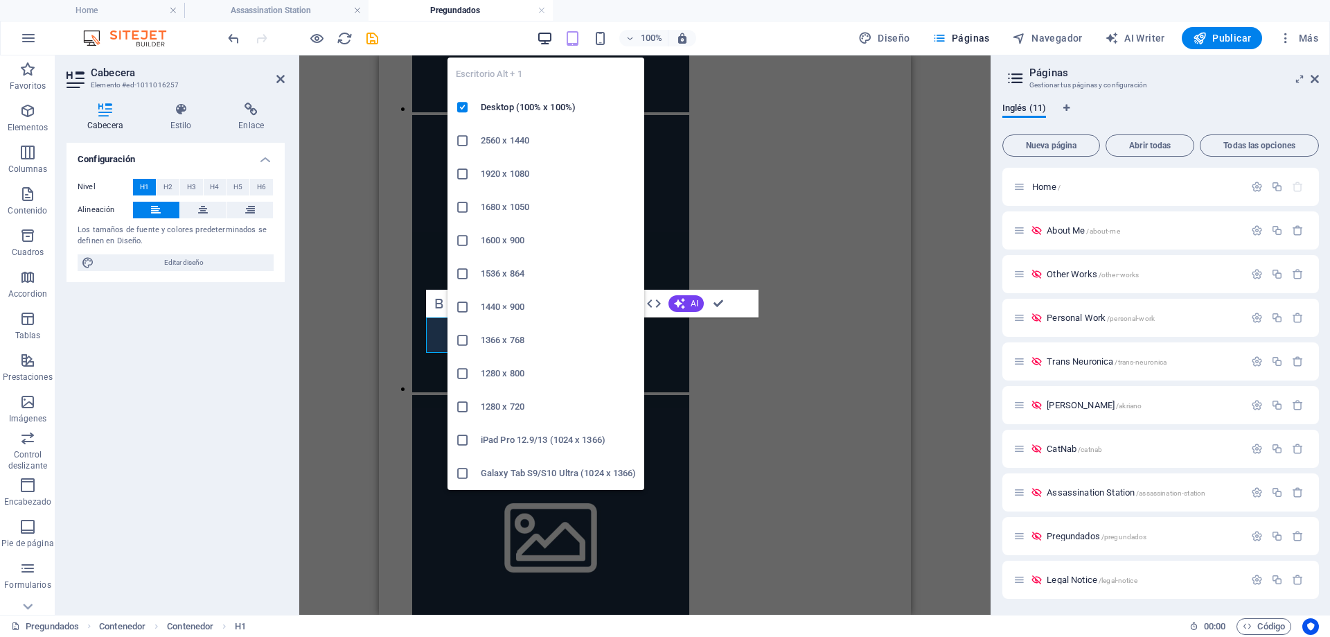
click at [553, 40] on icon "button" at bounding box center [545, 38] width 16 height 16
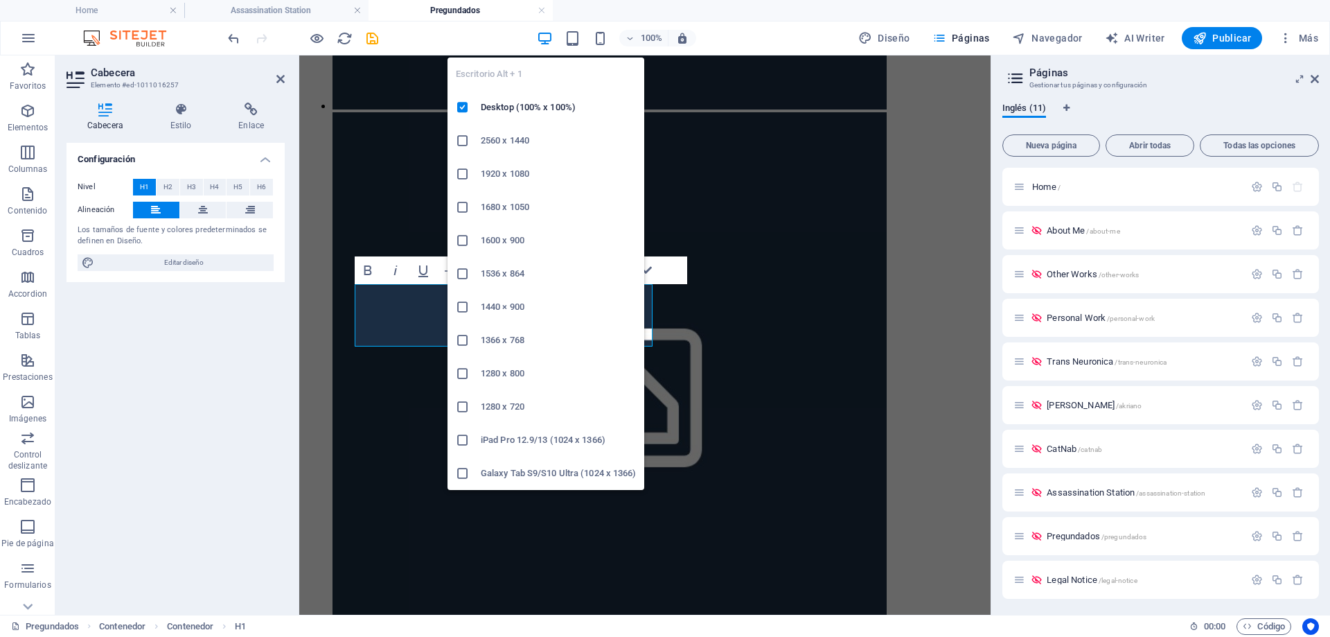
scroll to position [411, 0]
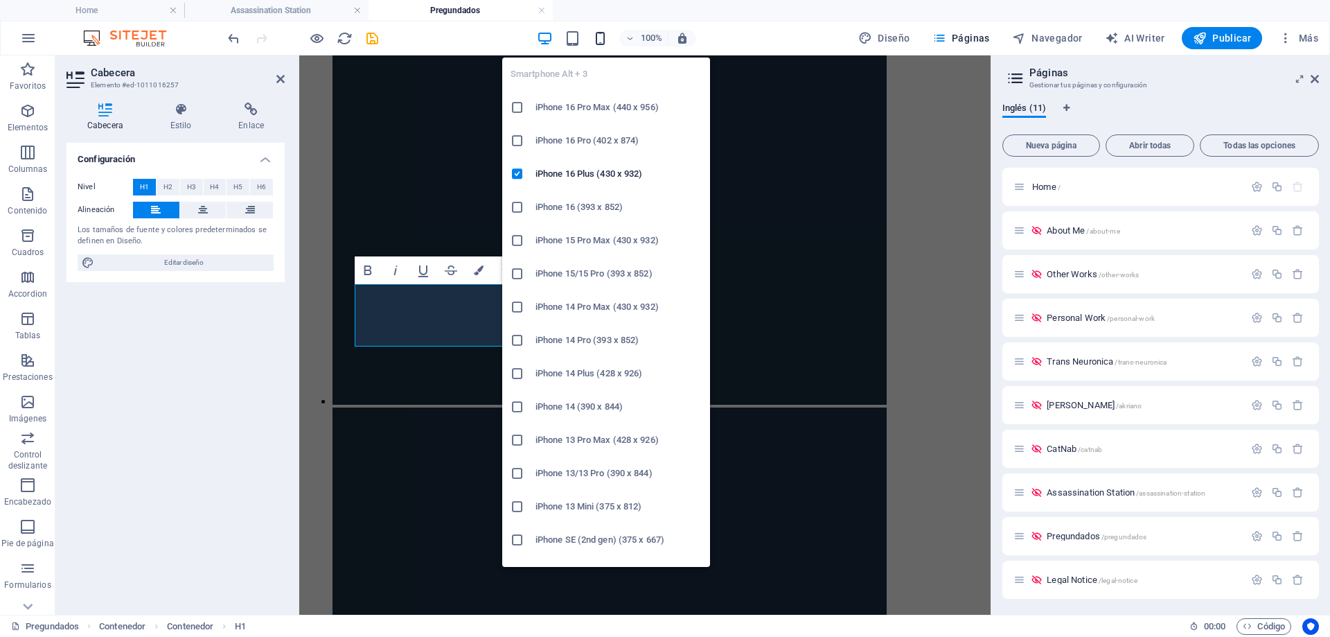
click at [605, 38] on icon "button" at bounding box center [600, 38] width 16 height 16
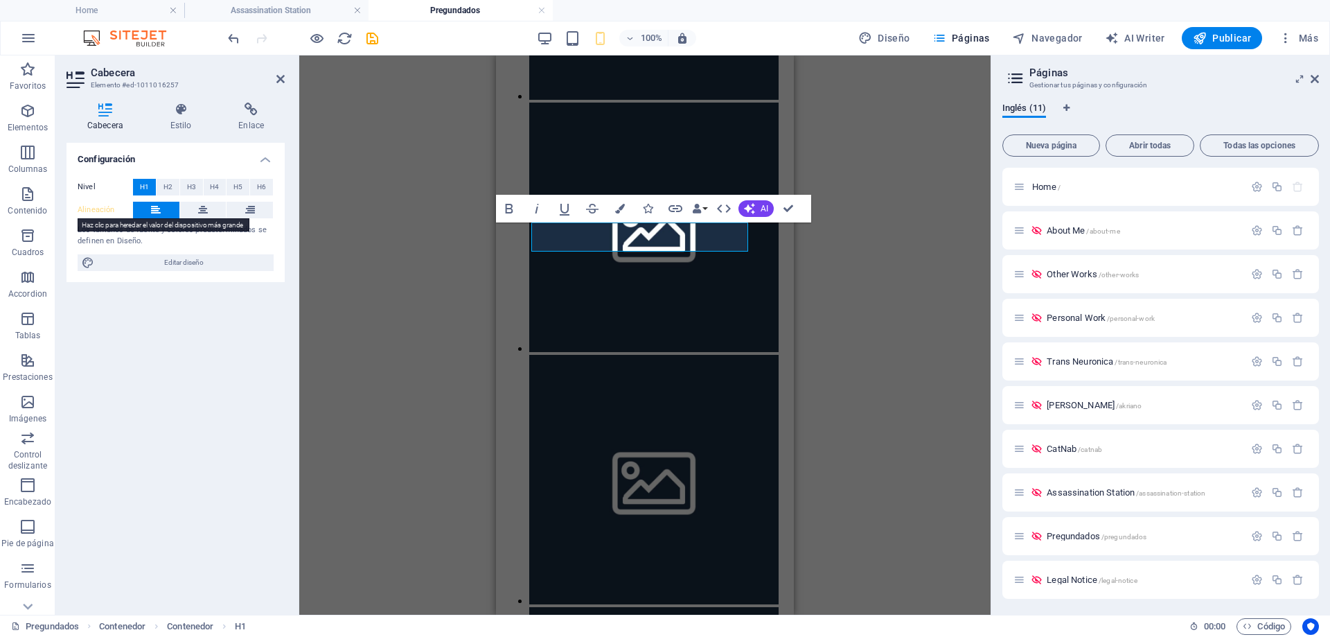
click at [87, 213] on label "Alineación" at bounding box center [105, 210] width 55 height 17
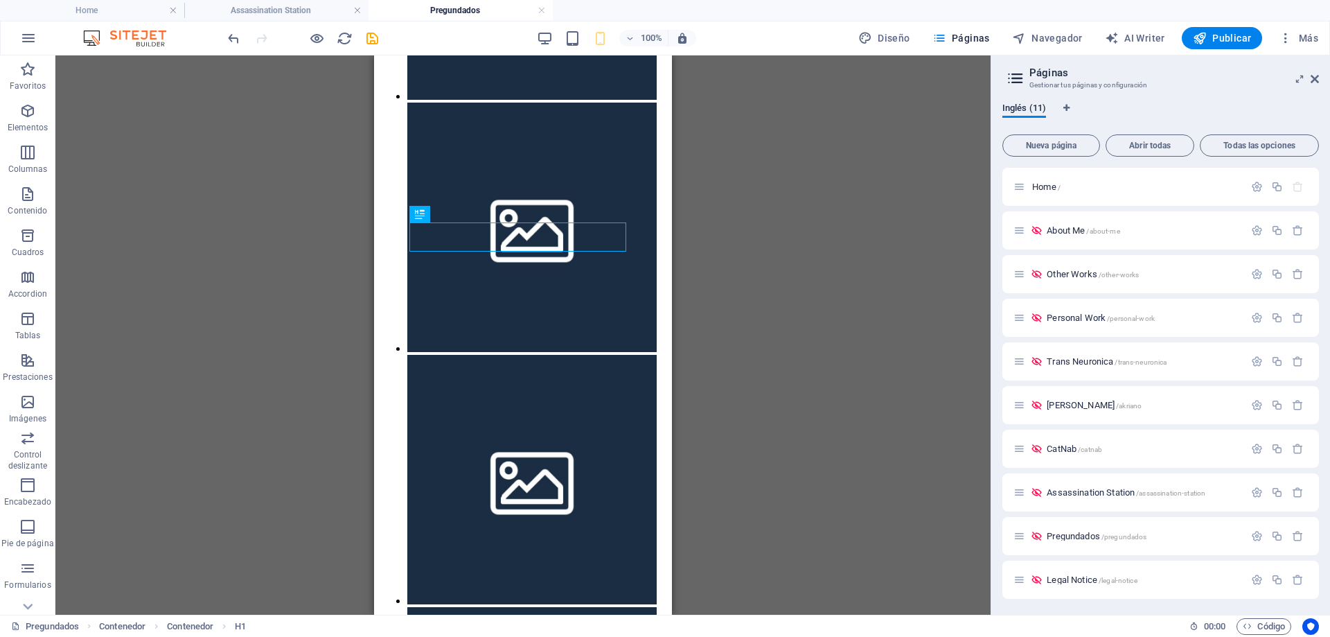
click at [812, 213] on div "H1 Contenedor Contenedor Galería Galería Texto" at bounding box center [522, 334] width 935 height 559
click at [1319, 81] on aside "Páginas Gestionar tus páginas y configuración Inglés (11) Nueva página Abrir to…" at bounding box center [1160, 334] width 339 height 559
click at [1018, 536] on icon at bounding box center [1020, 536] width 12 height 12
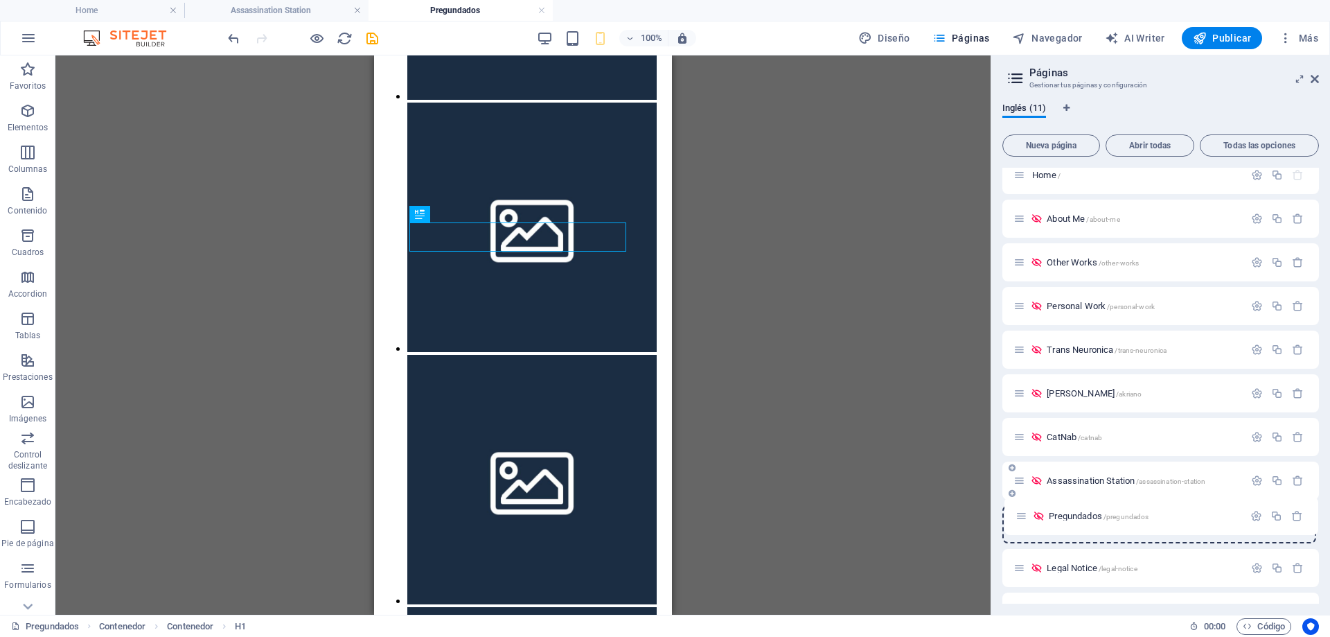
scroll to position [15, 0]
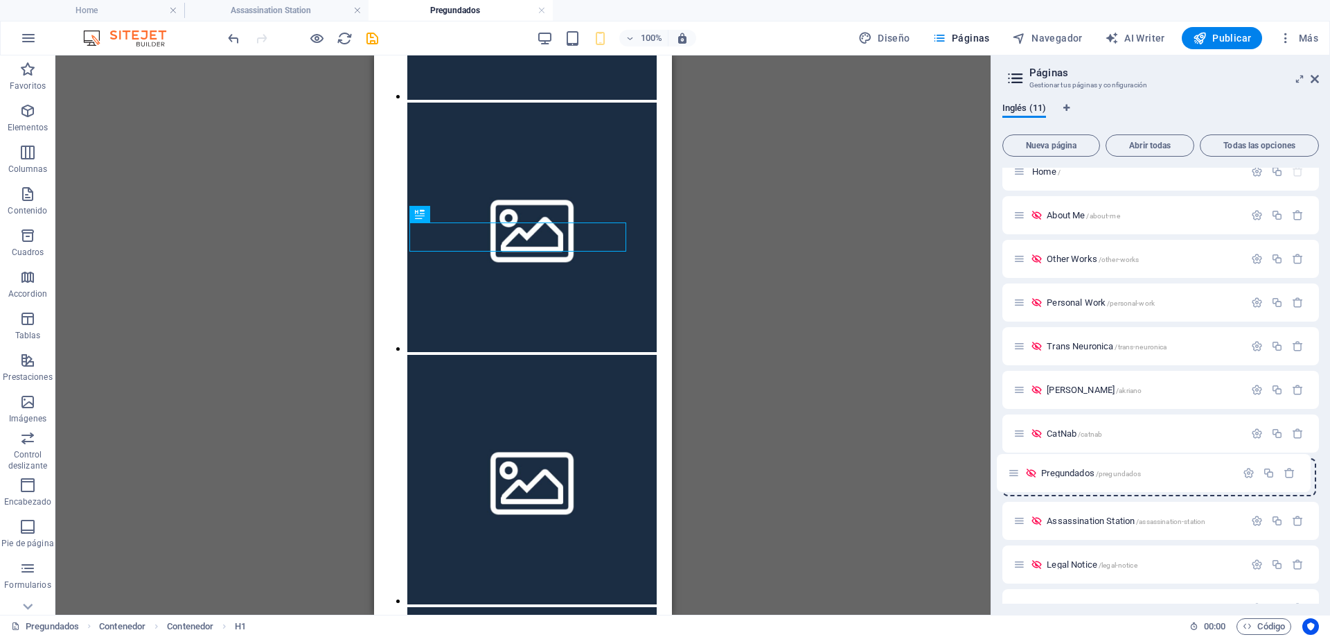
drag, startPoint x: 1018, startPoint y: 536, endPoint x: 1013, endPoint y: 469, distance: 67.4
click at [1013, 469] on div "Home / About Me /about-me Other Works /other-works Personal Work /personal-work…" at bounding box center [1161, 389] width 317 height 475
click at [1314, 79] on icon at bounding box center [1315, 78] width 8 height 11
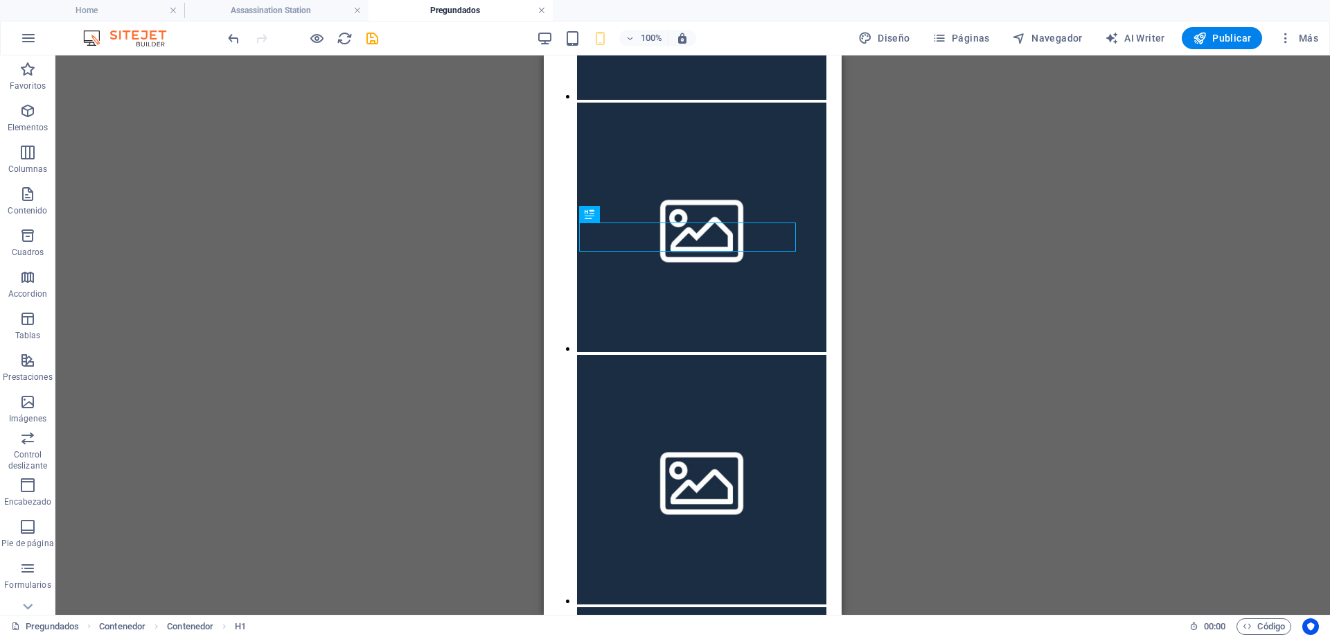
click at [540, 12] on link at bounding box center [542, 10] width 8 height 13
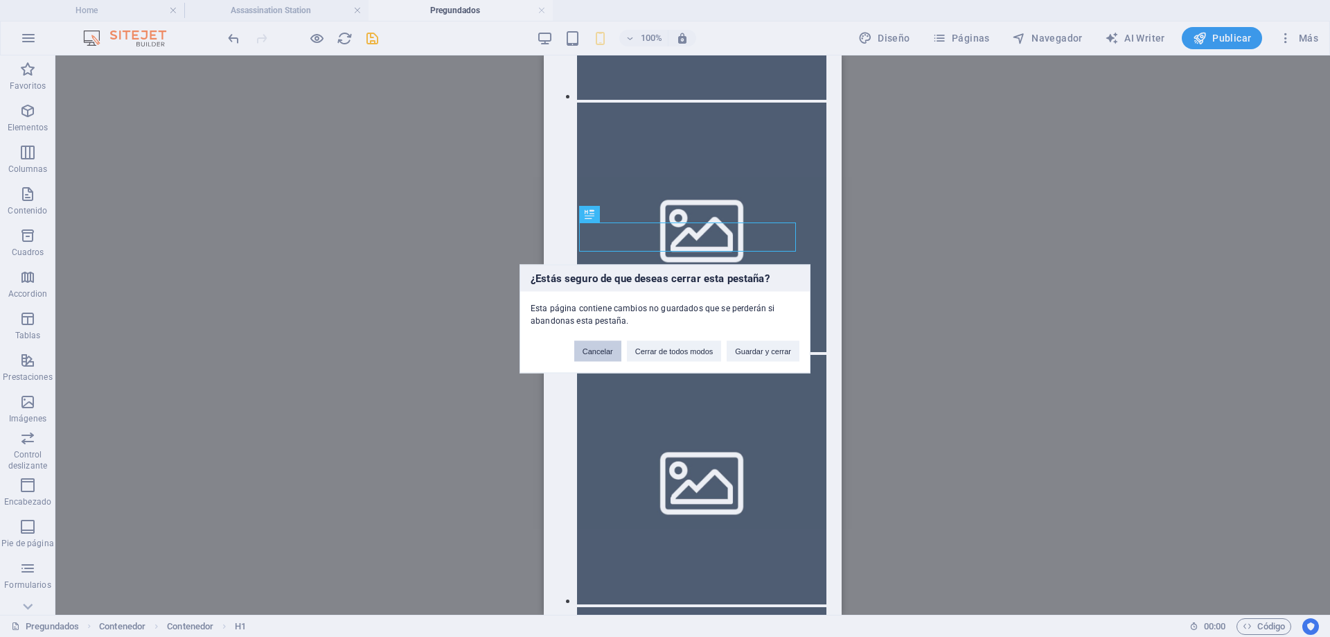
click at [599, 347] on button "Cancelar" at bounding box center [597, 350] width 47 height 21
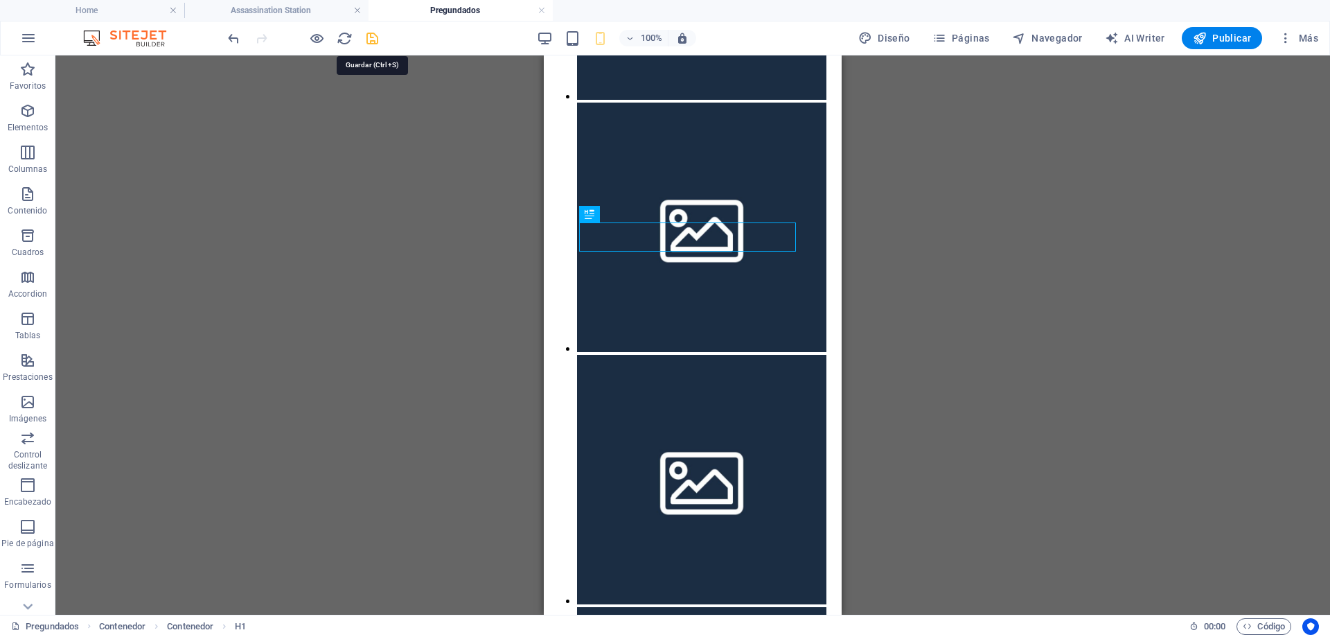
click at [367, 42] on icon "save" at bounding box center [372, 38] width 16 height 16
click at [542, 9] on link at bounding box center [542, 10] width 8 height 13
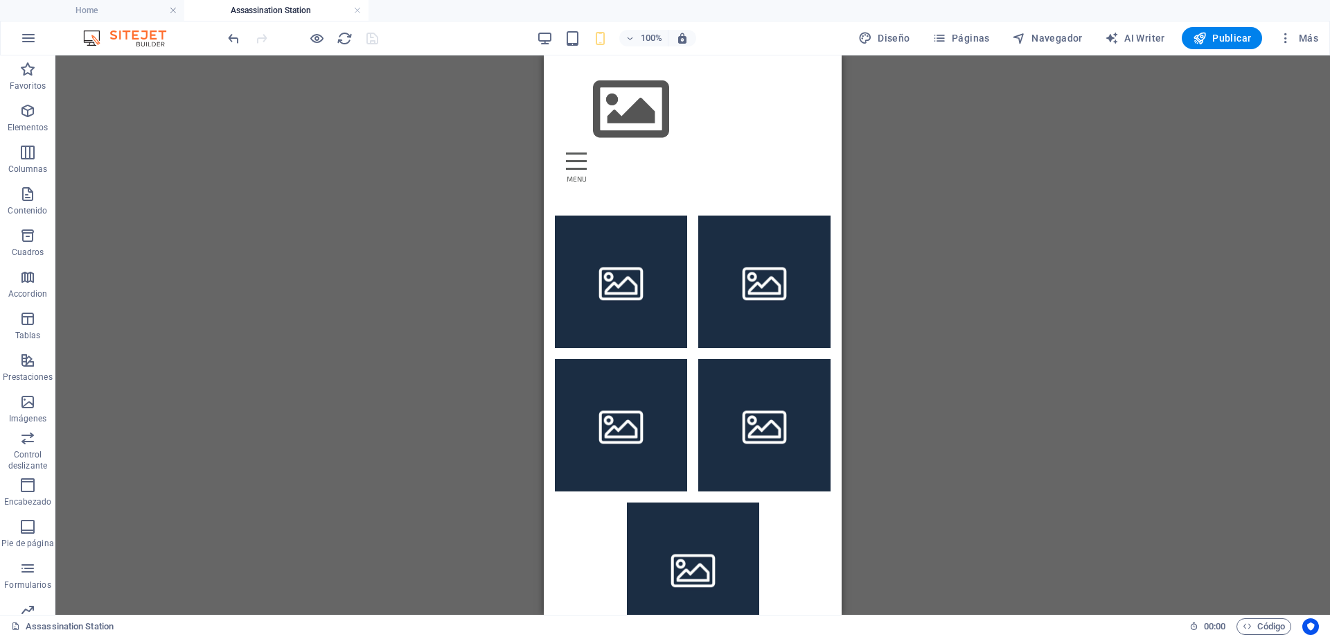
scroll to position [676, 0]
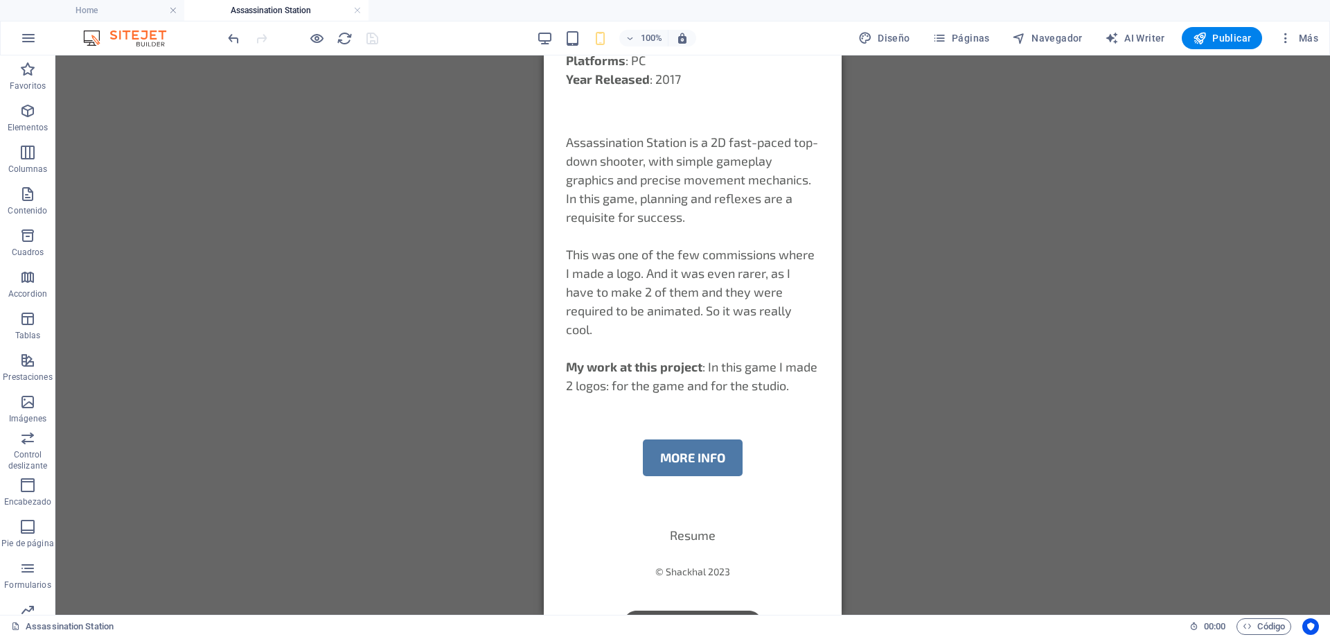
click at [279, 10] on h4 "Assassination Station" at bounding box center [276, 10] width 184 height 15
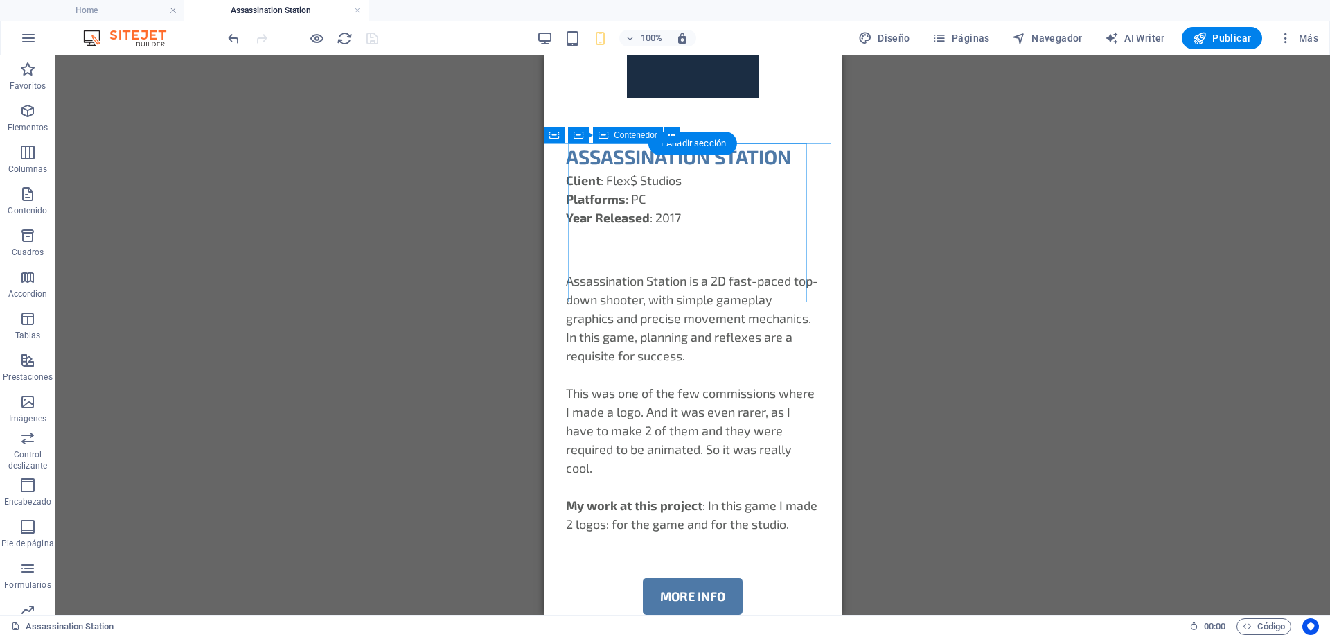
scroll to position [468, 0]
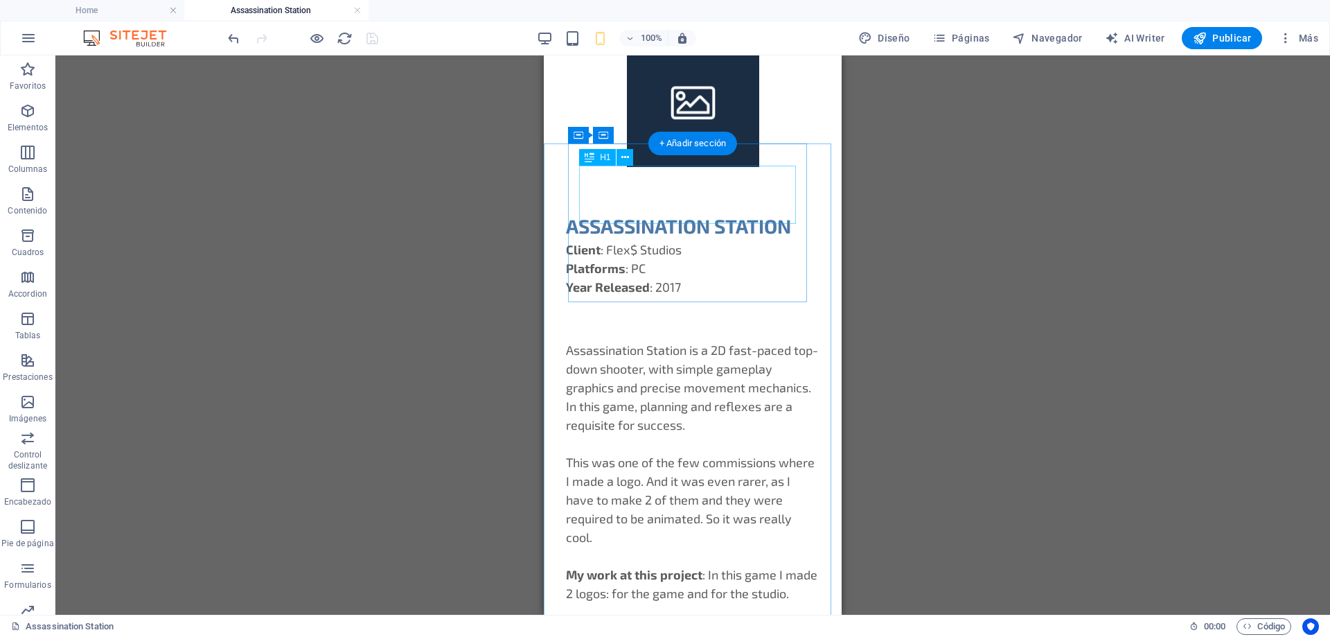
click at [613, 211] on div "ASSASSINATION STATION" at bounding box center [693, 225] width 254 height 29
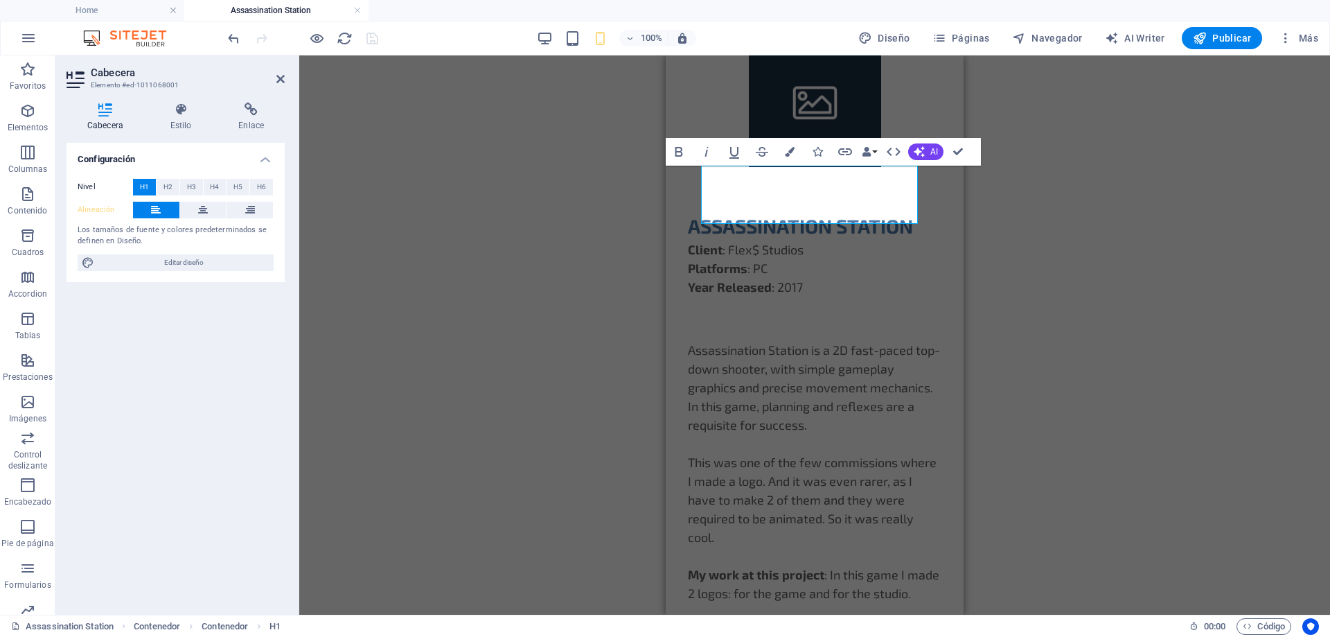
click at [84, 209] on label "Alineación" at bounding box center [105, 210] width 55 height 17
click at [451, 206] on div "H1 Contenedor Contenedor Contenedor Texto Contenedor Galería Galería Texto Cont…" at bounding box center [814, 334] width 1031 height 559
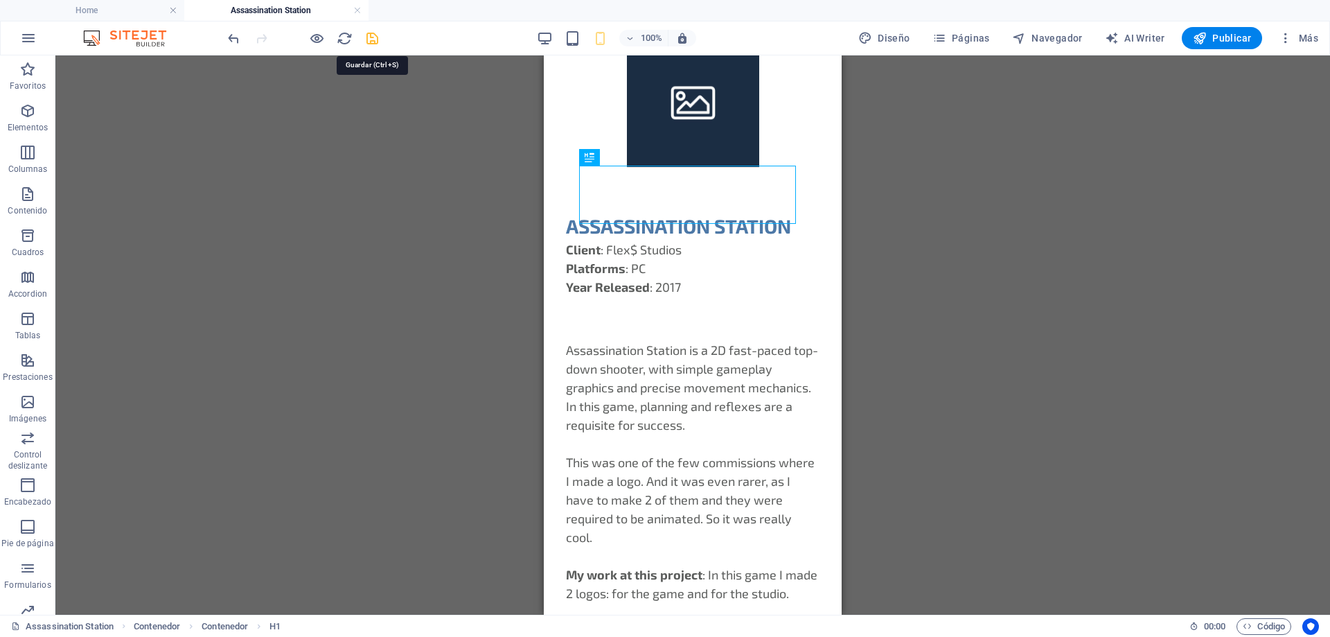
click at [368, 42] on icon "save" at bounding box center [372, 38] width 16 height 16
click at [358, 10] on link at bounding box center [357, 10] width 8 height 13
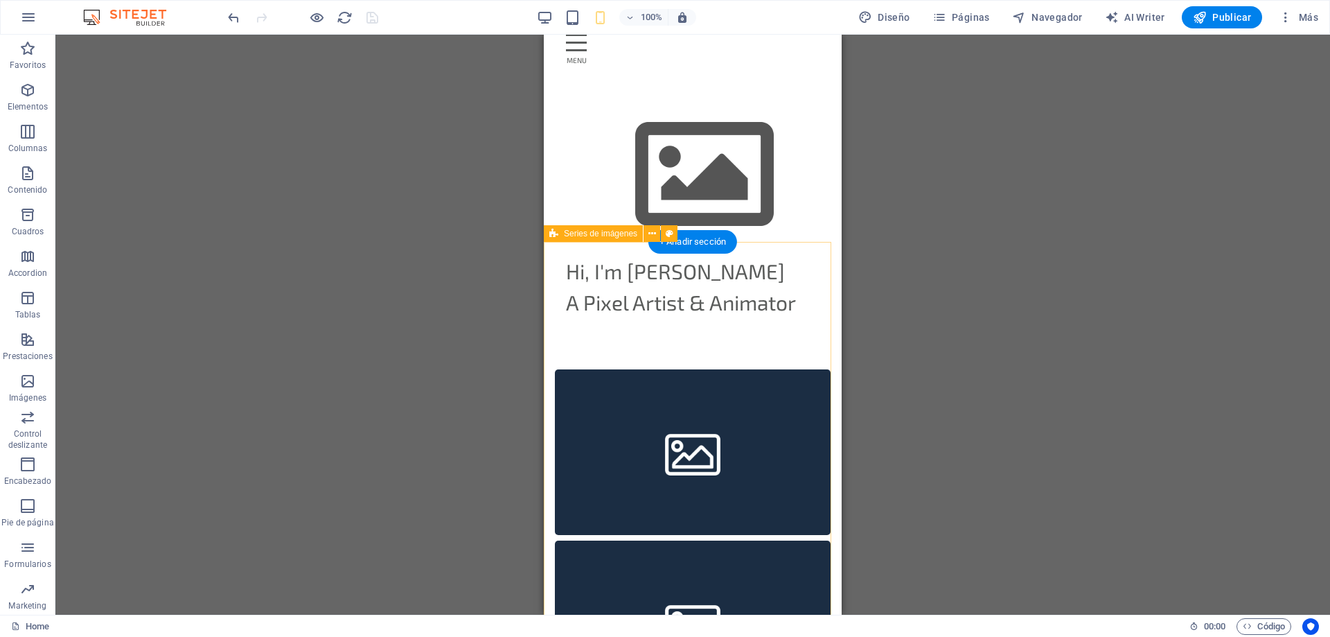
scroll to position [0, 0]
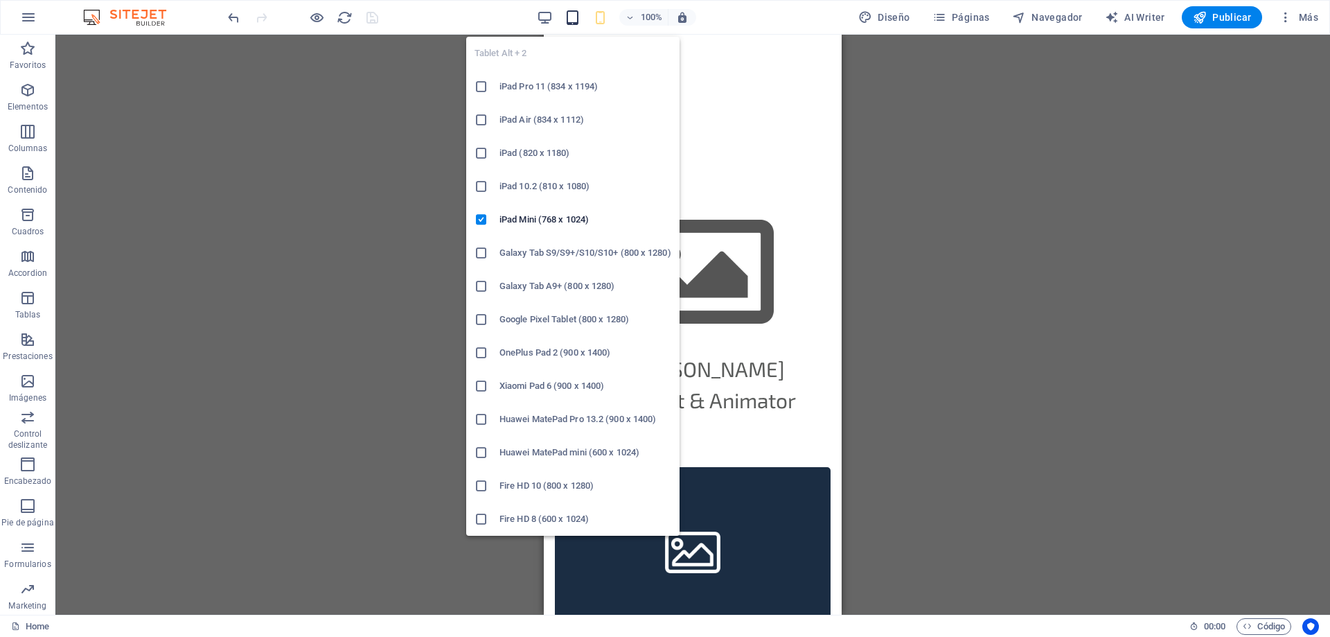
click at [575, 15] on icon "button" at bounding box center [573, 18] width 16 height 16
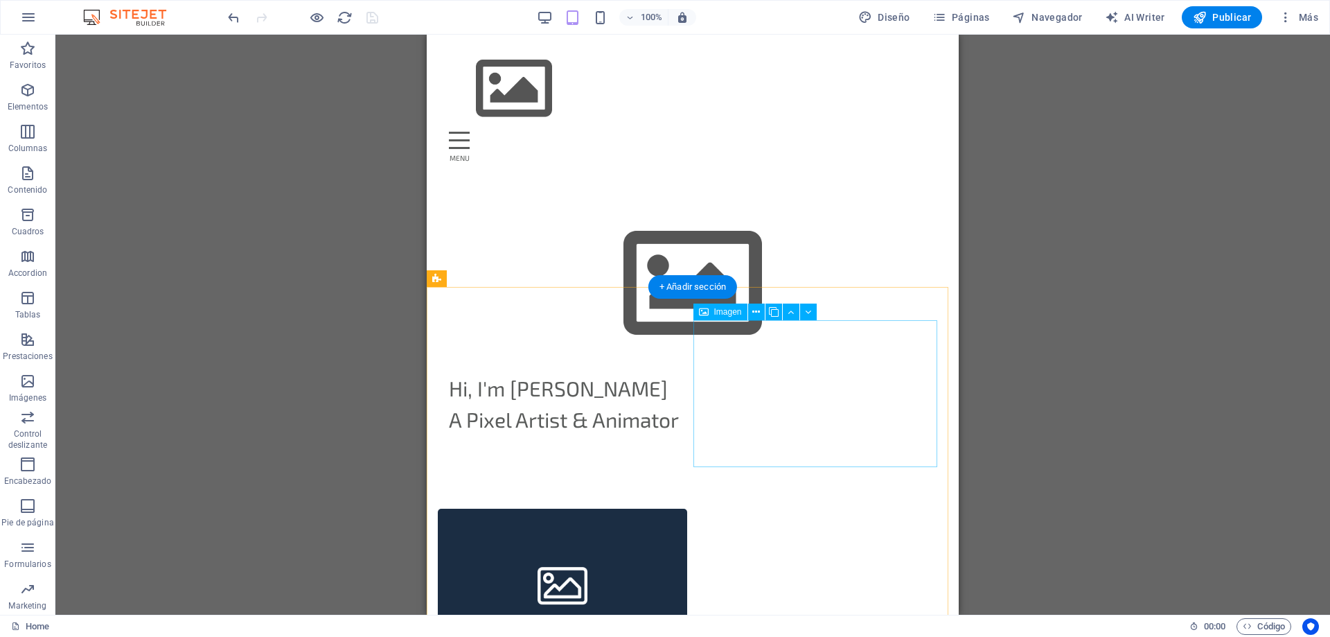
scroll to position [273, 0]
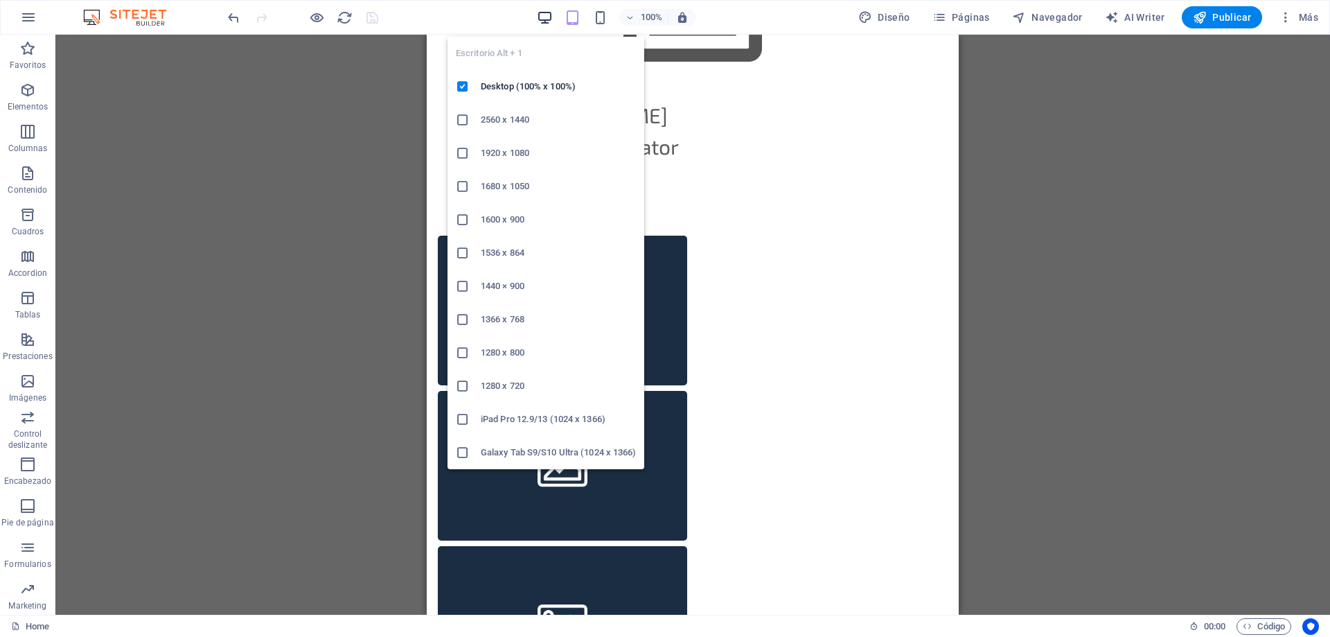
click at [545, 13] on icon "button" at bounding box center [545, 18] width 16 height 16
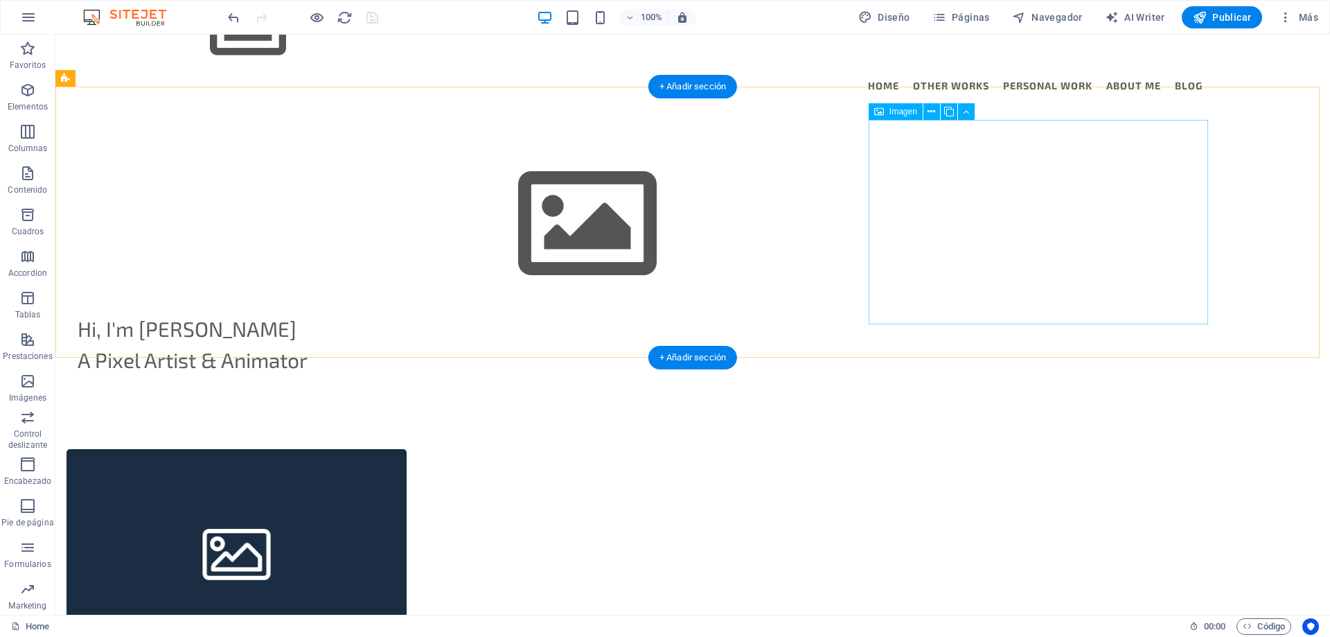
scroll to position [0, 0]
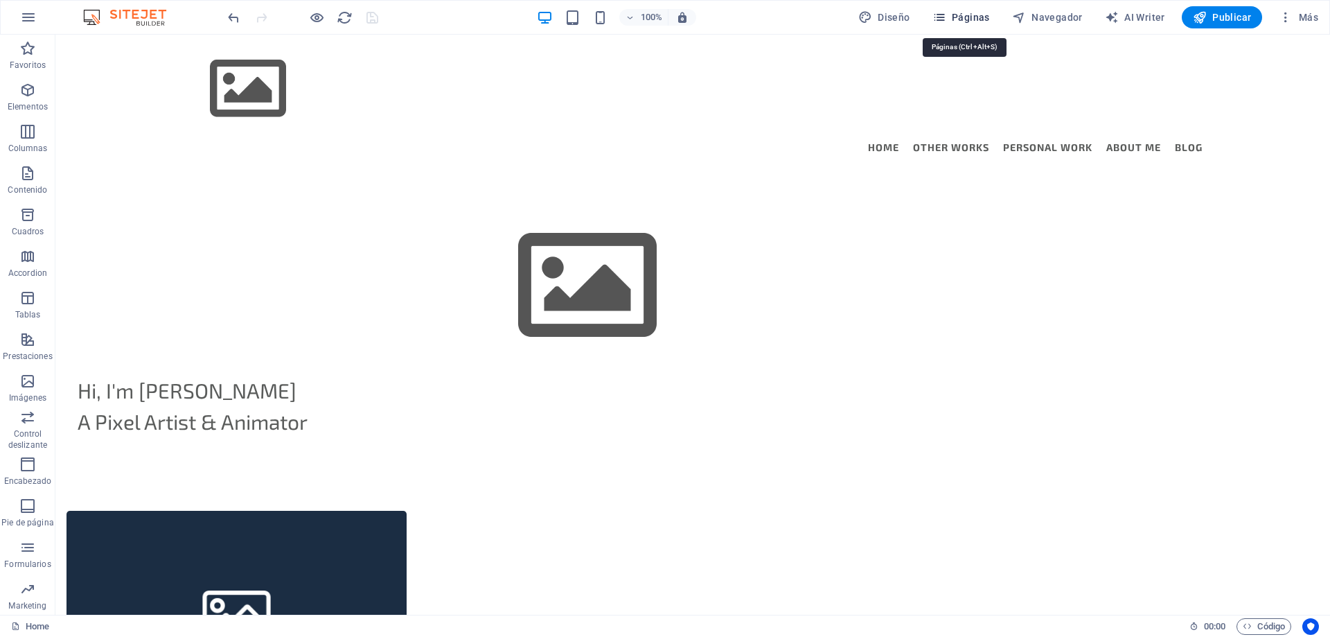
click at [971, 19] on span "Páginas" at bounding box center [962, 17] width 58 height 14
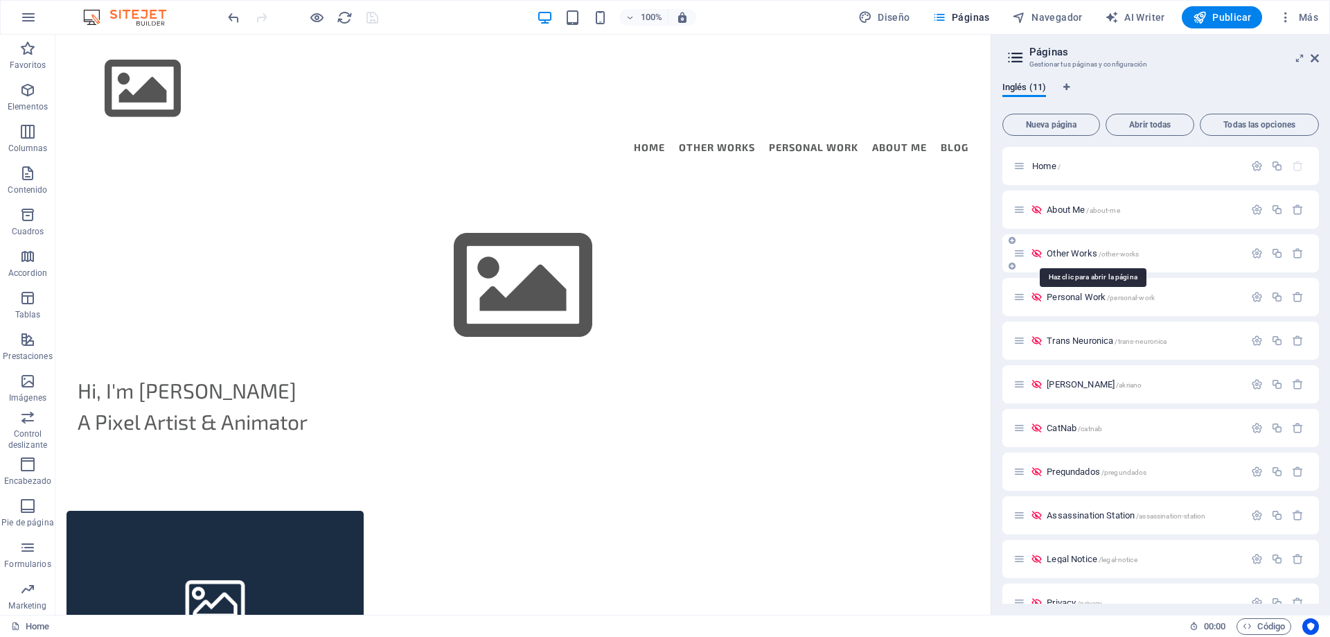
click at [1069, 251] on span "Other Works /other-works" at bounding box center [1093, 253] width 92 height 10
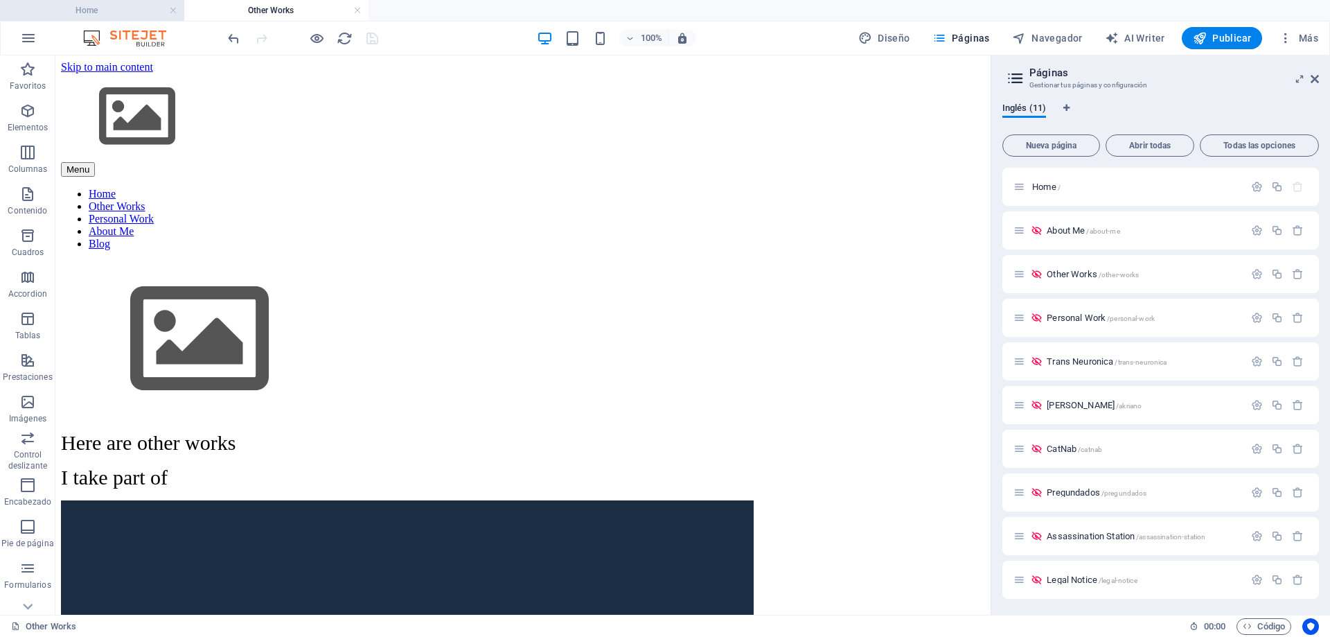
click at [65, 13] on h4 "Home" at bounding box center [92, 10] width 184 height 15
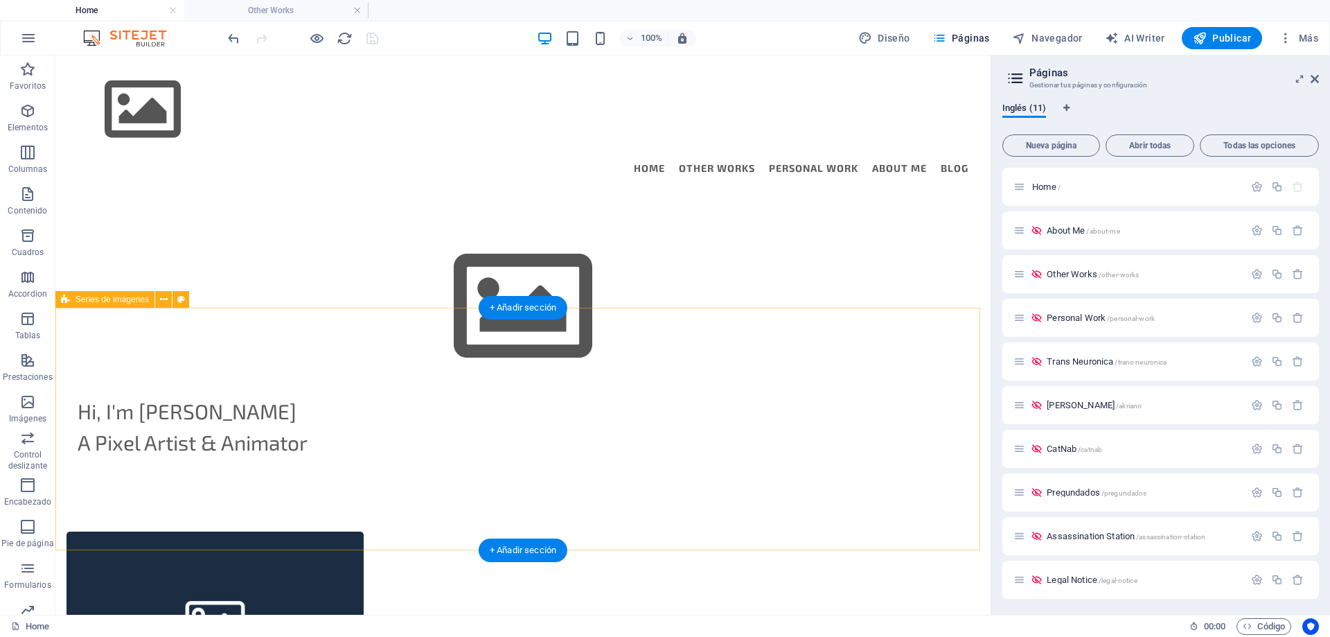
scroll to position [193, 0]
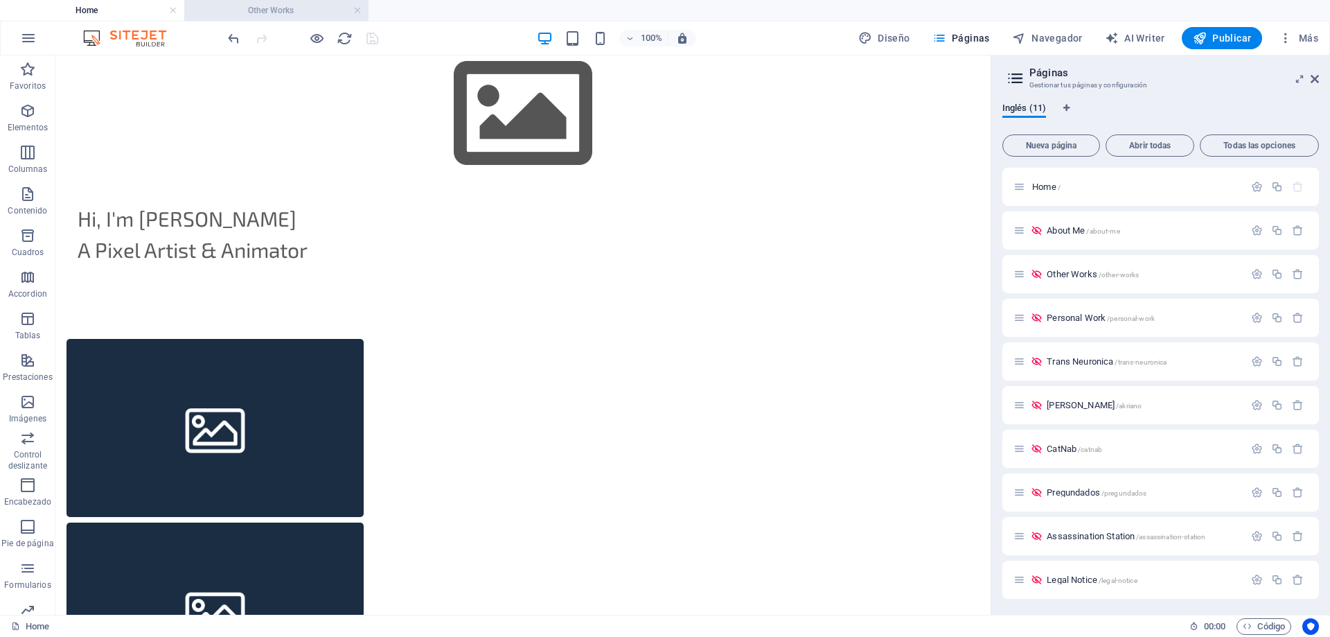
click at [255, 15] on h4 "Other Works" at bounding box center [276, 10] width 184 height 15
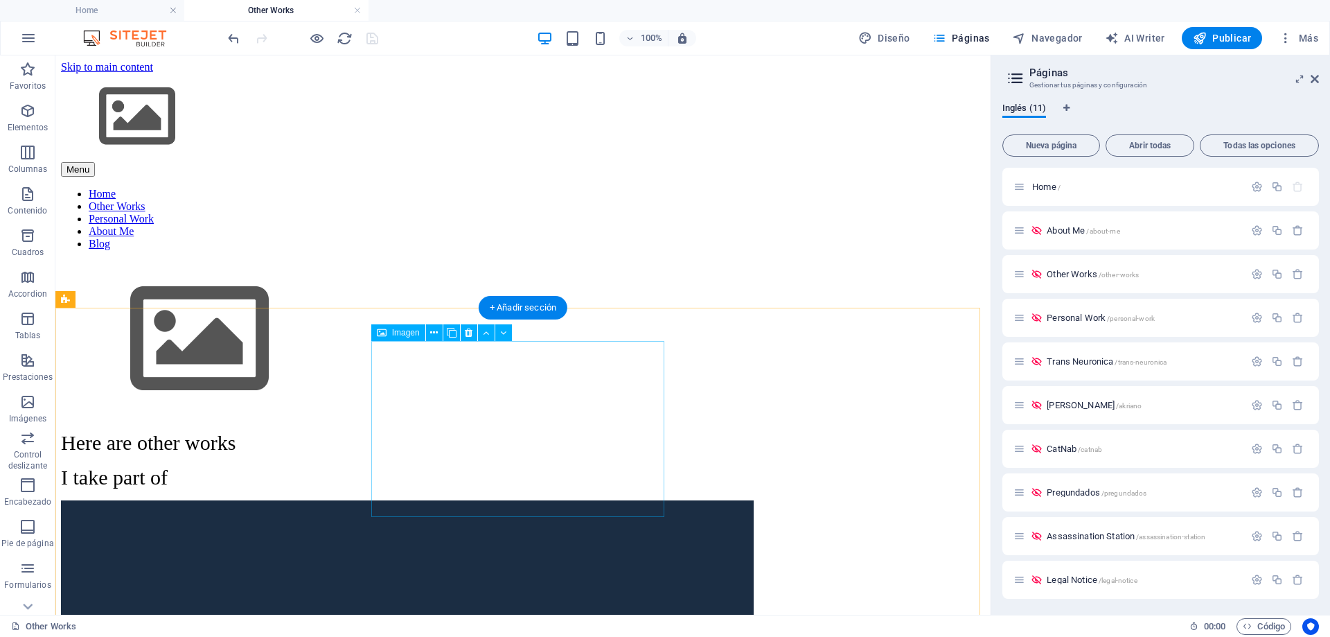
scroll to position [380, 0]
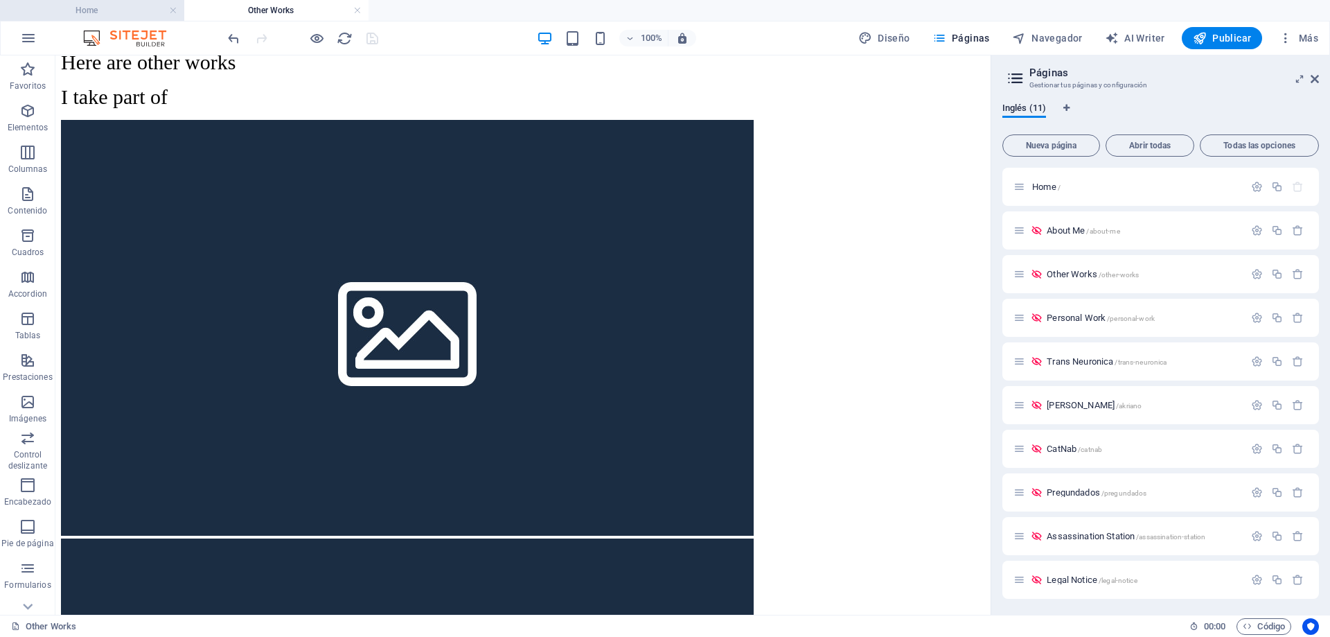
click at [95, 14] on h4 "Home" at bounding box center [92, 10] width 184 height 15
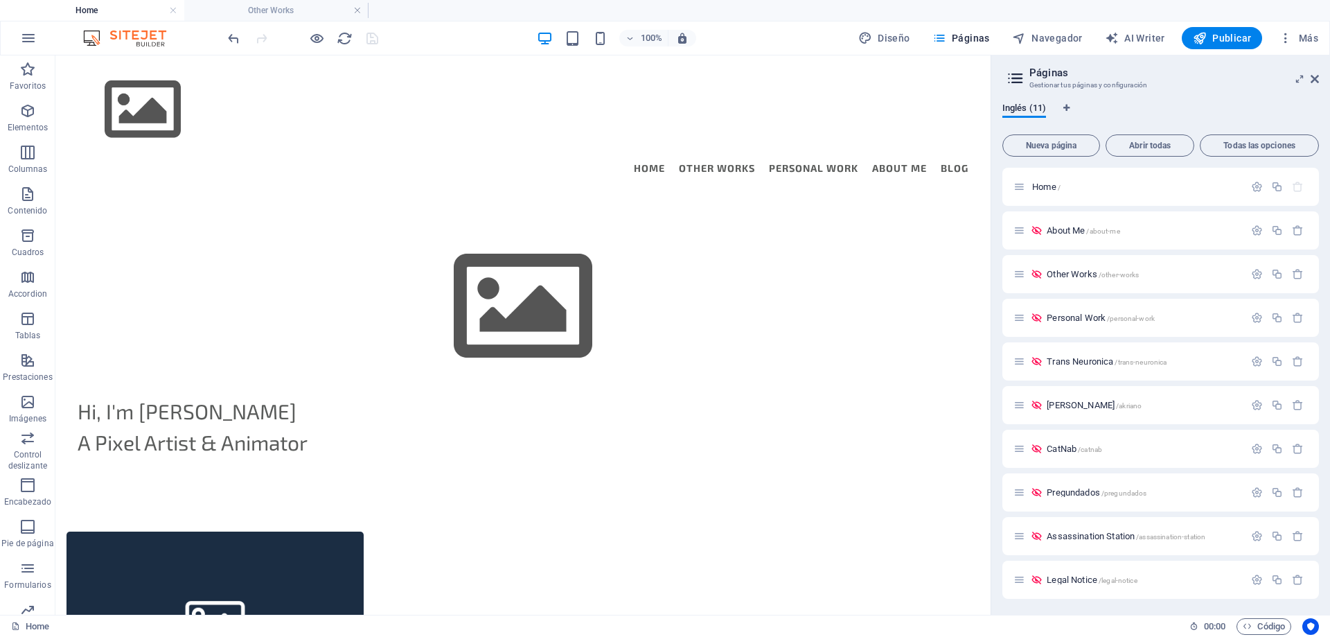
scroll to position [193, 0]
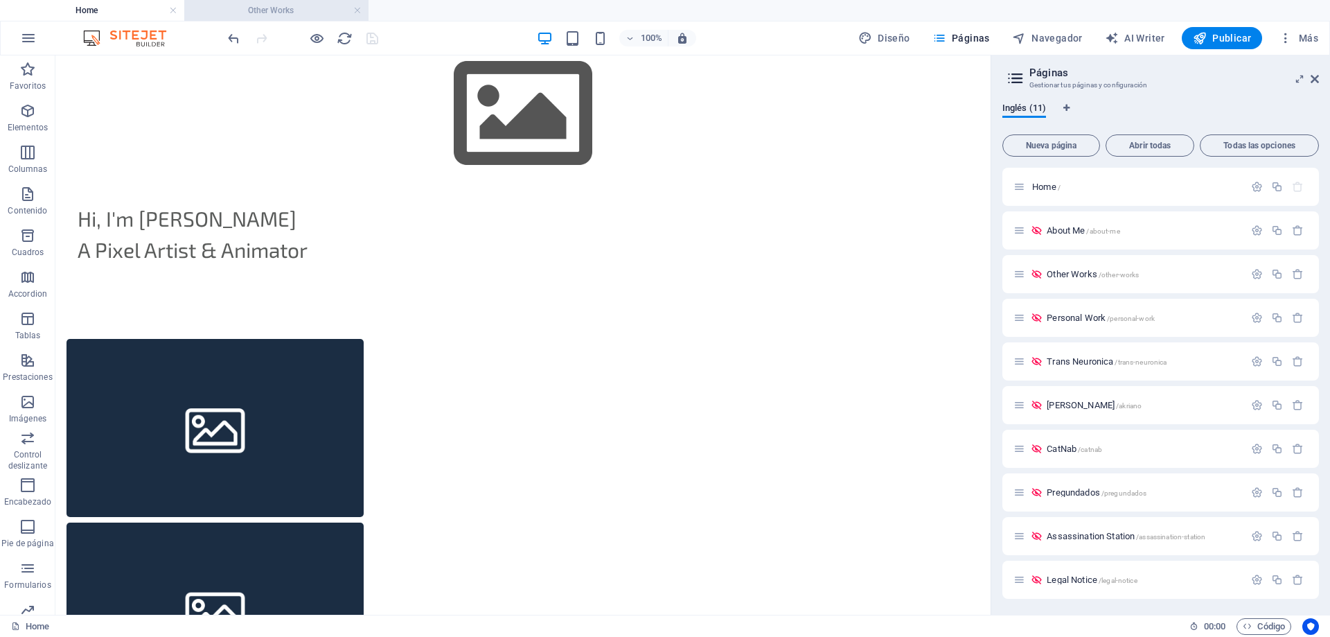
click at [281, 10] on h4 "Other Works" at bounding box center [276, 10] width 184 height 15
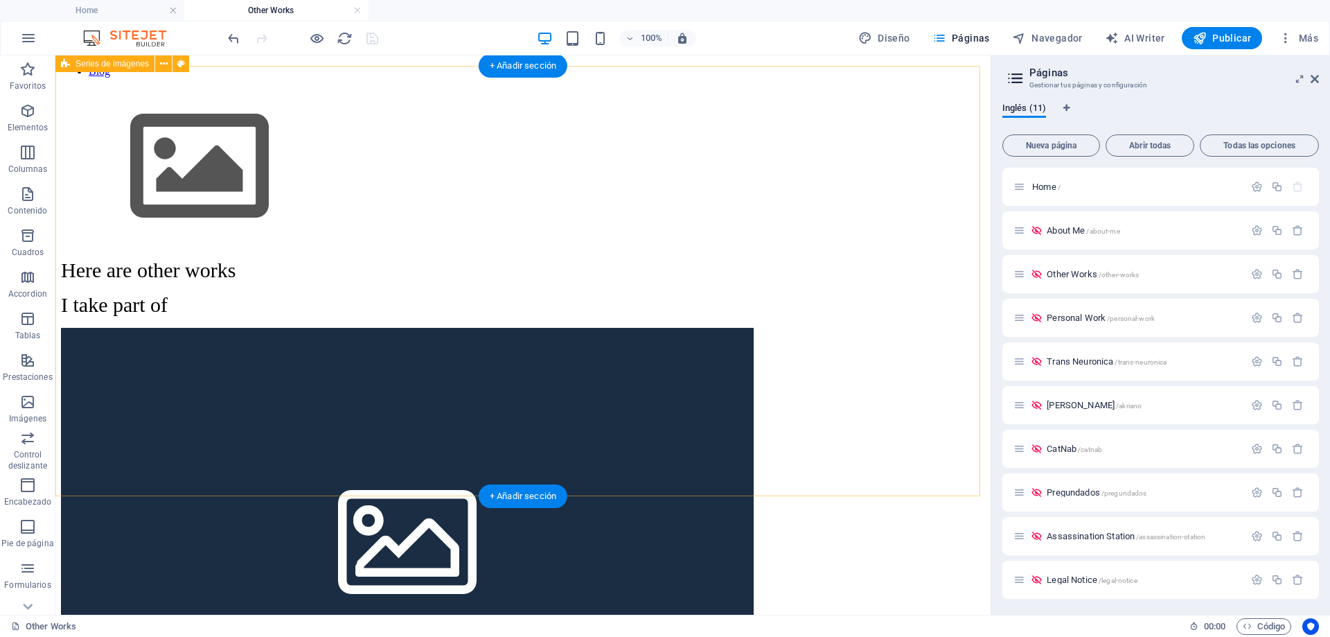
scroll to position [34, 0]
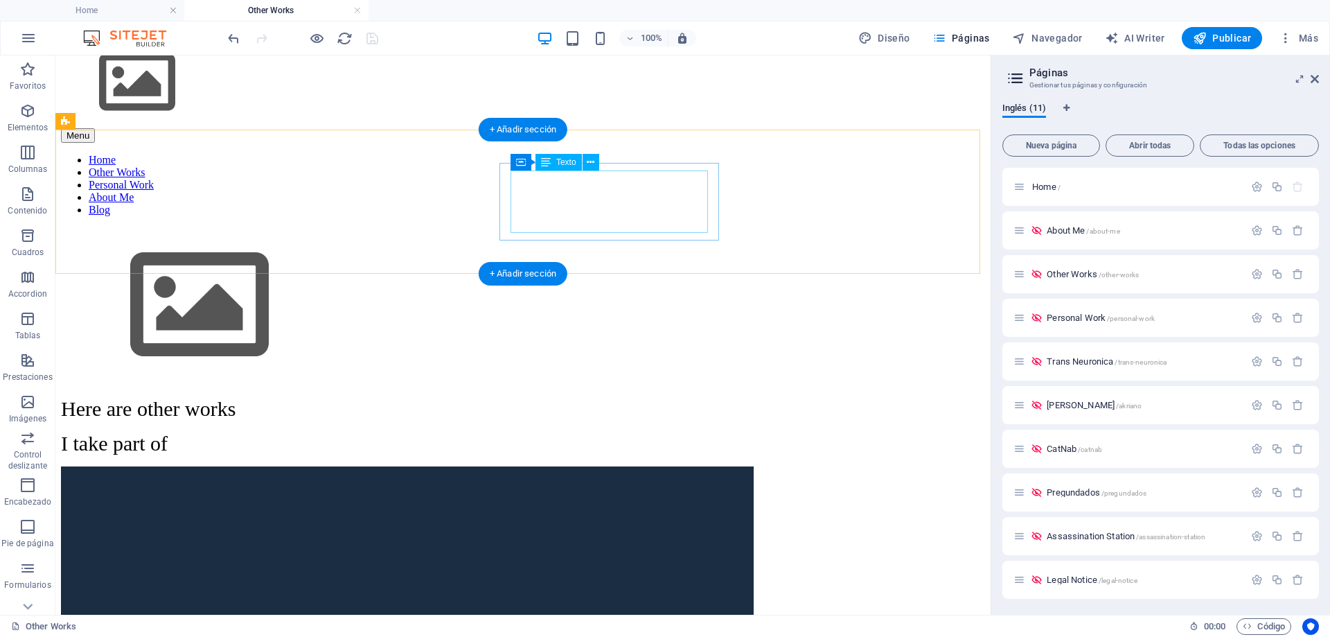
click at [571, 397] on div "Here are other works I take part of" at bounding box center [523, 426] width 924 height 58
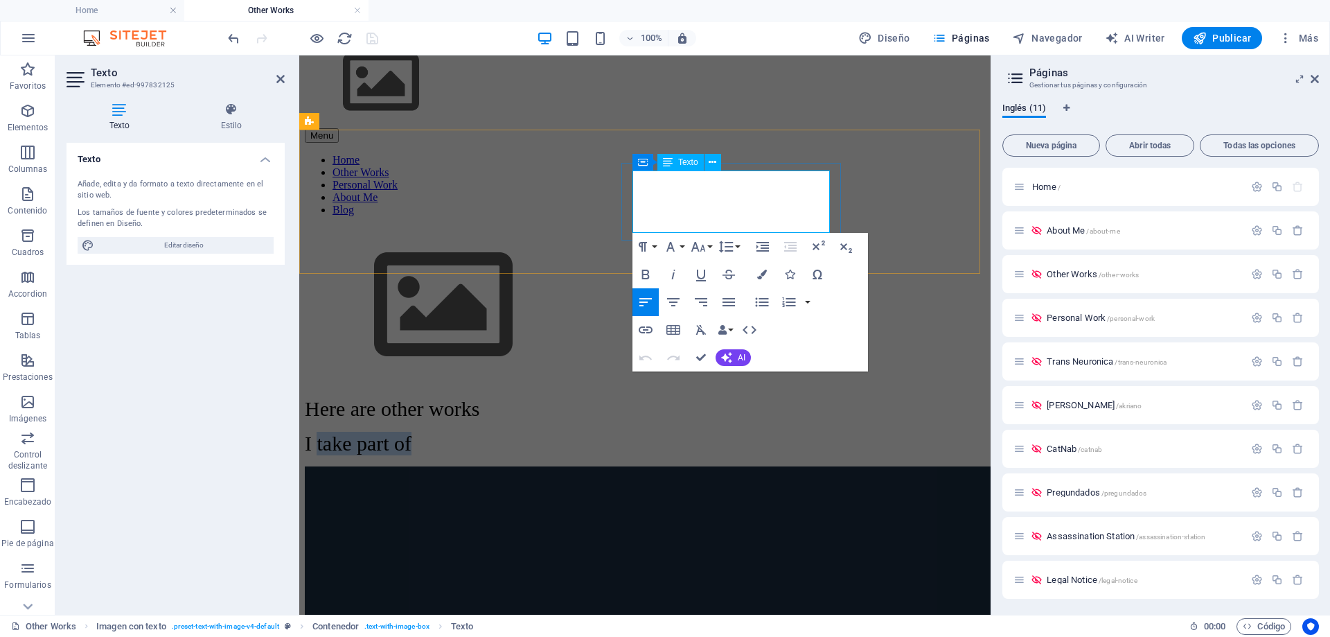
drag, startPoint x: 644, startPoint y: 218, endPoint x: 761, endPoint y: 213, distance: 117.2
click at [761, 432] on p "I take part of" at bounding box center [645, 444] width 680 height 24
drag, startPoint x: 703, startPoint y: 357, endPoint x: 647, endPoint y: 302, distance: 77.9
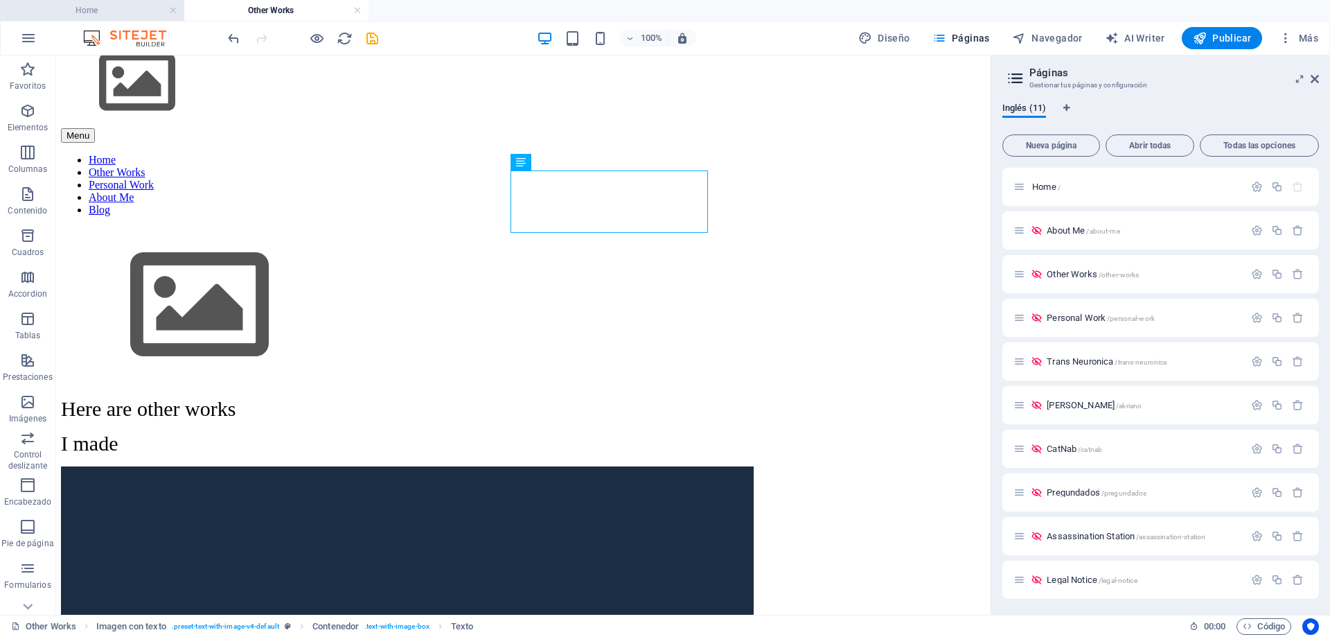
click at [94, 8] on h4 "Home" at bounding box center [92, 10] width 184 height 15
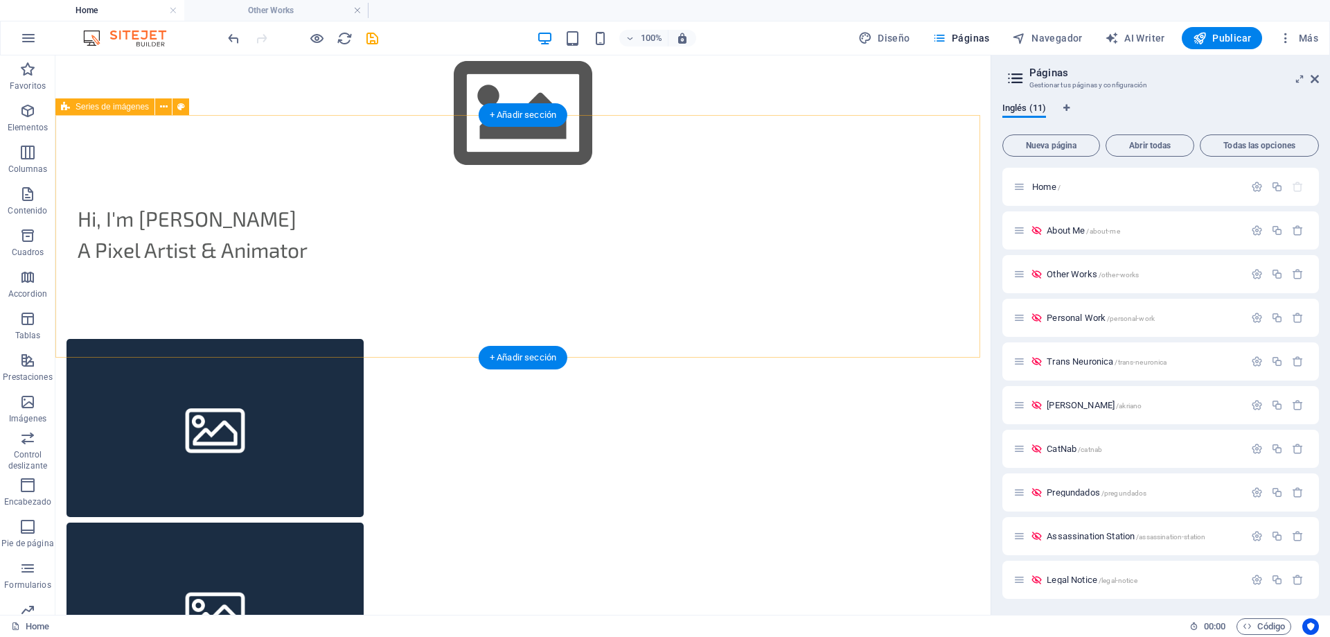
scroll to position [0, 0]
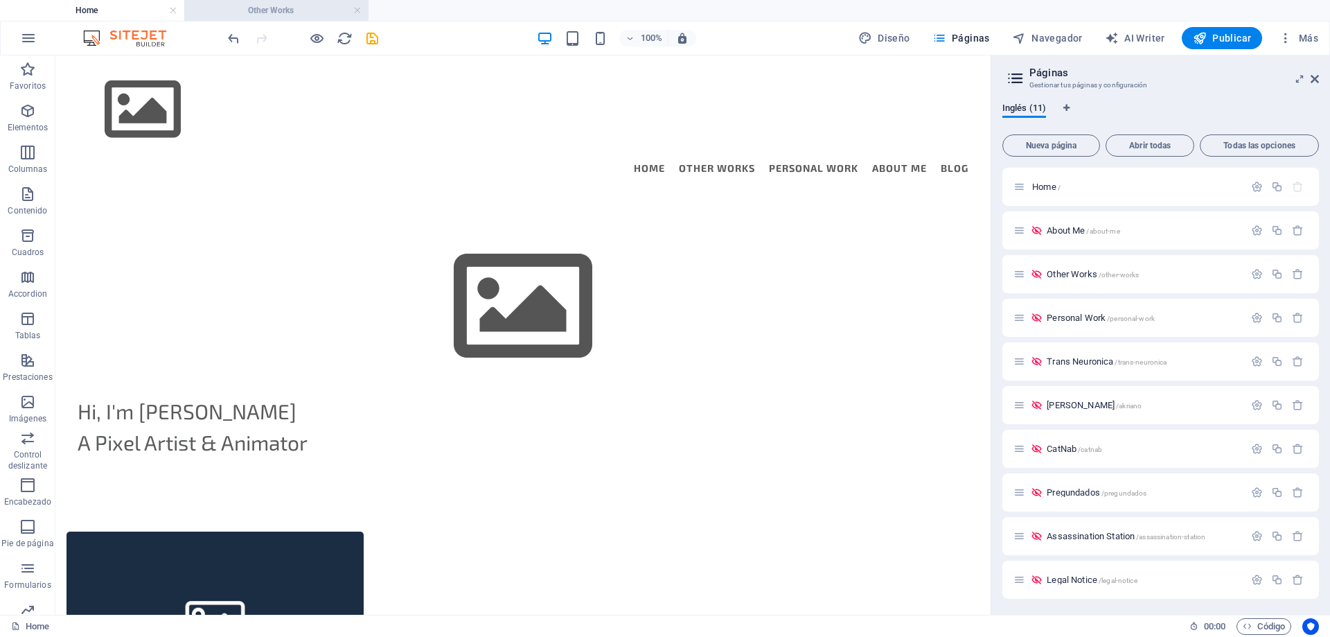
click at [254, 6] on h4 "Other Works" at bounding box center [276, 10] width 184 height 15
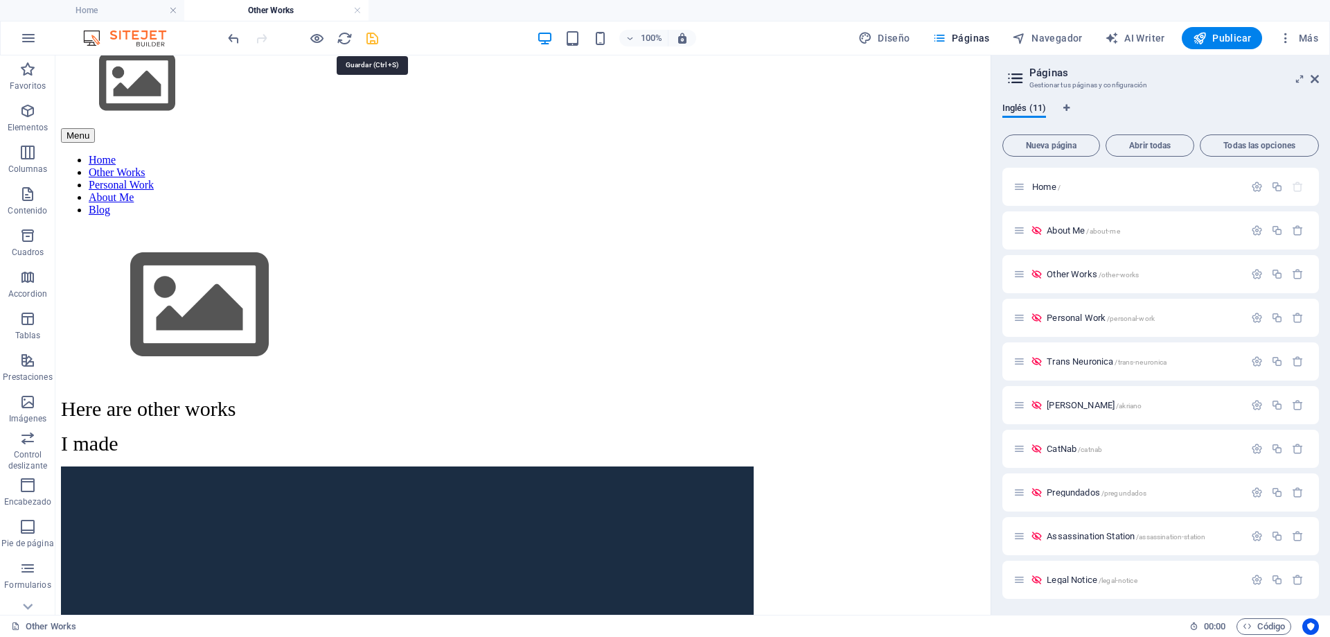
click at [373, 36] on icon "save" at bounding box center [372, 38] width 16 height 16
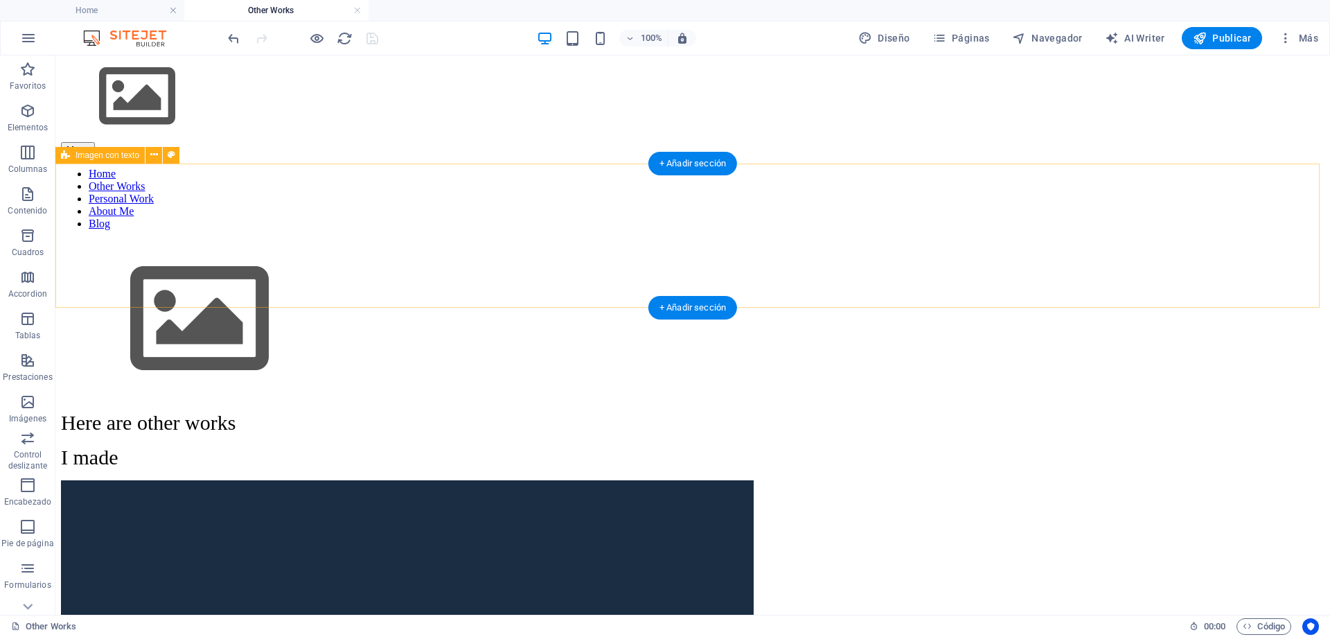
scroll to position [0, 0]
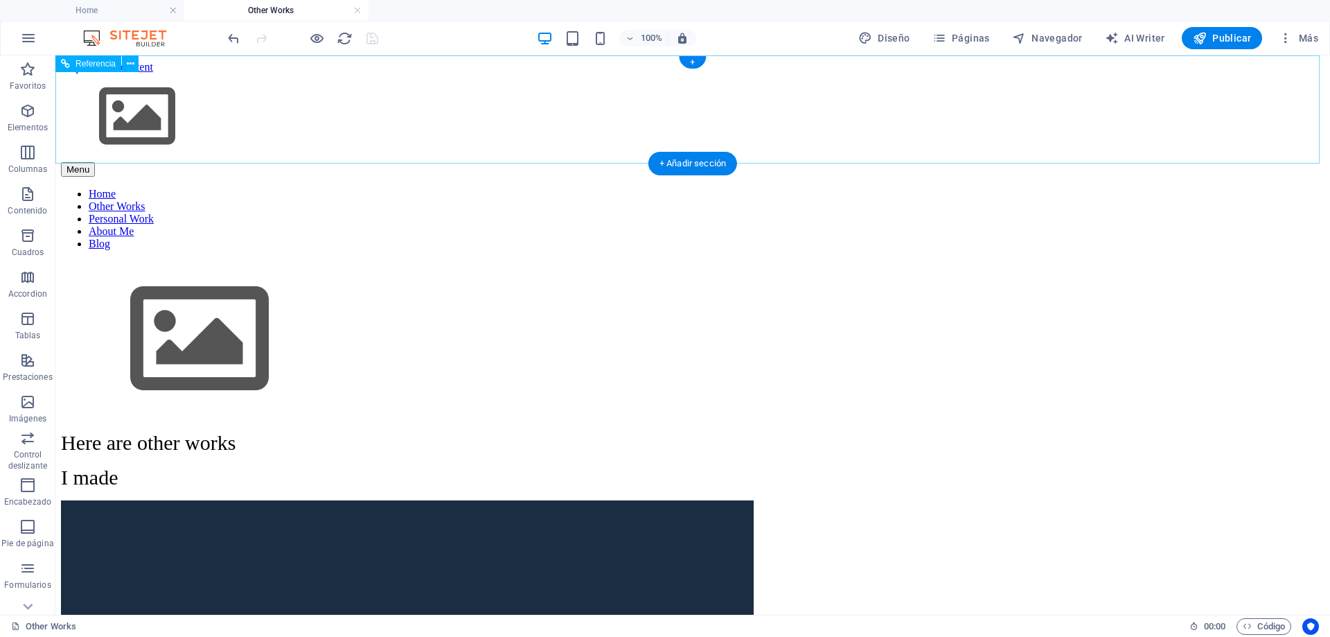
click at [885, 188] on nav "Home Other Works Personal Work About Me Blog" at bounding box center [693, 219] width 1264 height 62
click at [845, 188] on nav "Home Other Works Personal Work About Me Blog" at bounding box center [693, 219] width 1264 height 62
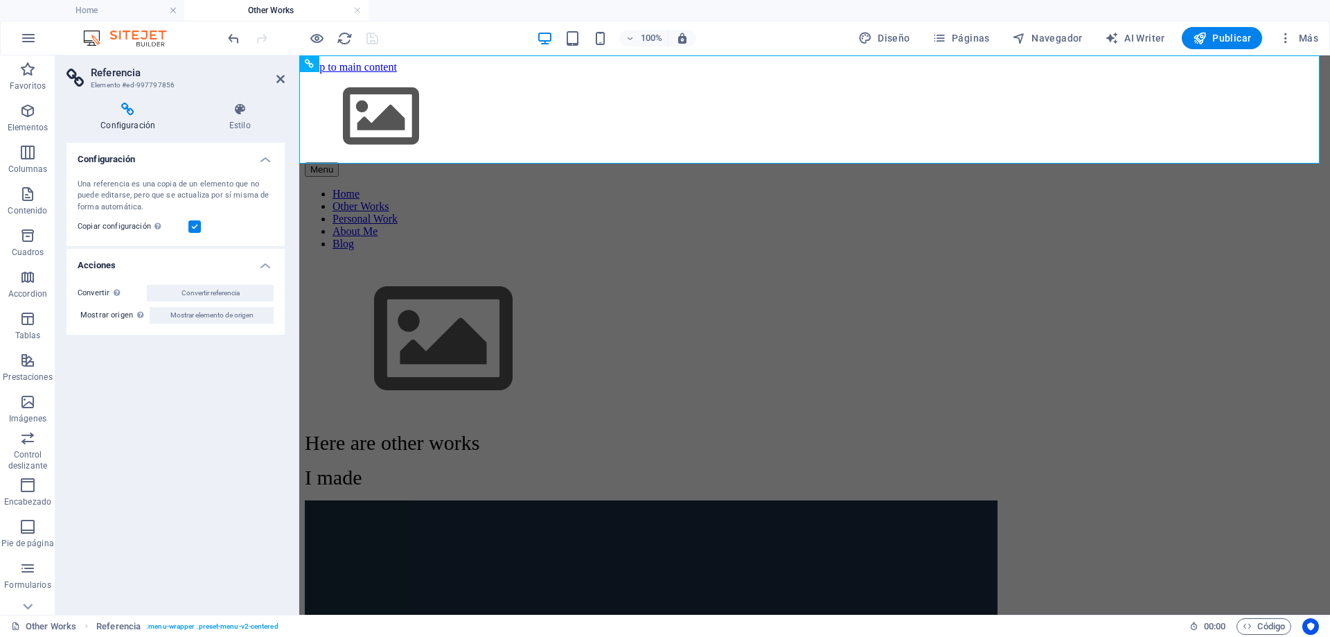
click at [285, 80] on aside "Referencia Elemento #ed-997797856 Configuración Estilo Configuración Una refere…" at bounding box center [177, 334] width 244 height 559
click at [281, 81] on icon at bounding box center [280, 78] width 8 height 11
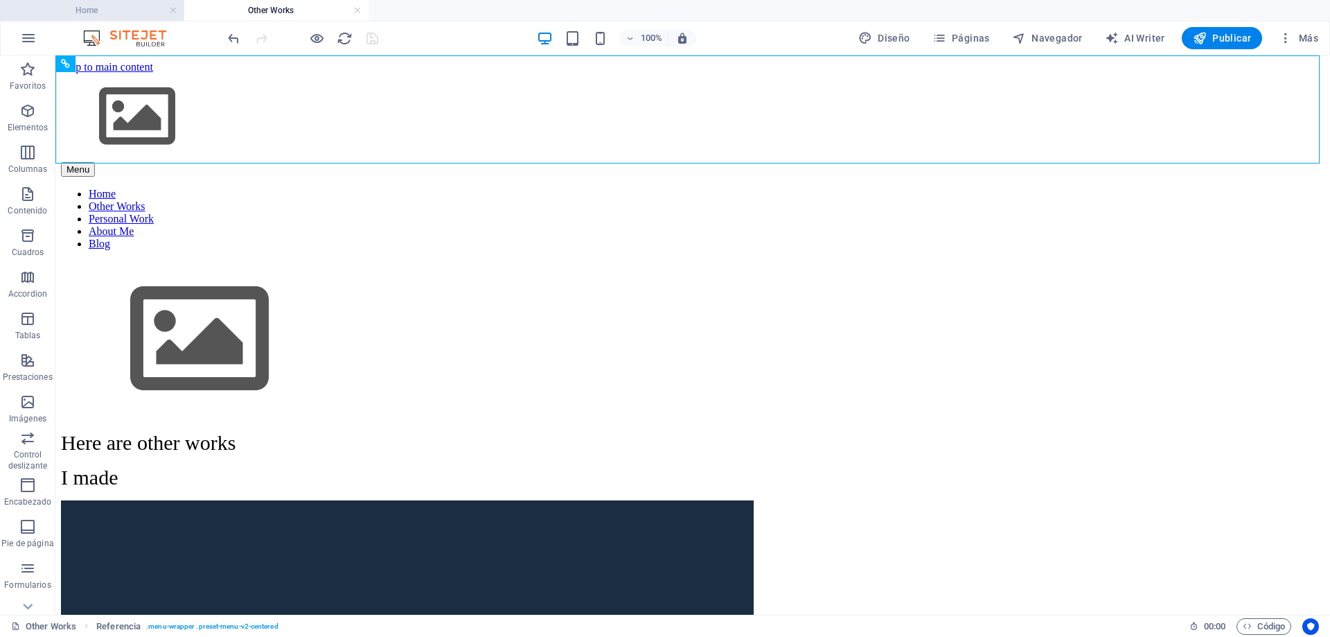
click at [87, 10] on h4 "Home" at bounding box center [92, 10] width 184 height 15
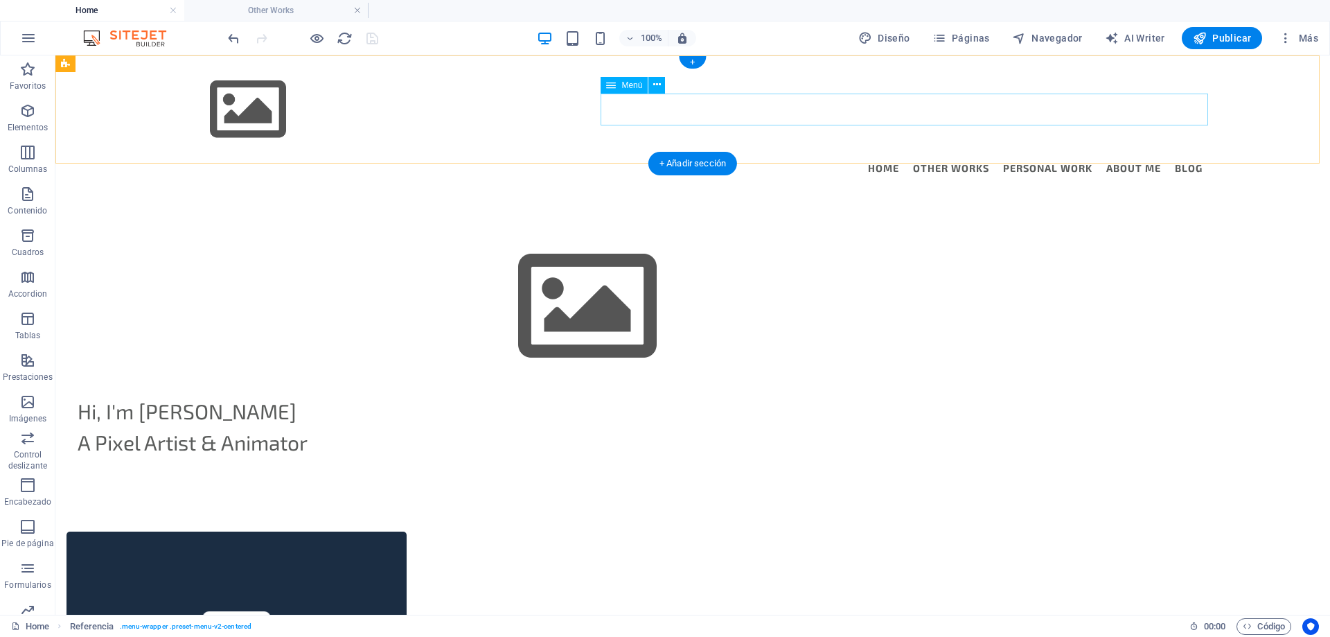
click at [761, 152] on nav "Home Other Works Personal Work About Me Blog" at bounding box center [693, 168] width 1042 height 32
select select
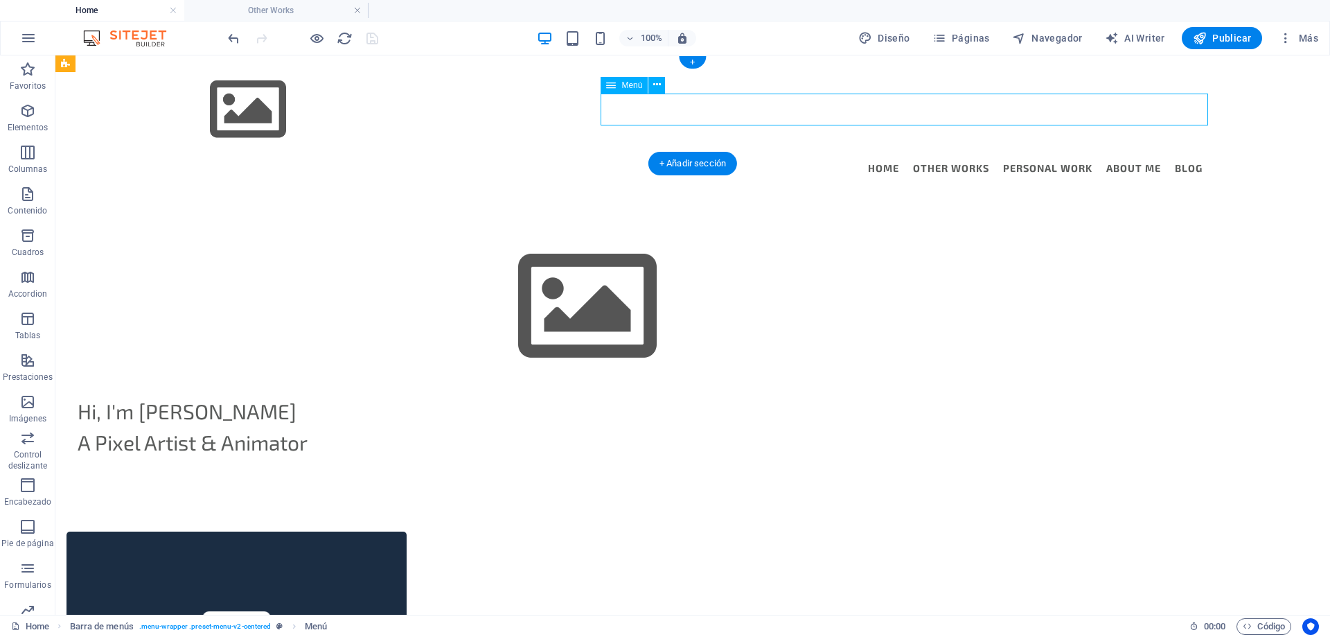
select select "1"
select select
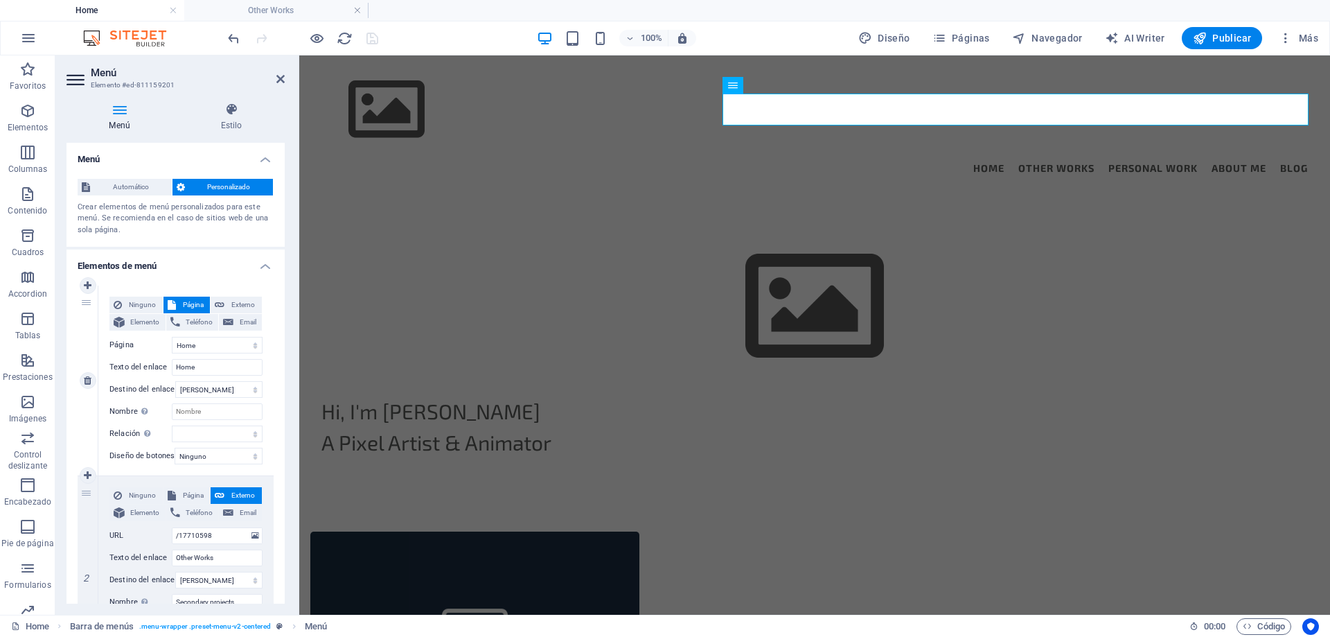
scroll to position [69, 0]
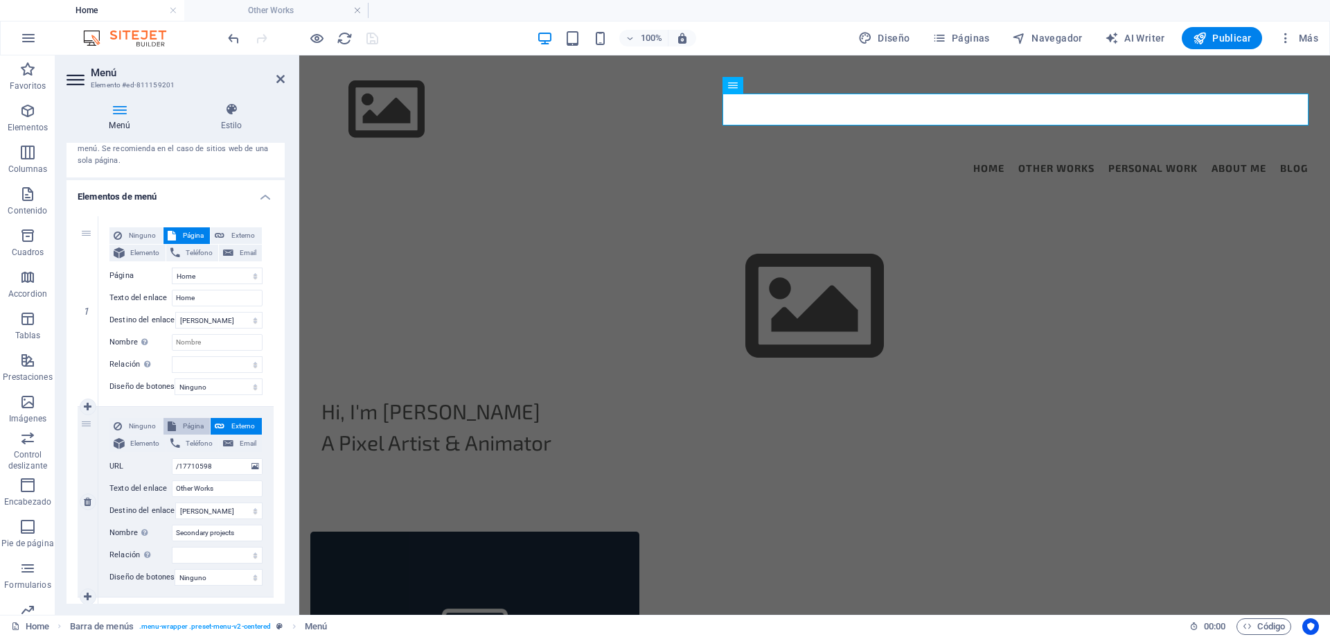
click at [188, 427] on span "Página" at bounding box center [193, 426] width 26 height 17
select select
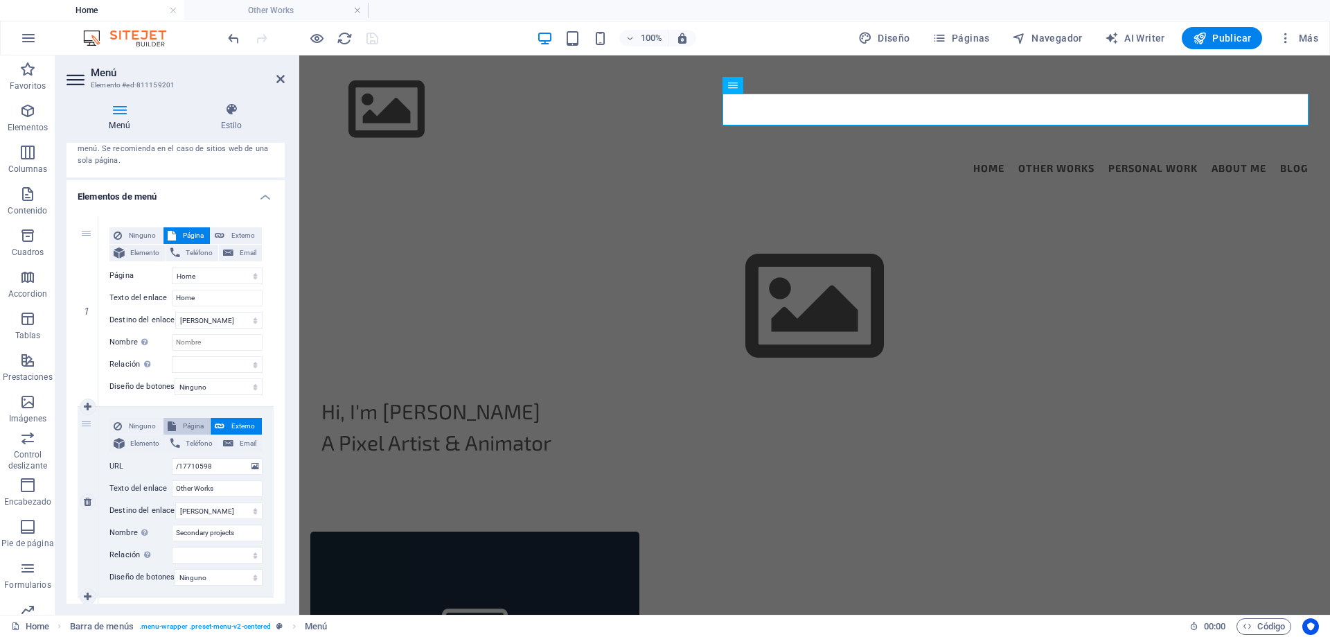
select select
click at [215, 469] on select "Home About Me Other Works Personal Work Trans Neuronica Akriano CatNab Pregunda…" at bounding box center [217, 466] width 91 height 17
select select "2"
click at [172, 458] on select "Home About Me Other Works Personal Work Trans Neuronica Akriano CatNab Pregunda…" at bounding box center [217, 466] width 91 height 17
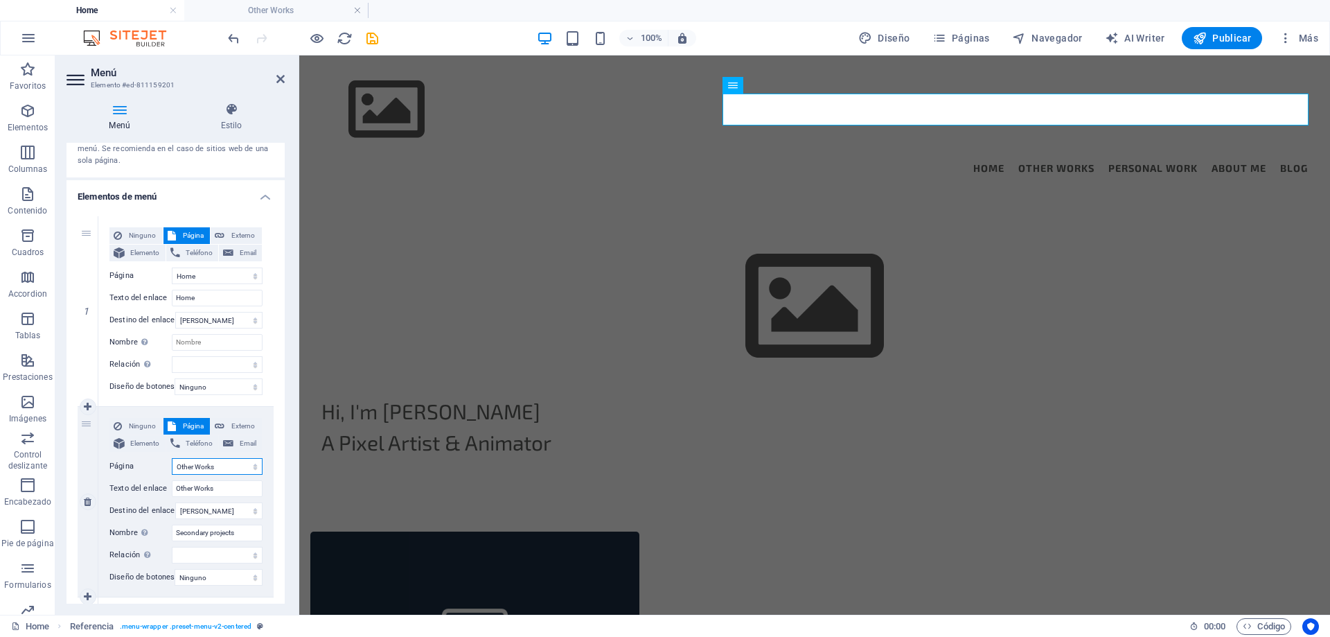
select select
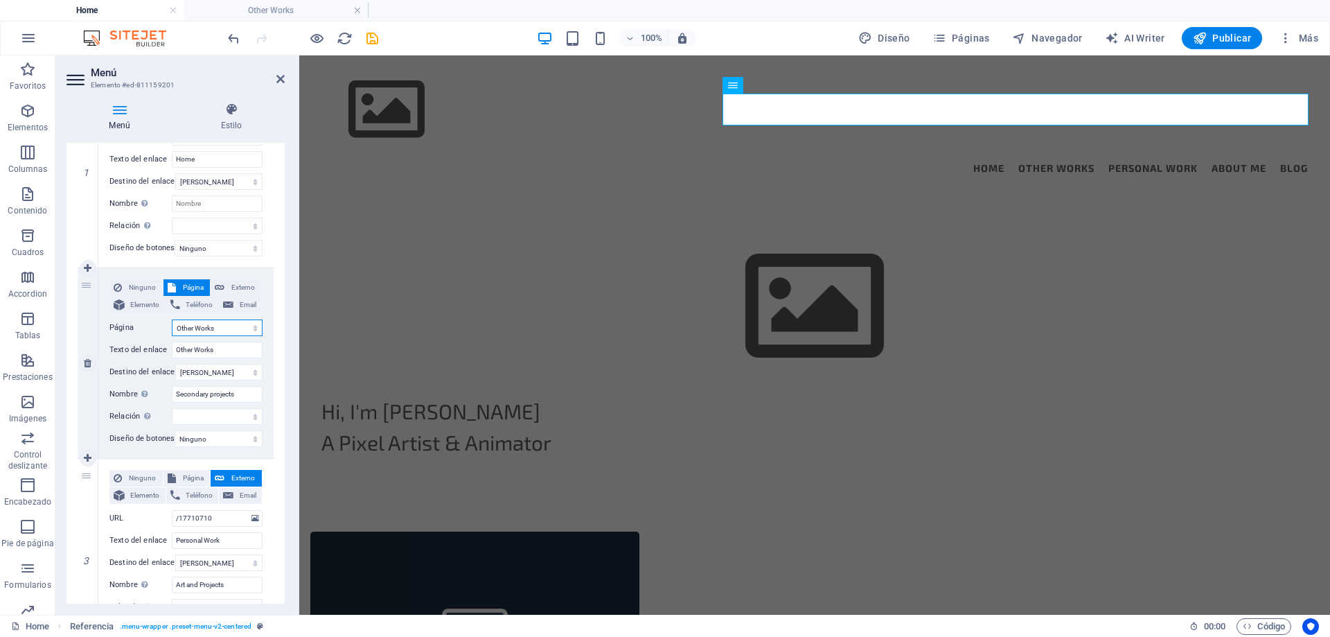
scroll to position [277, 0]
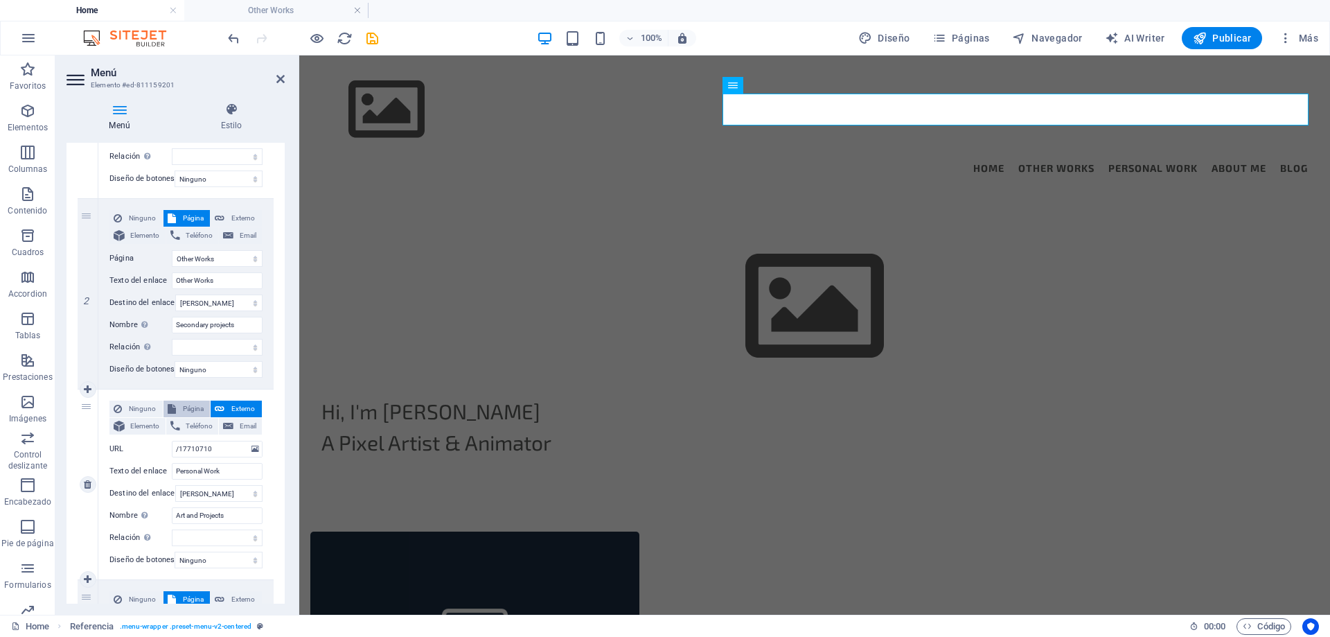
click at [191, 410] on span "Página" at bounding box center [193, 408] width 26 height 17
select select
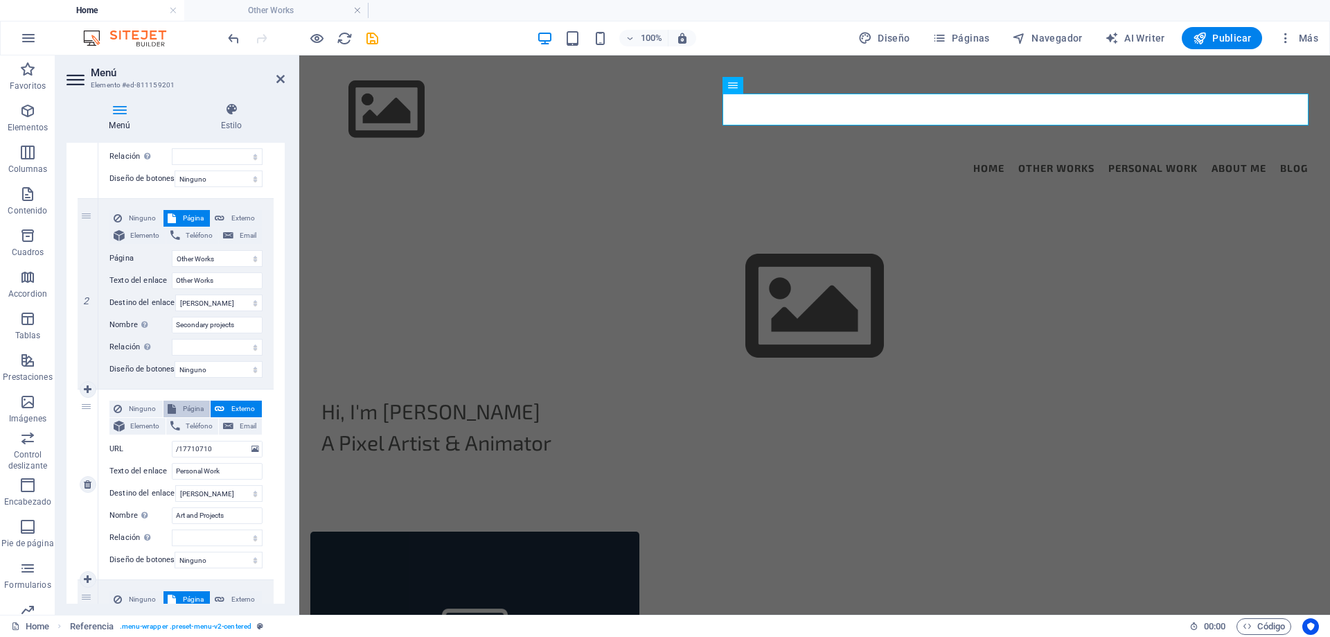
select select
click at [215, 449] on select "Home About Me Other Works Personal Work Trans Neuronica Akriano CatNab Pregunda…" at bounding box center [217, 449] width 91 height 17
select select "3"
click at [172, 441] on select "Home About Me Other Works Personal Work Trans Neuronica Akriano CatNab Pregunda…" at bounding box center [217, 449] width 91 height 17
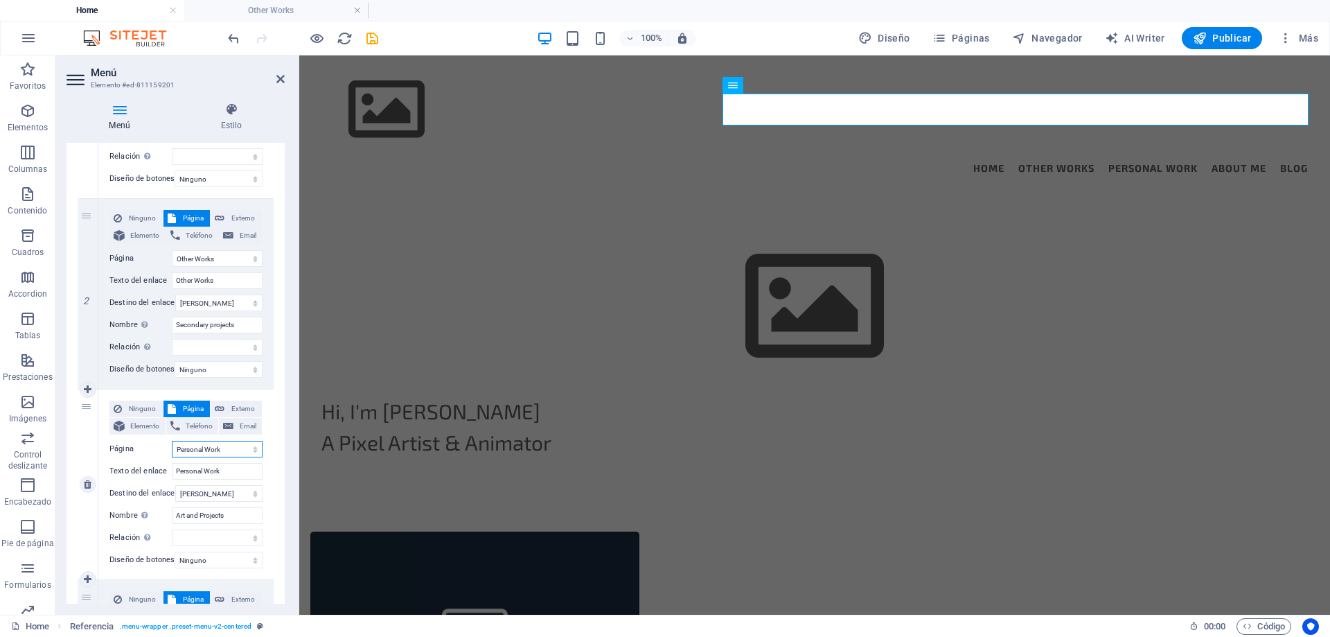
select select
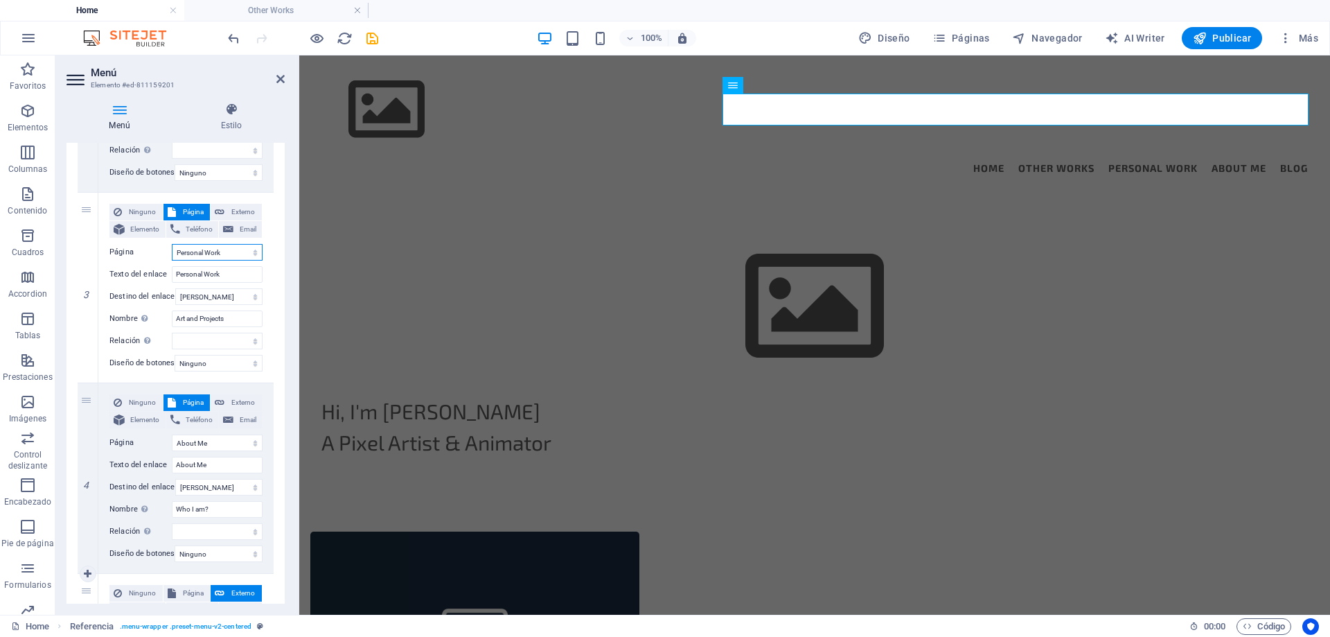
scroll to position [405, 0]
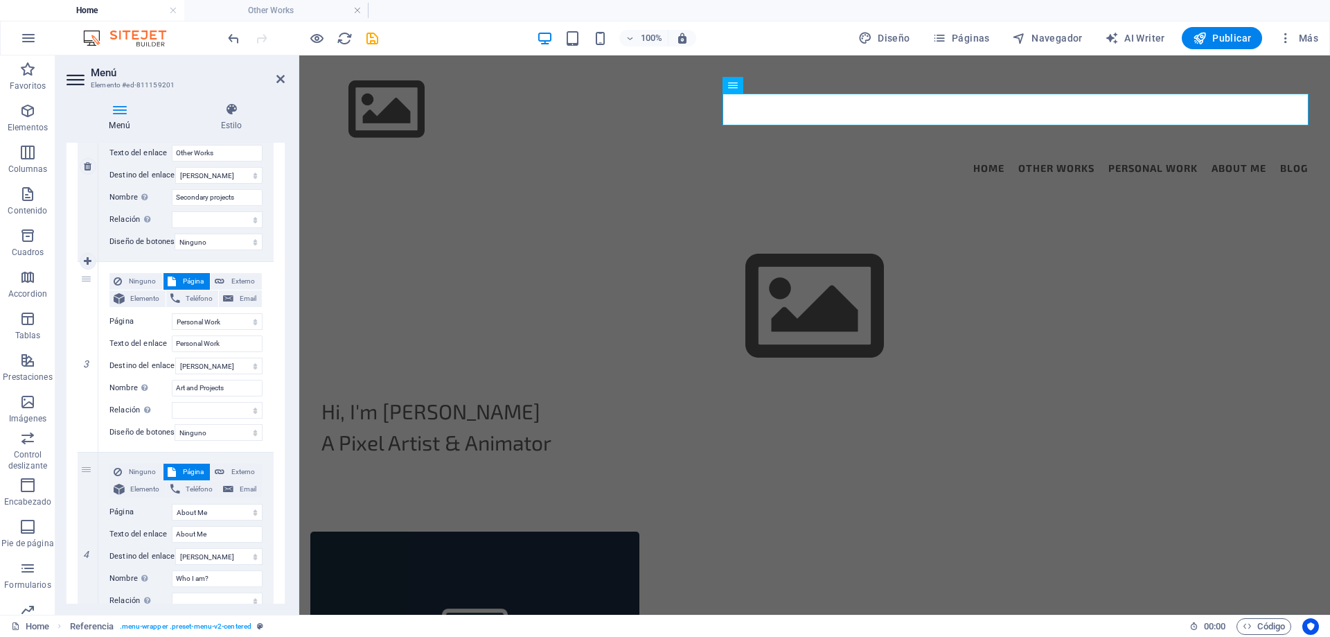
drag, startPoint x: 87, startPoint y: 471, endPoint x: 89, endPoint y: 154, distance: 317.3
click at [89, 154] on div "1 Ninguno Página Externo Elemento Teléfono Email Página Home About Me Other Wor…" at bounding box center [176, 357] width 196 height 953
select select
select select "1"
type input "About Me"
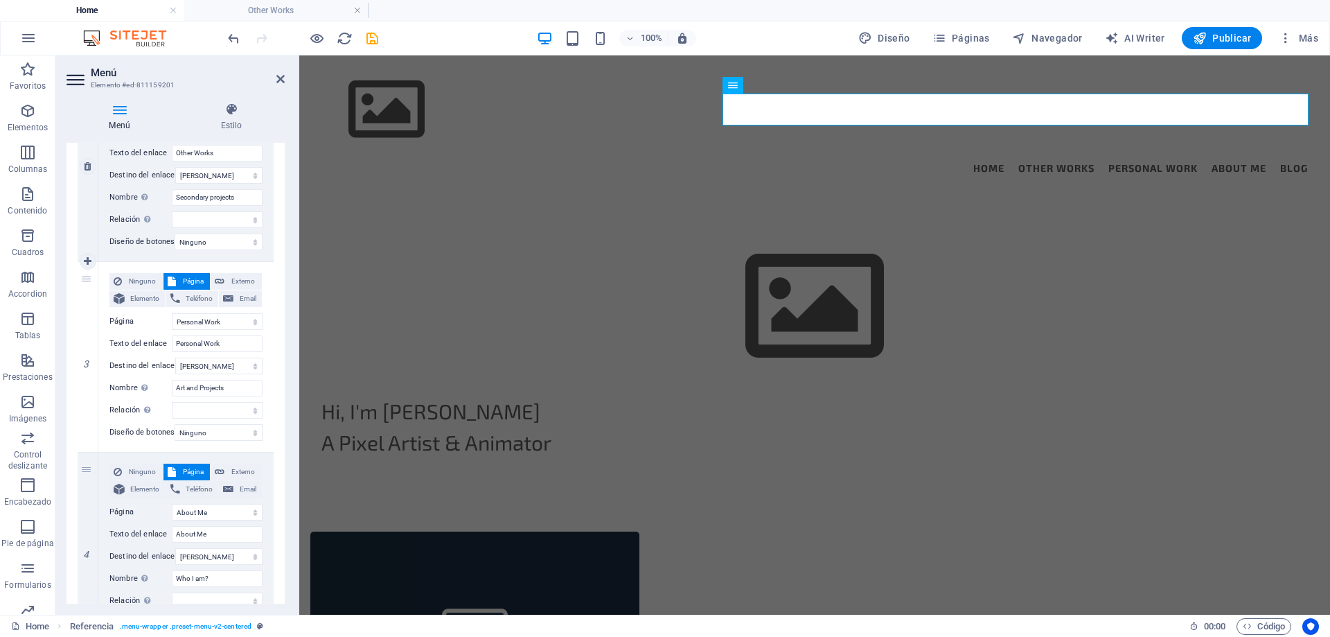
type input "Who I am?"
select select
select select "2"
type input "Other Works"
type input "Secondary projects"
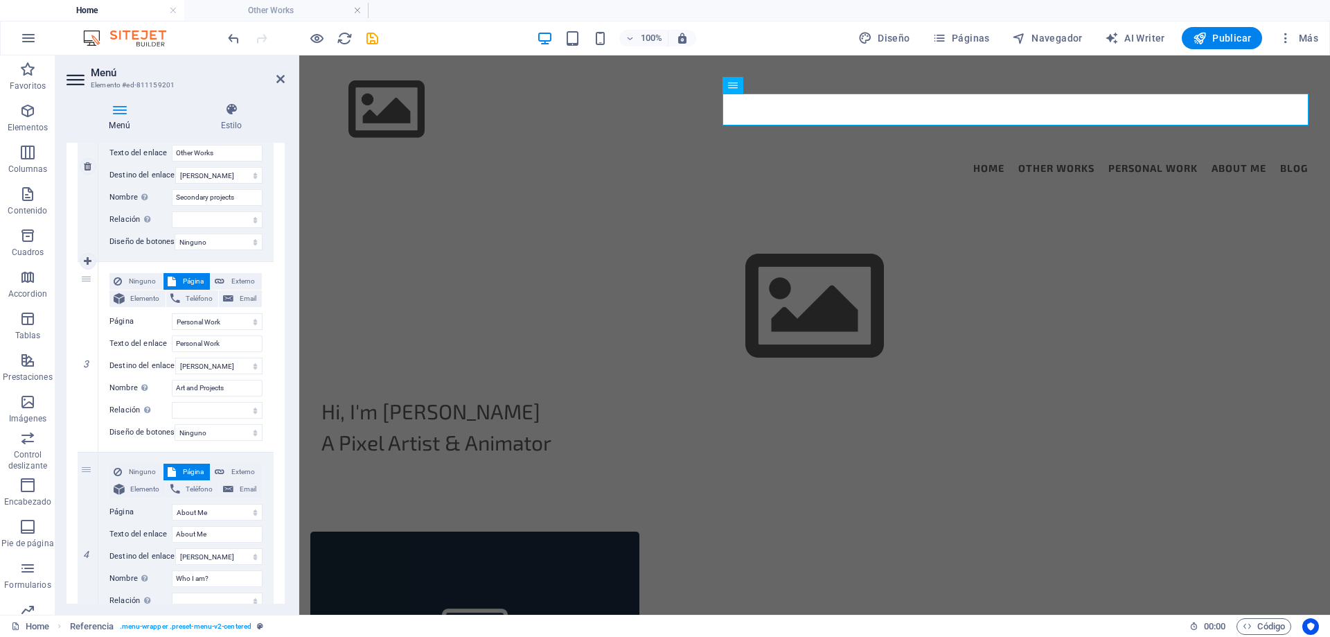
select select
select select "3"
type input "Personal Work"
type input "Art and Projects"
select select
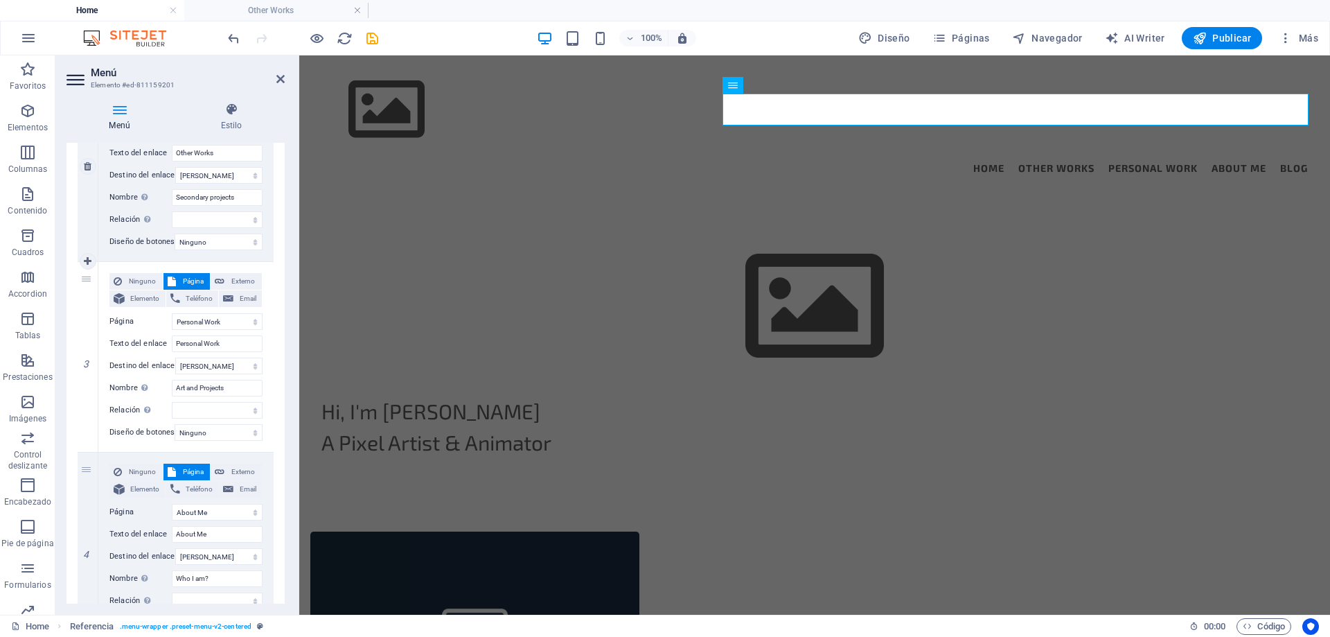
select select
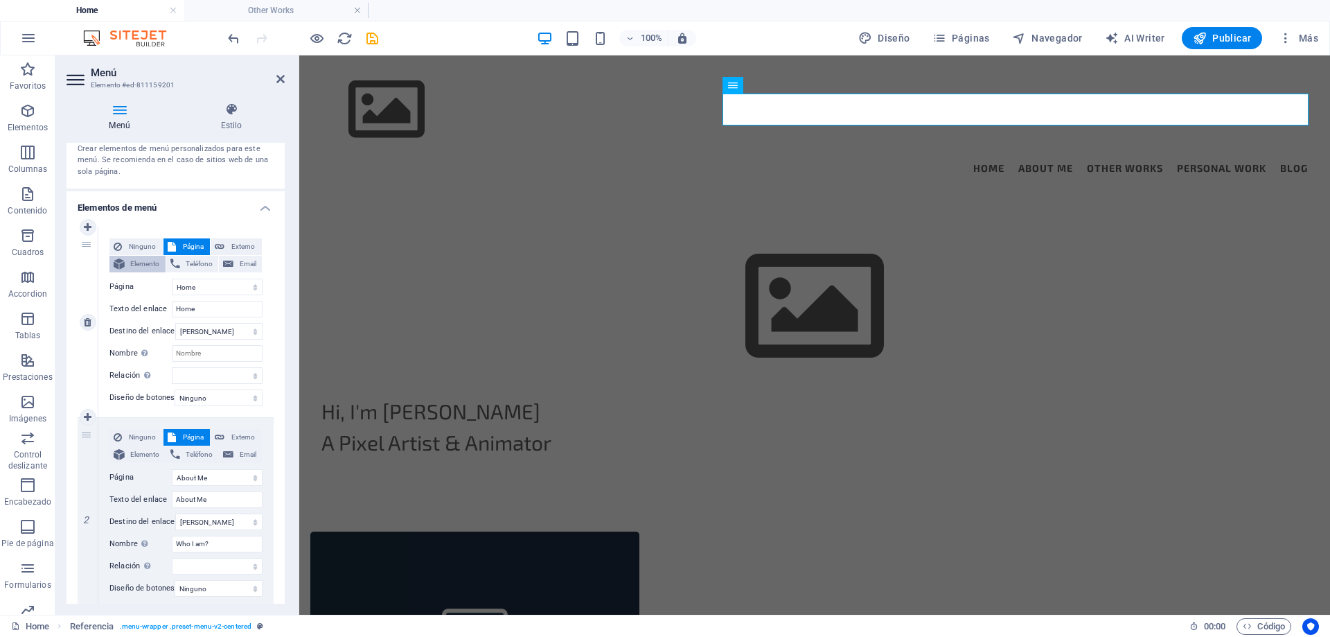
scroll to position [0, 0]
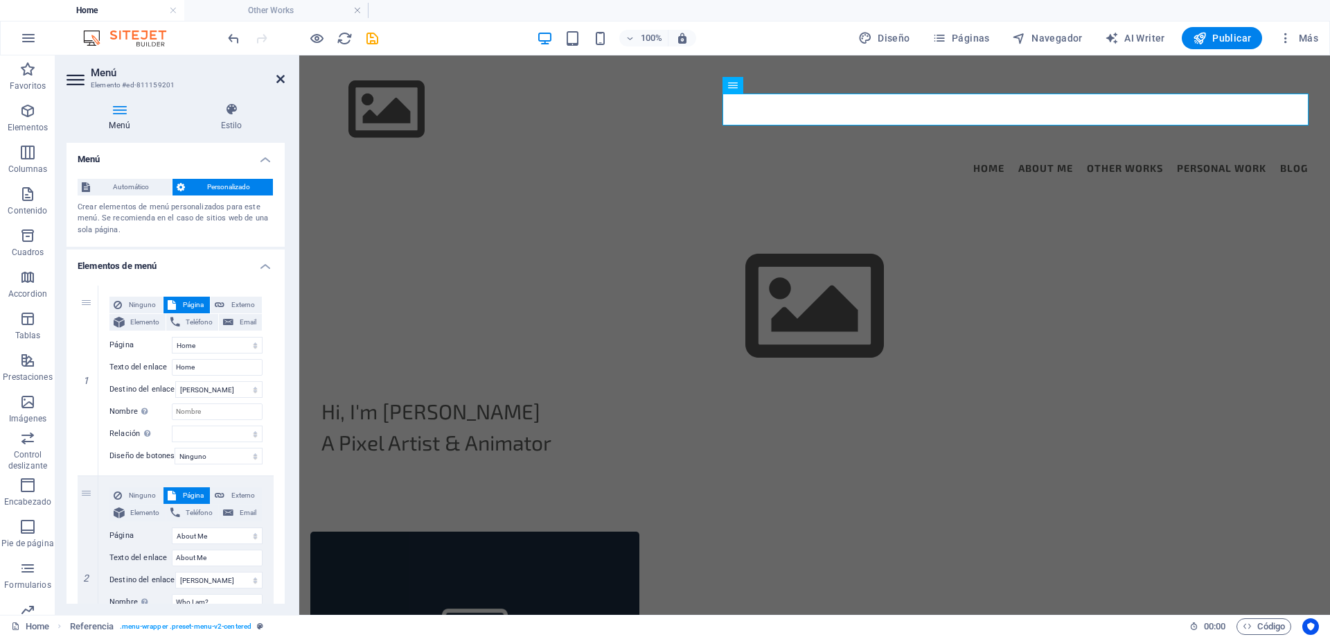
click at [281, 84] on icon at bounding box center [280, 78] width 8 height 11
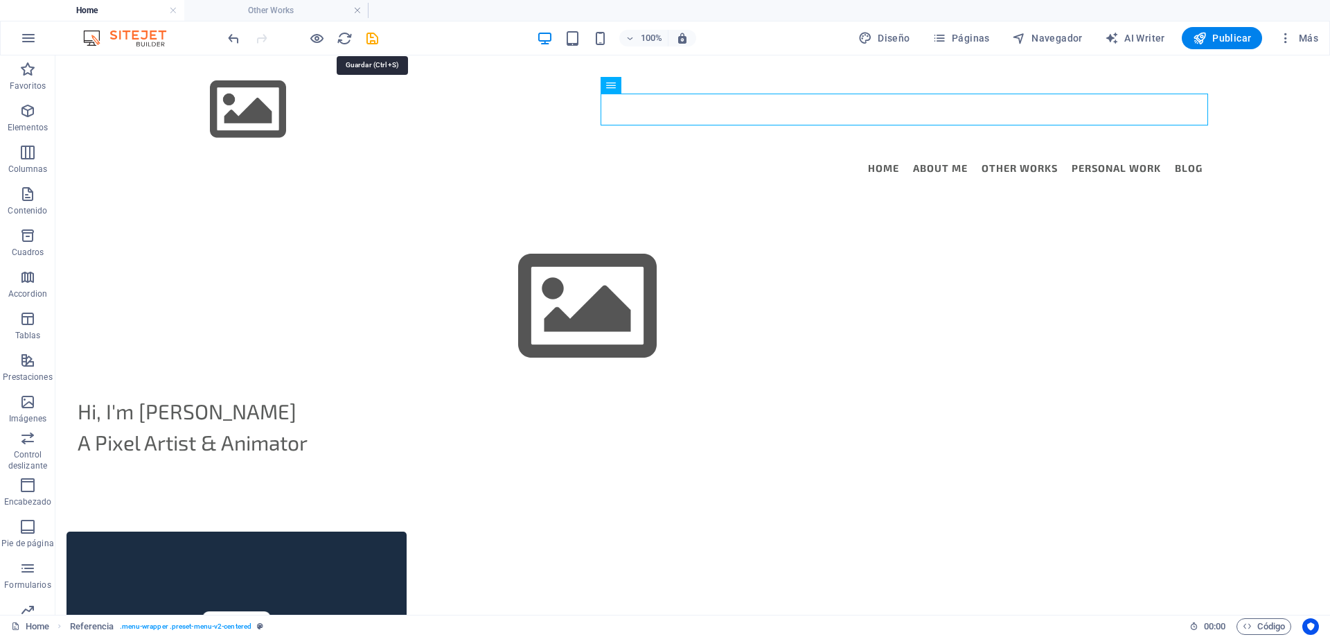
click at [371, 42] on icon "save" at bounding box center [372, 38] width 16 height 16
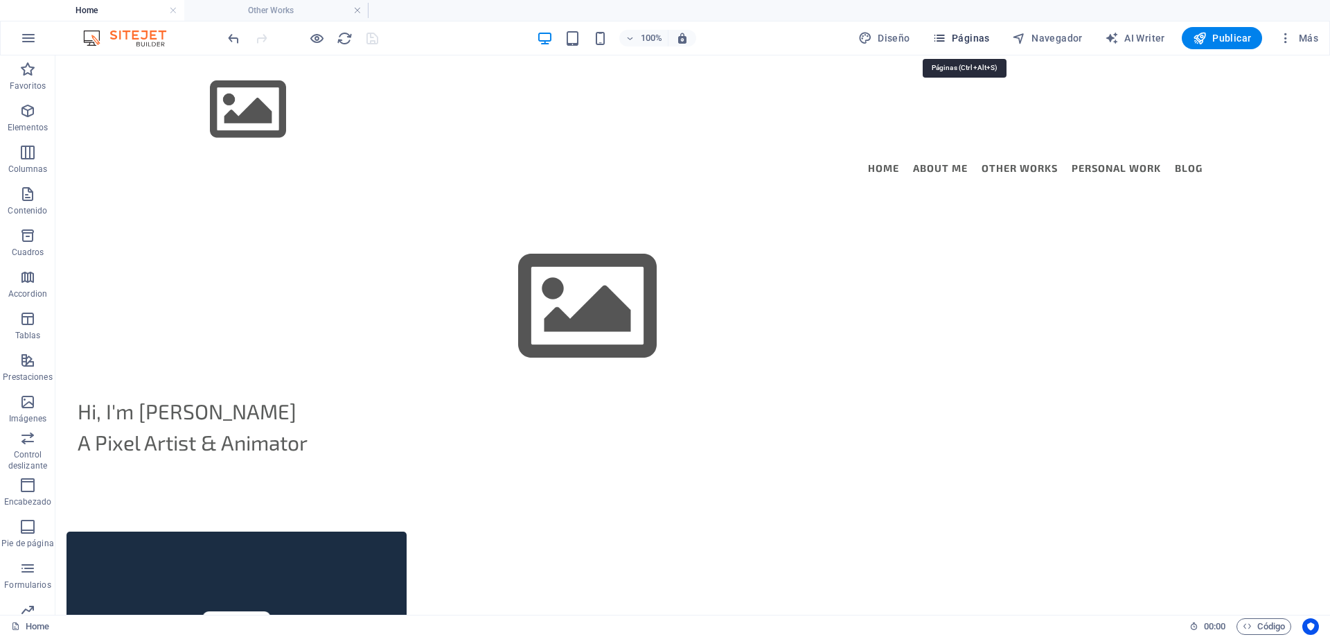
click at [974, 39] on span "Páginas" at bounding box center [962, 38] width 58 height 14
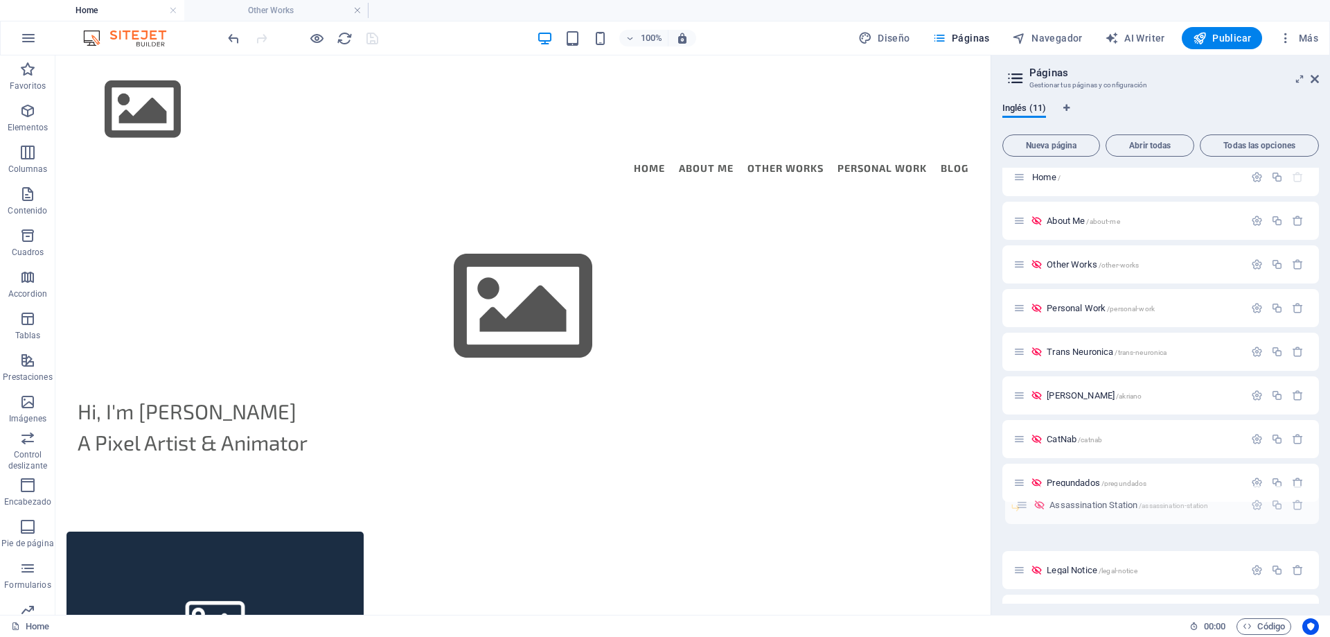
scroll to position [13, 0]
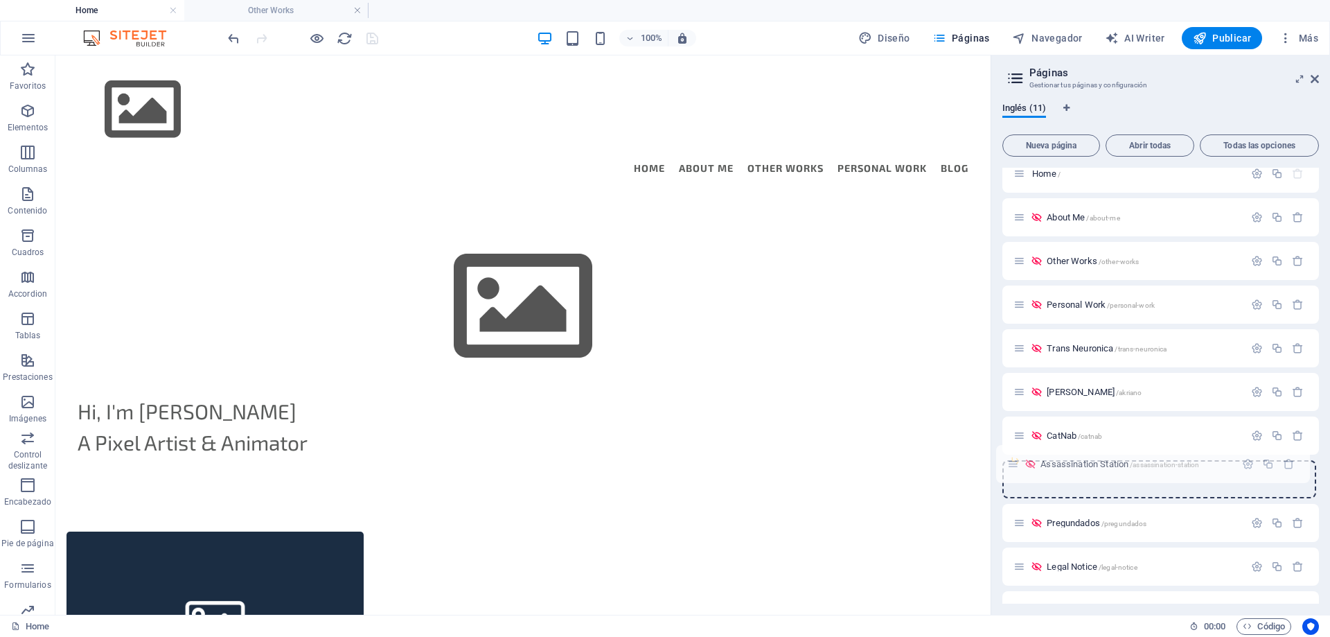
drag, startPoint x: 1018, startPoint y: 534, endPoint x: 1014, endPoint y: 460, distance: 74.3
click at [1014, 459] on div "Home / About Me /about-me Other Works /other-works Personal Work /personal-work…" at bounding box center [1161, 370] width 317 height 431
click at [1086, 478] on span "Assassination Station /assassination-station" at bounding box center [1126, 479] width 159 height 10
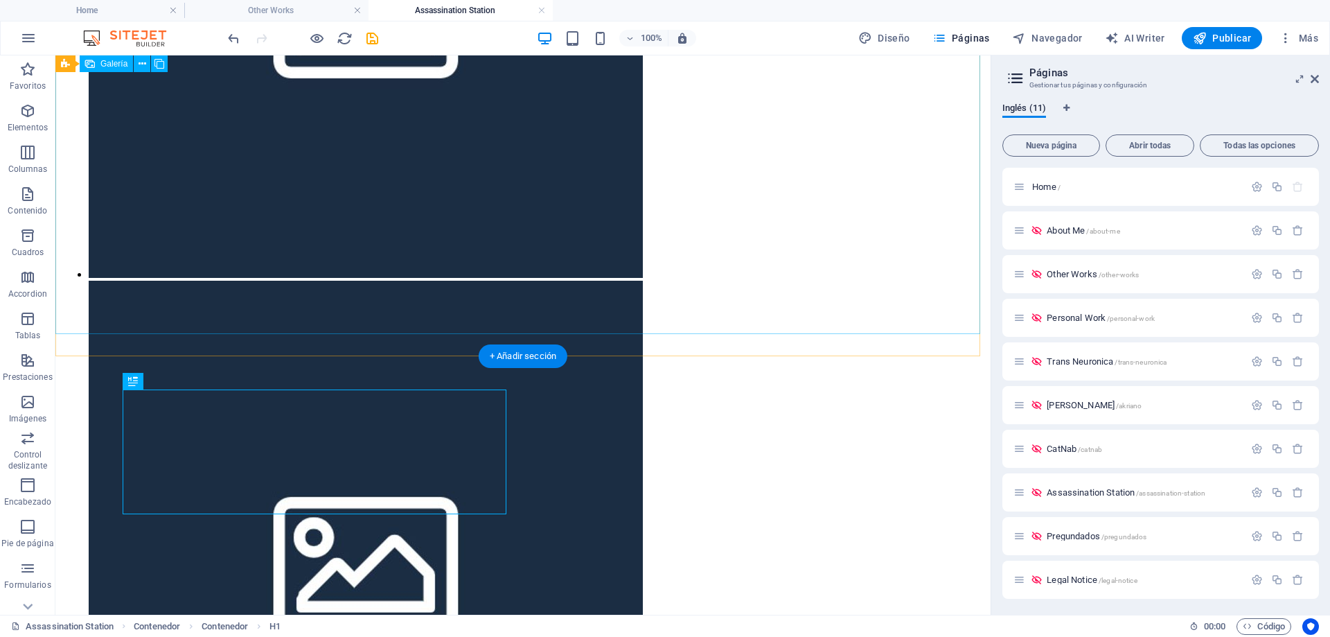
scroll to position [468, 0]
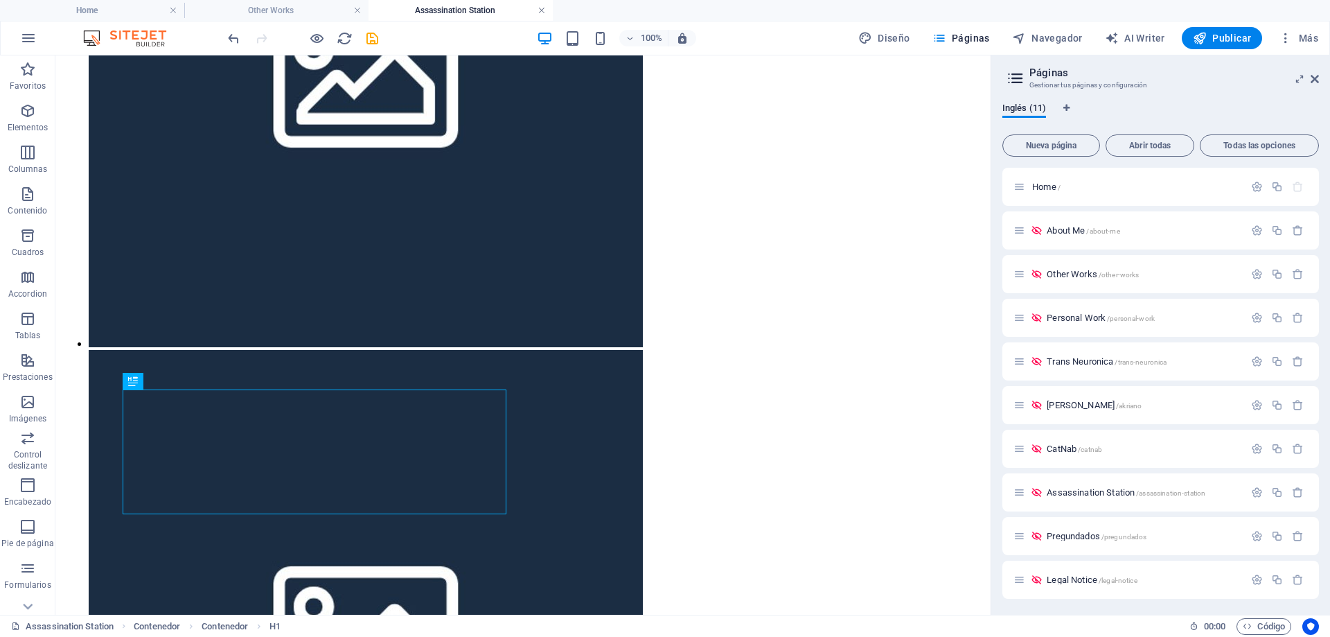
click at [542, 8] on link at bounding box center [542, 10] width 8 height 13
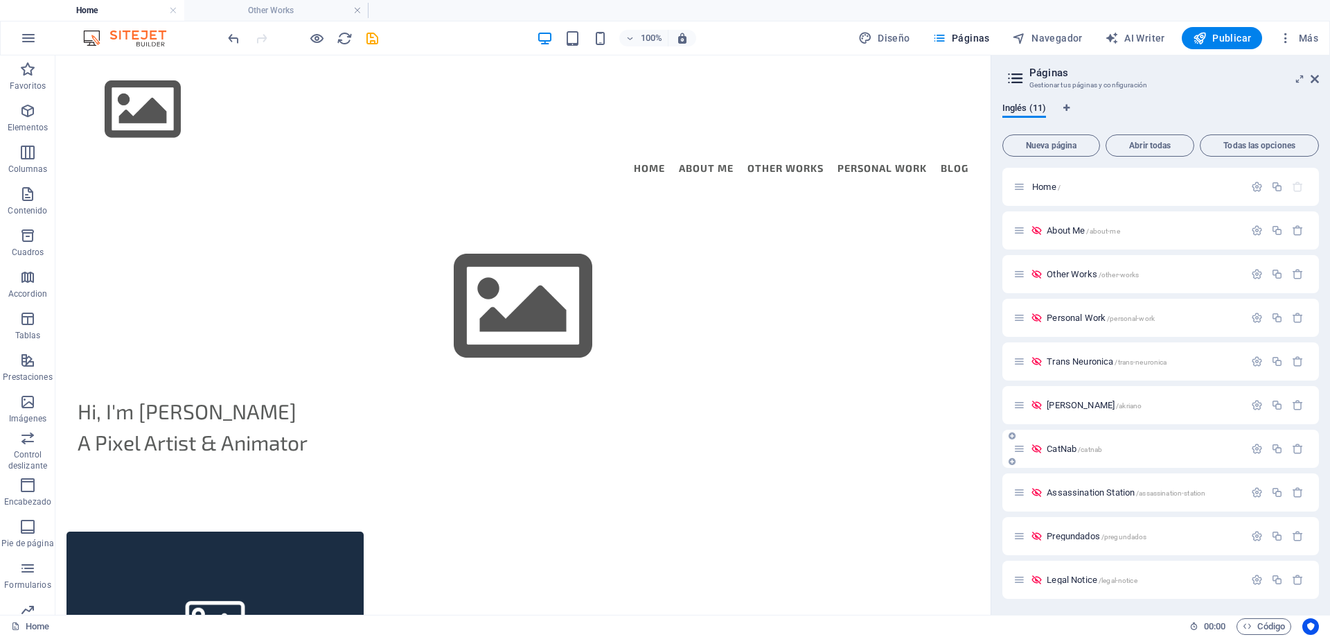
click at [1057, 451] on span "CatNab /catnab" at bounding box center [1074, 448] width 55 height 10
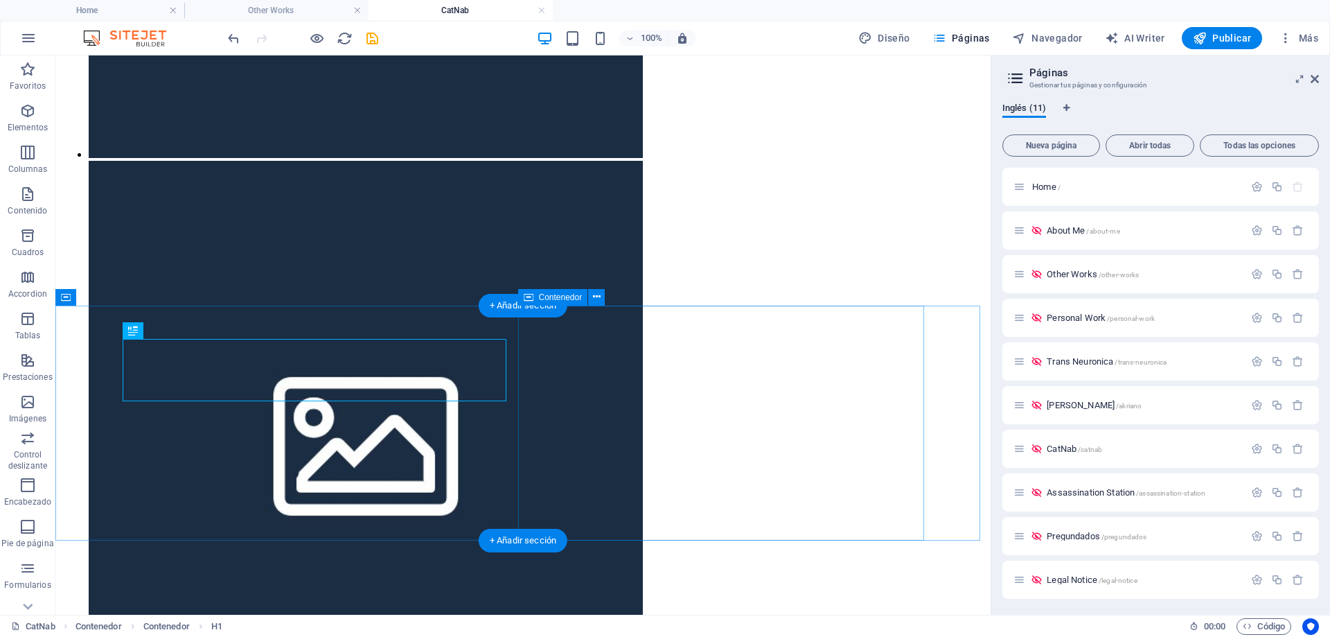
scroll to position [380, 0]
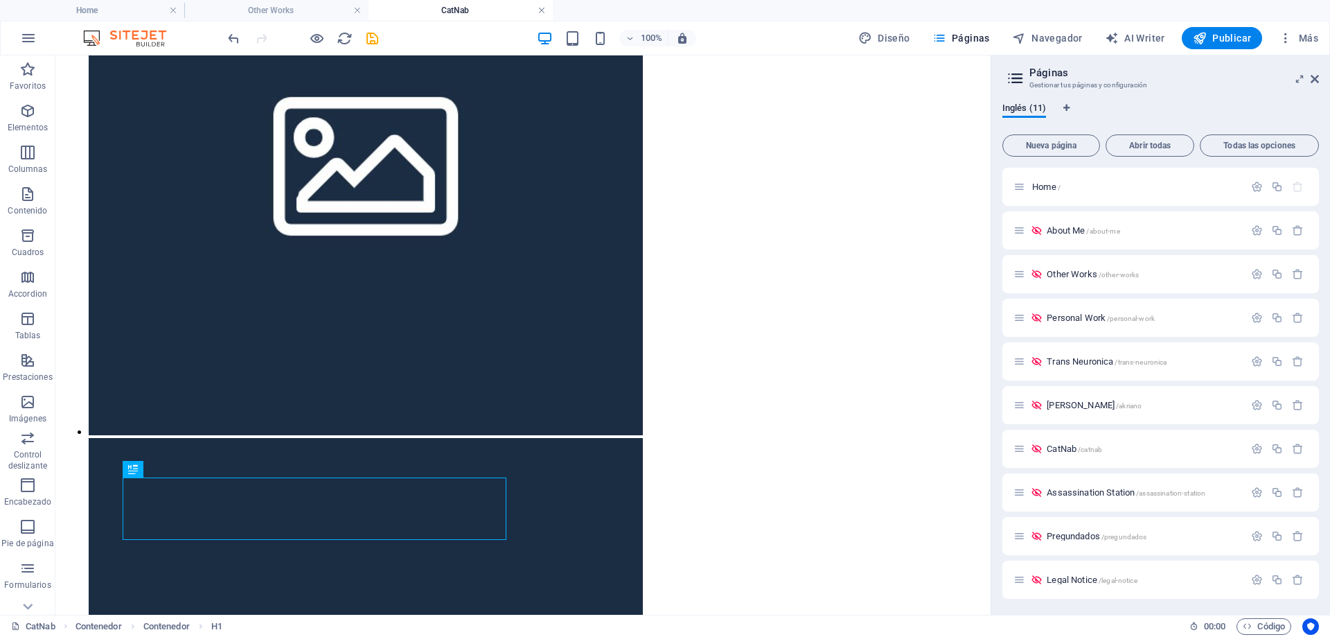
click at [543, 10] on link at bounding box center [542, 10] width 8 height 13
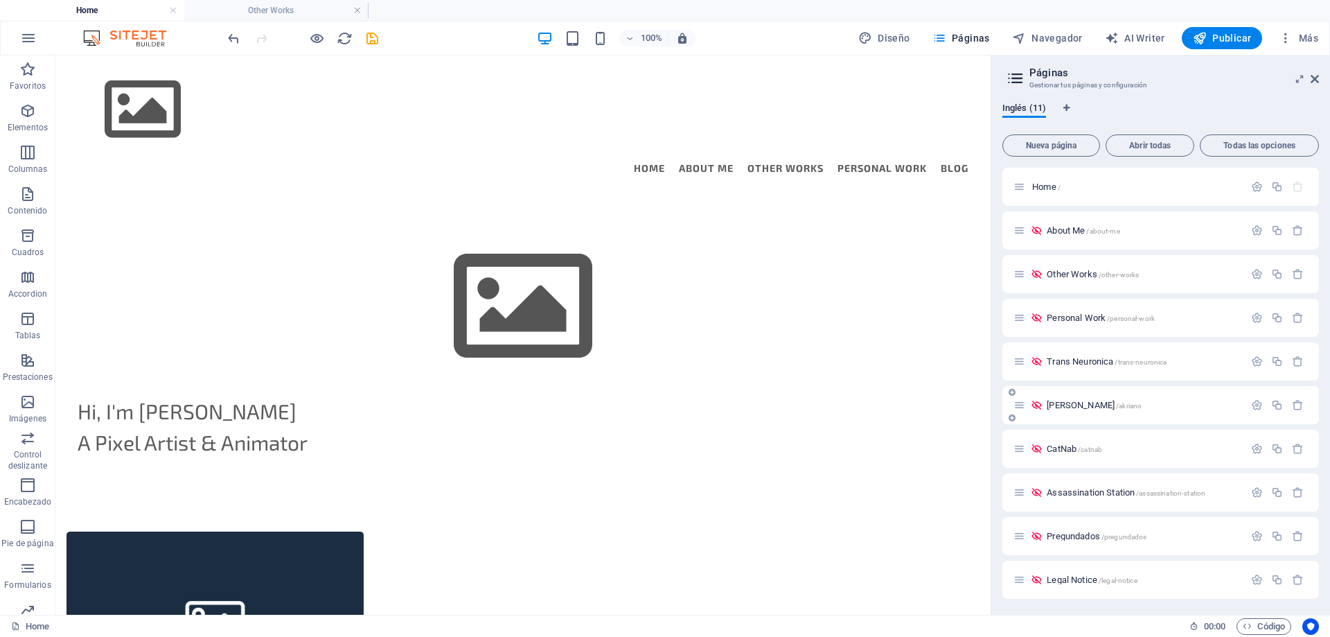
click at [1075, 364] on span "Trans Neuronica /trans-neuronica" at bounding box center [1107, 361] width 120 height 10
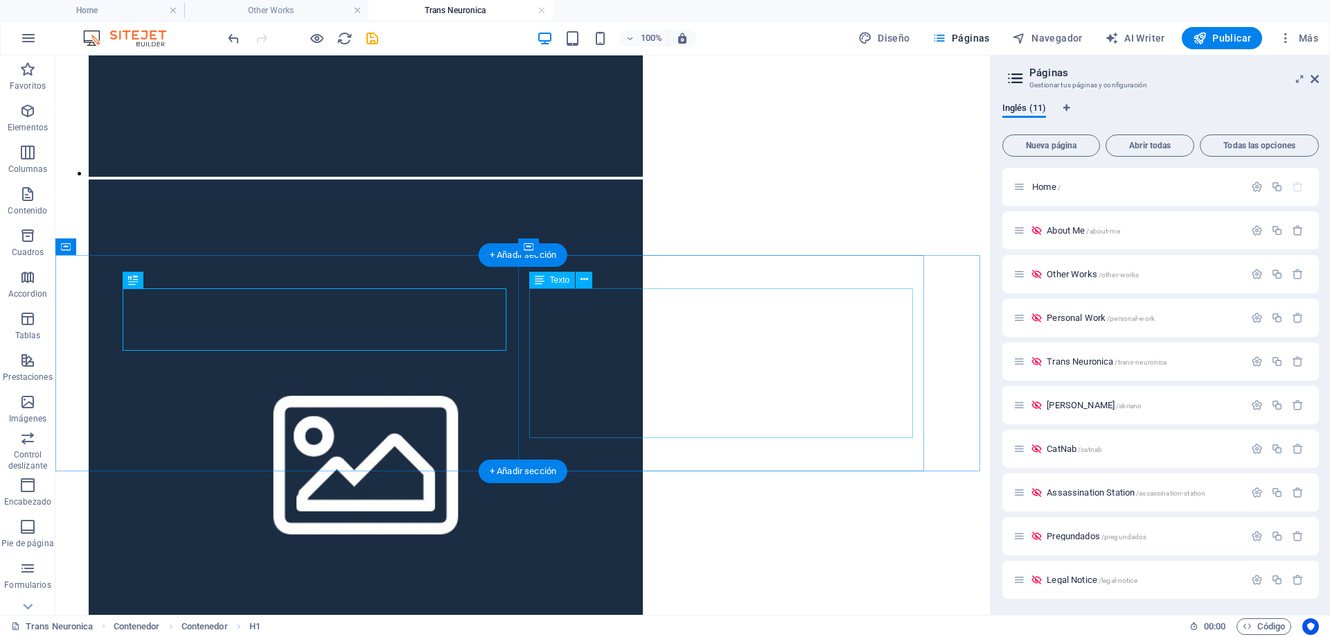
scroll to position [500, 0]
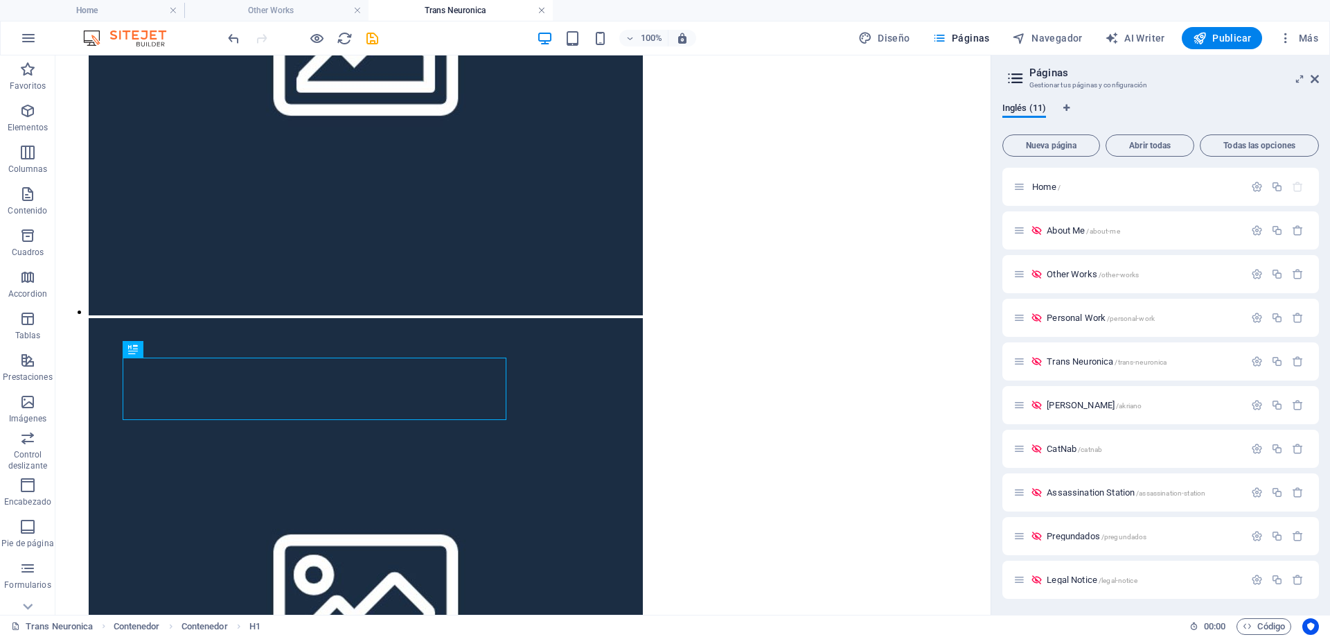
click at [545, 9] on link at bounding box center [542, 10] width 8 height 13
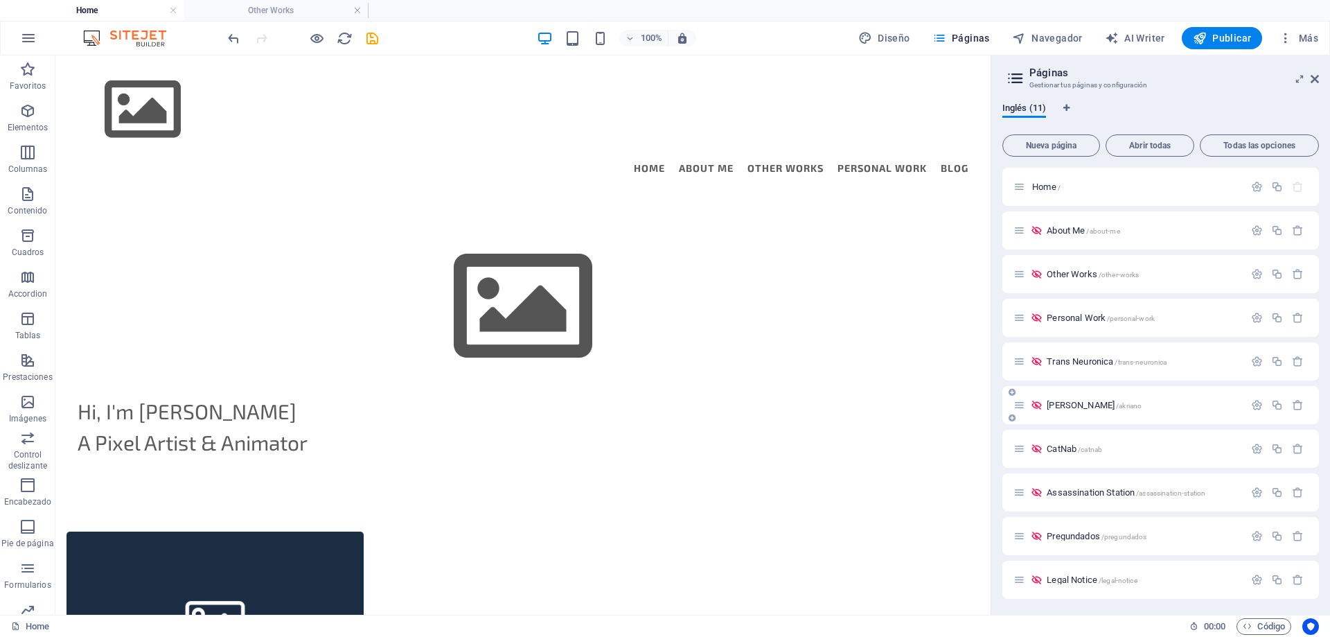
click at [1057, 407] on span "[PERSON_NAME] /akriano" at bounding box center [1094, 405] width 95 height 10
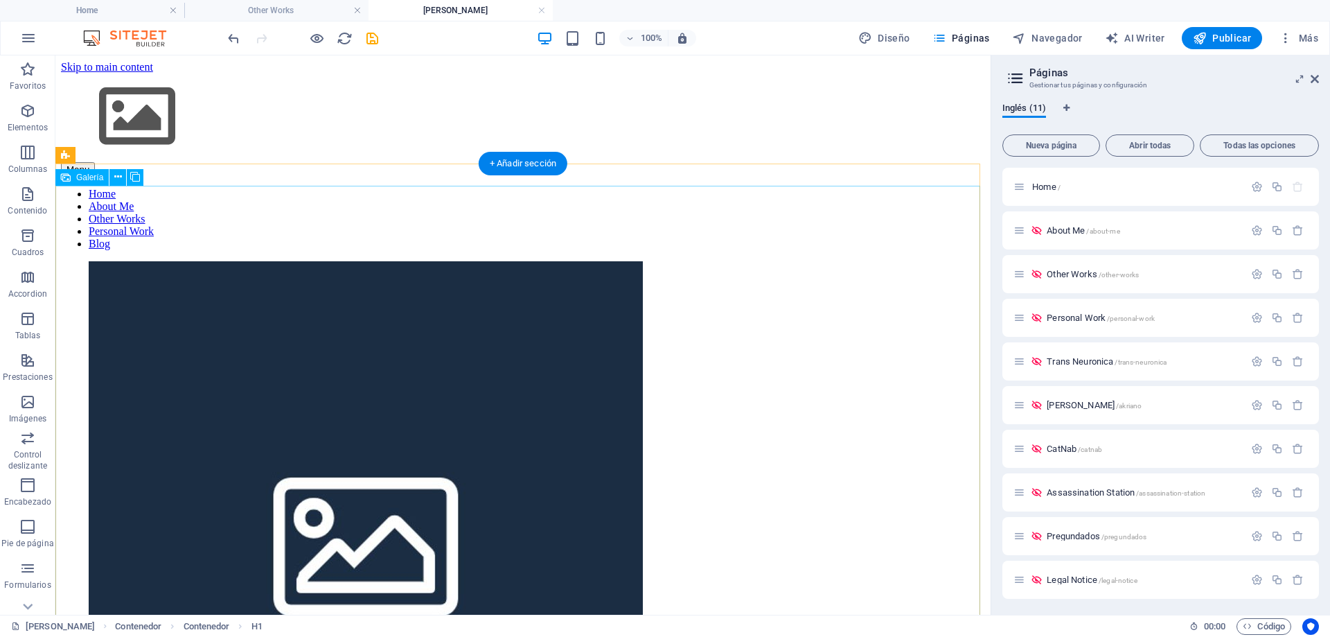
scroll to position [554, 0]
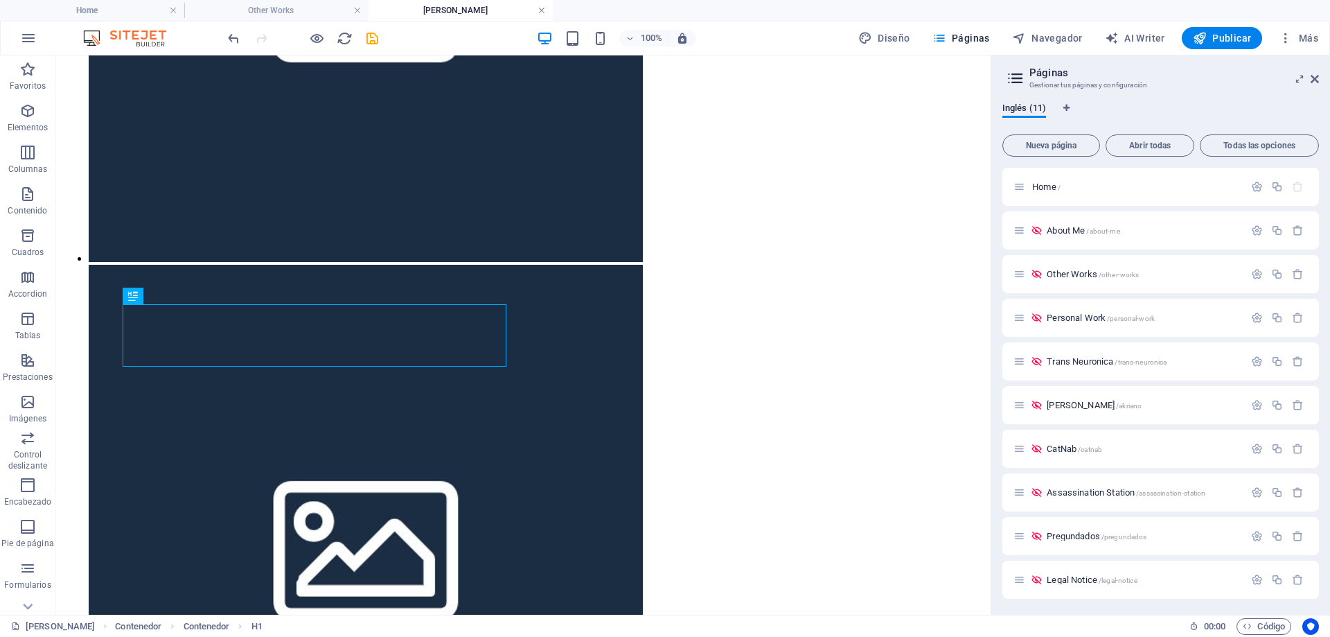
click at [541, 10] on link at bounding box center [542, 10] width 8 height 13
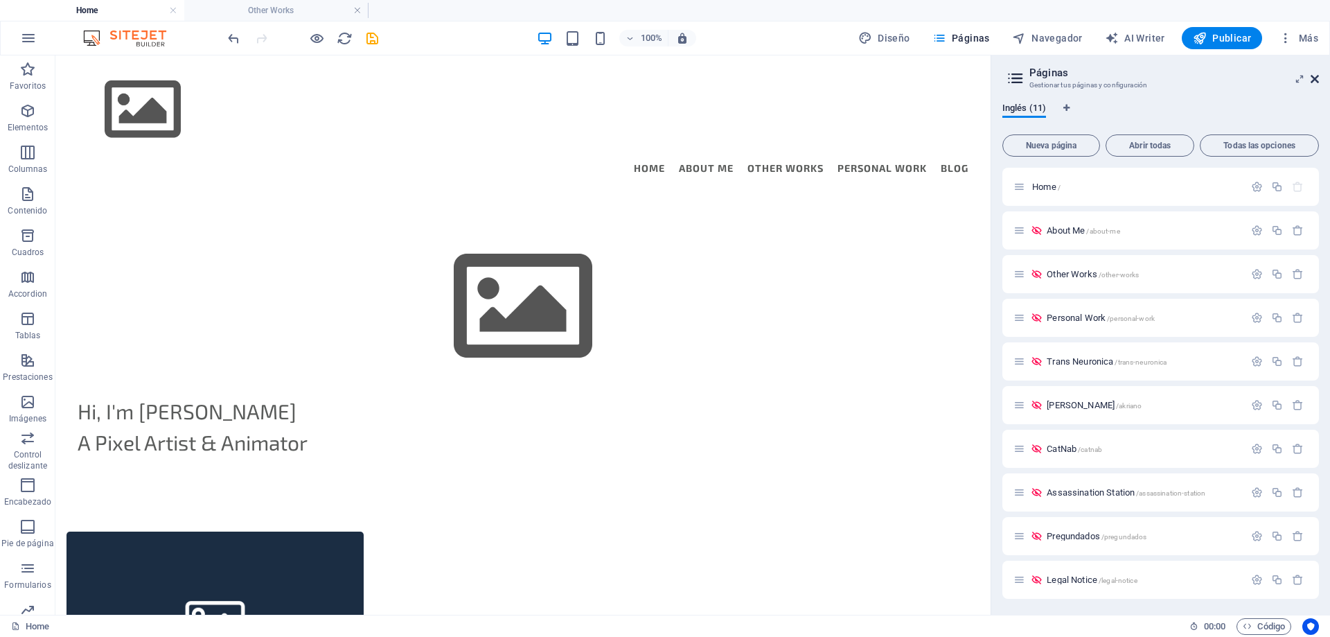
click at [1314, 77] on icon at bounding box center [1315, 78] width 8 height 11
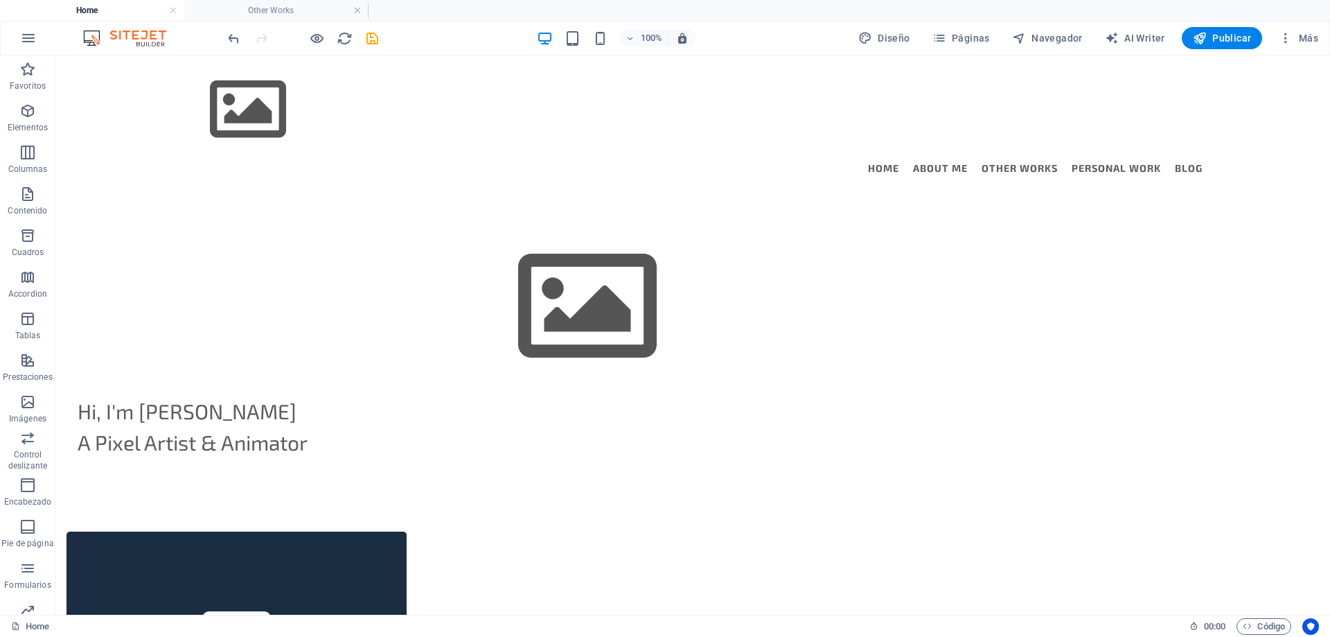
click at [764, 43] on div "100% Diseño Páginas Navegador AI Writer Publicar Más" at bounding box center [774, 38] width 1099 height 22
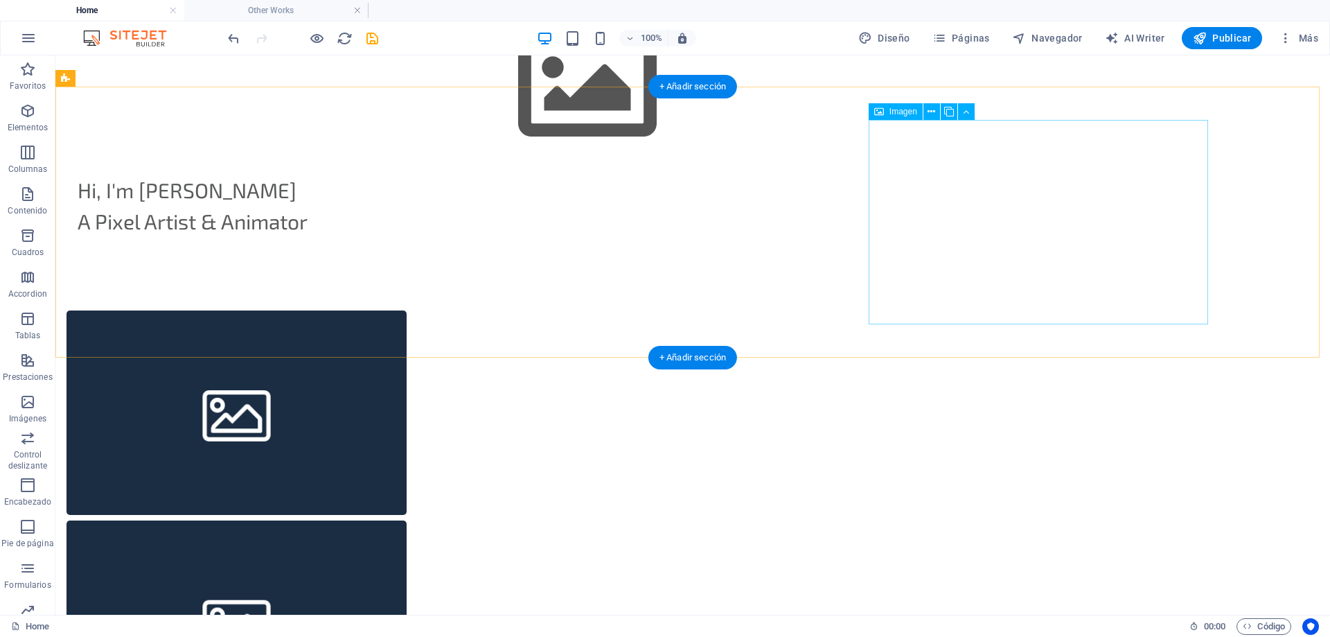
scroll to position [0, 0]
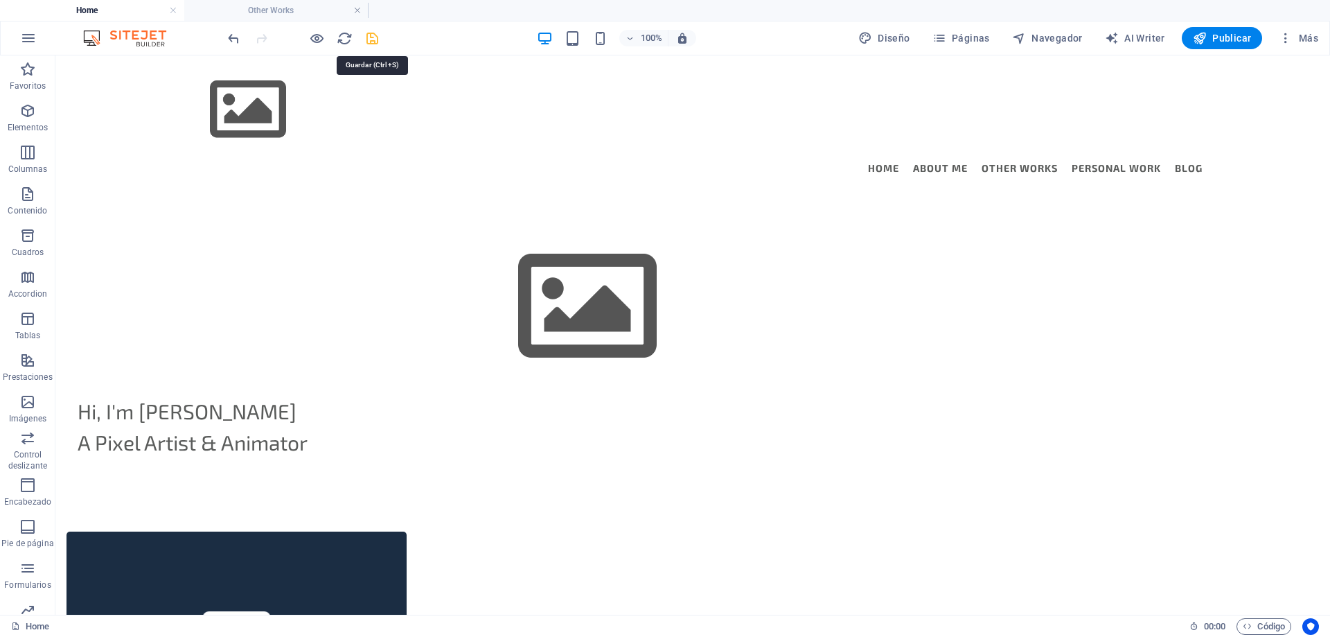
click at [370, 40] on icon "save" at bounding box center [372, 38] width 16 height 16
click at [279, 8] on h4 "Other Works" at bounding box center [276, 10] width 184 height 15
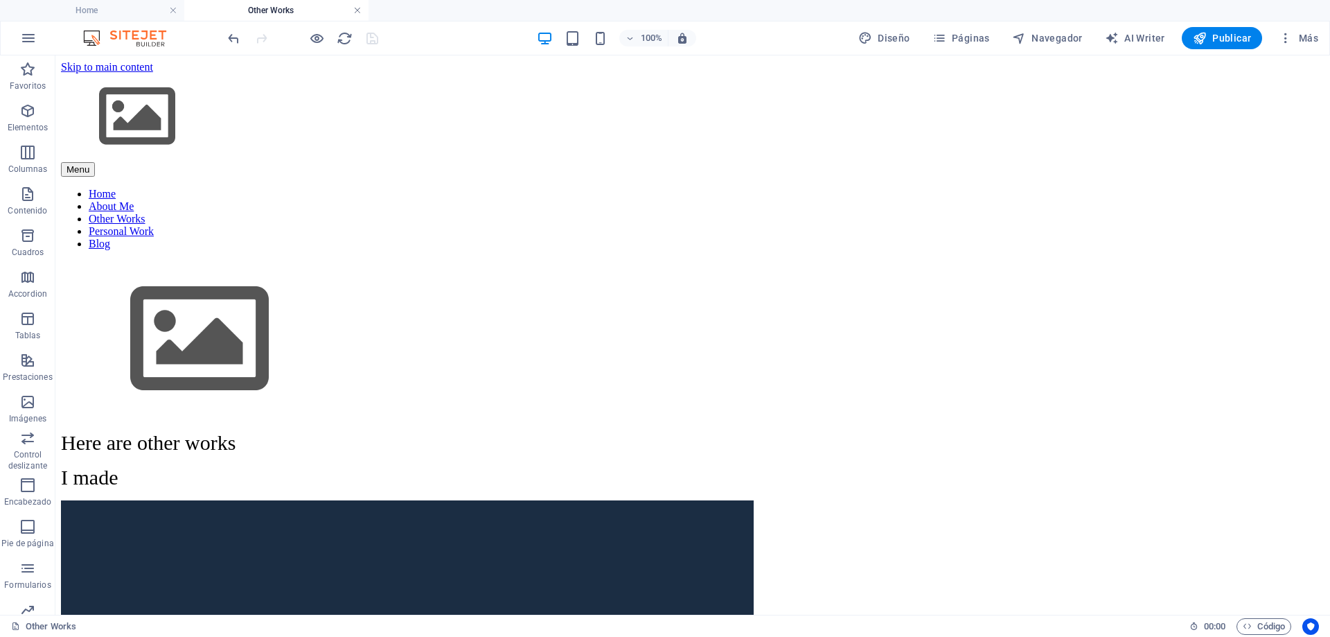
click at [356, 11] on link at bounding box center [357, 10] width 8 height 13
